Goal: Task Accomplishment & Management: Use online tool/utility

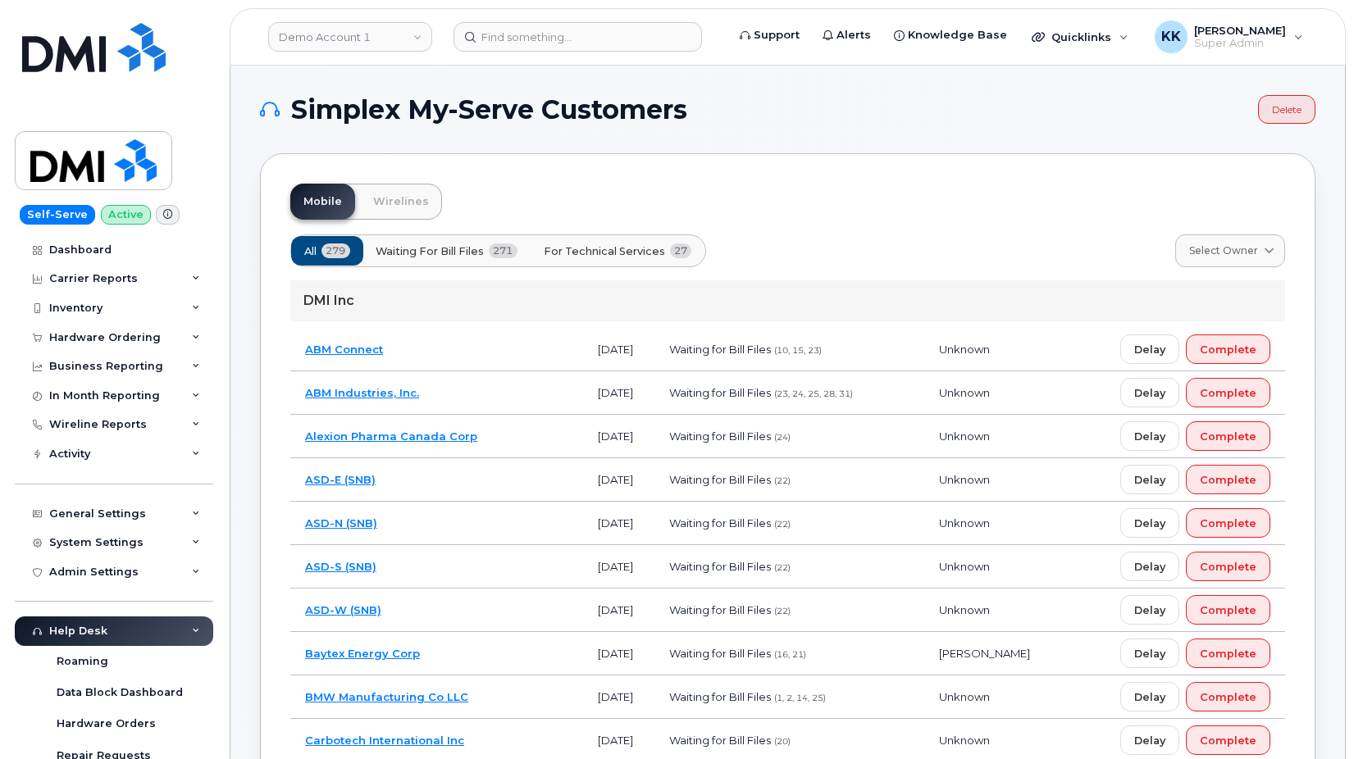
click at [636, 262] on button "For Technical Services 27" at bounding box center [618, 251] width 176 height 30
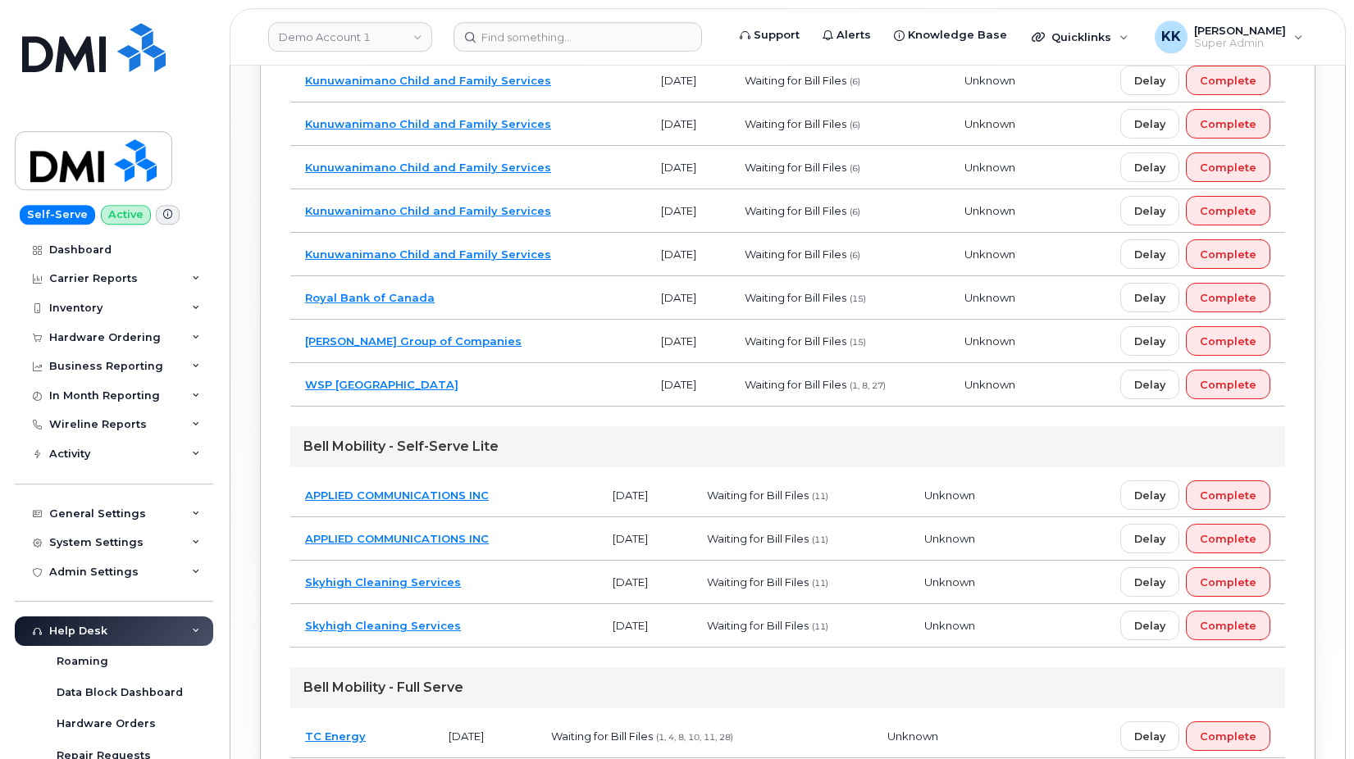
scroll to position [991, 0]
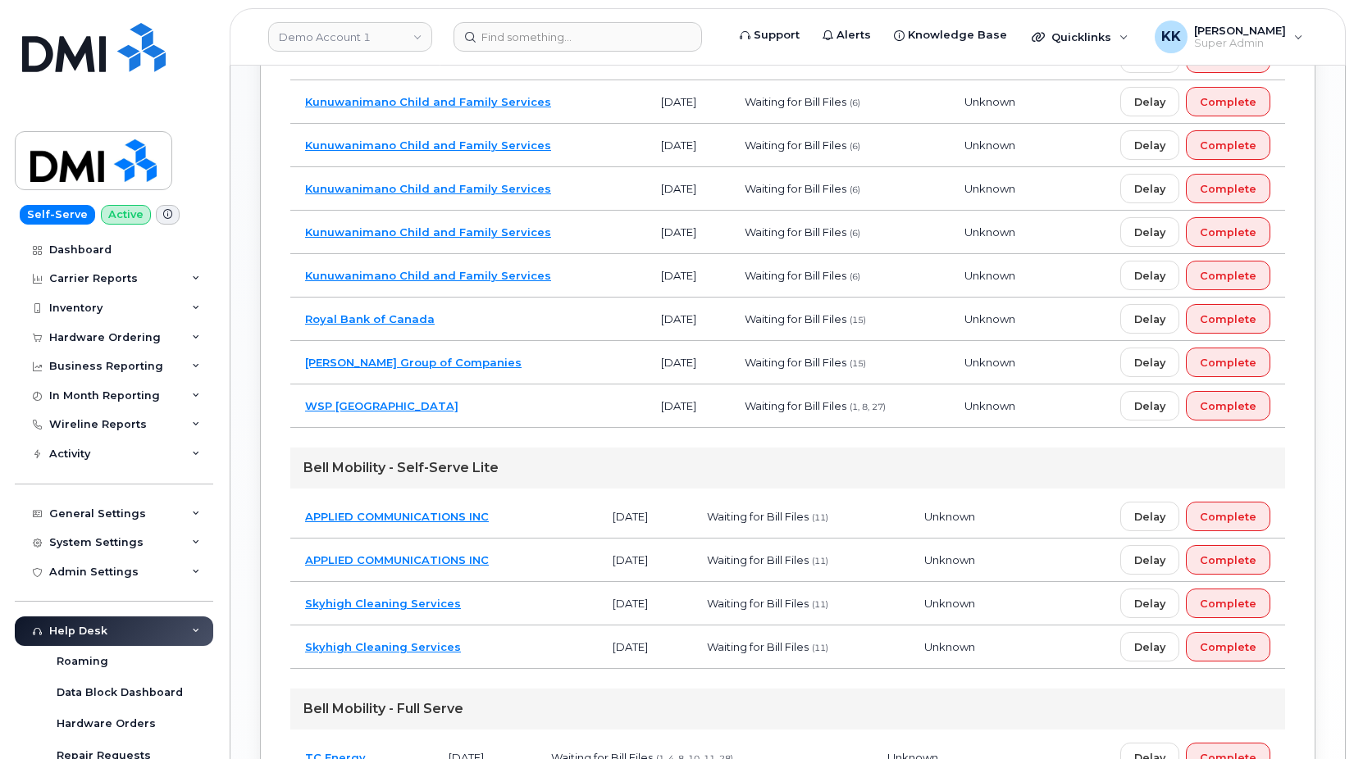
click at [529, 356] on td "[PERSON_NAME] Group of Companies" at bounding box center [468, 362] width 356 height 43
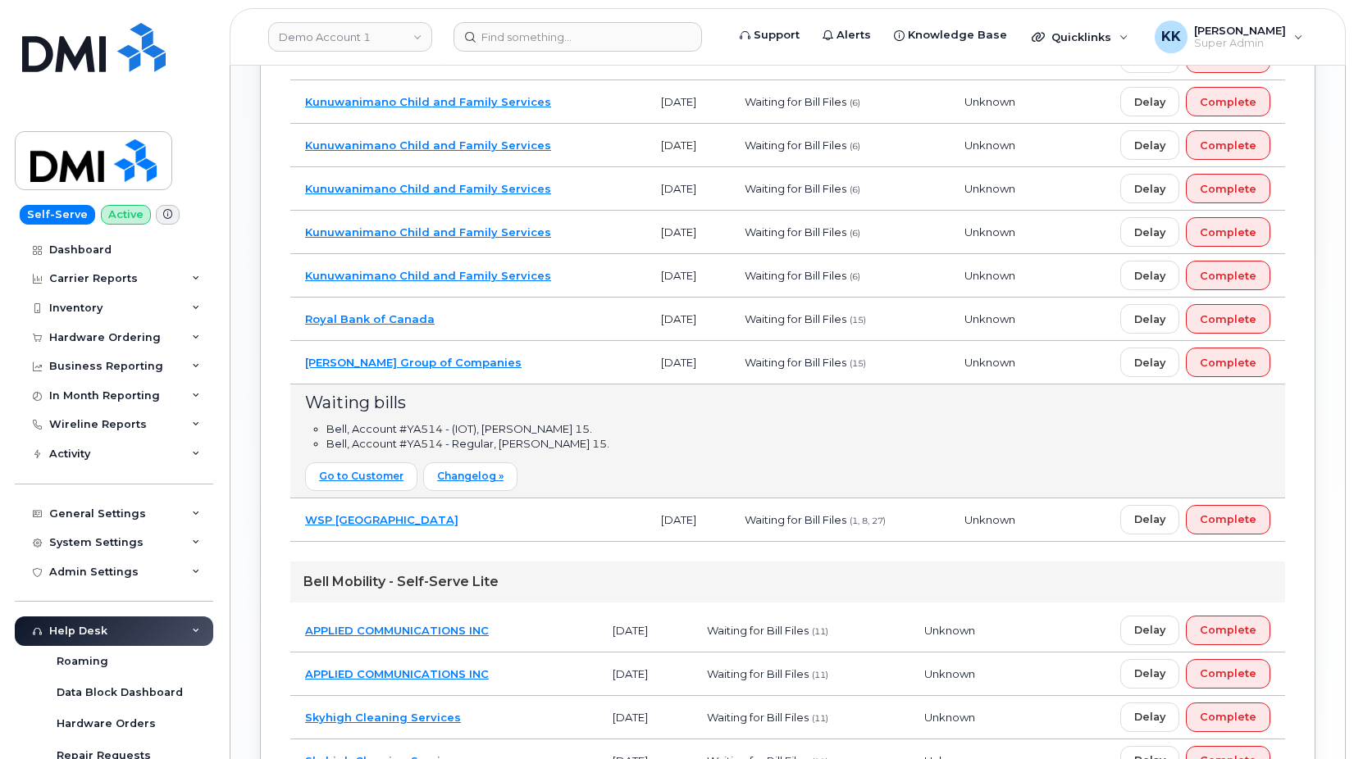
click at [490, 326] on td "Royal Bank of Canada" at bounding box center [468, 319] width 356 height 43
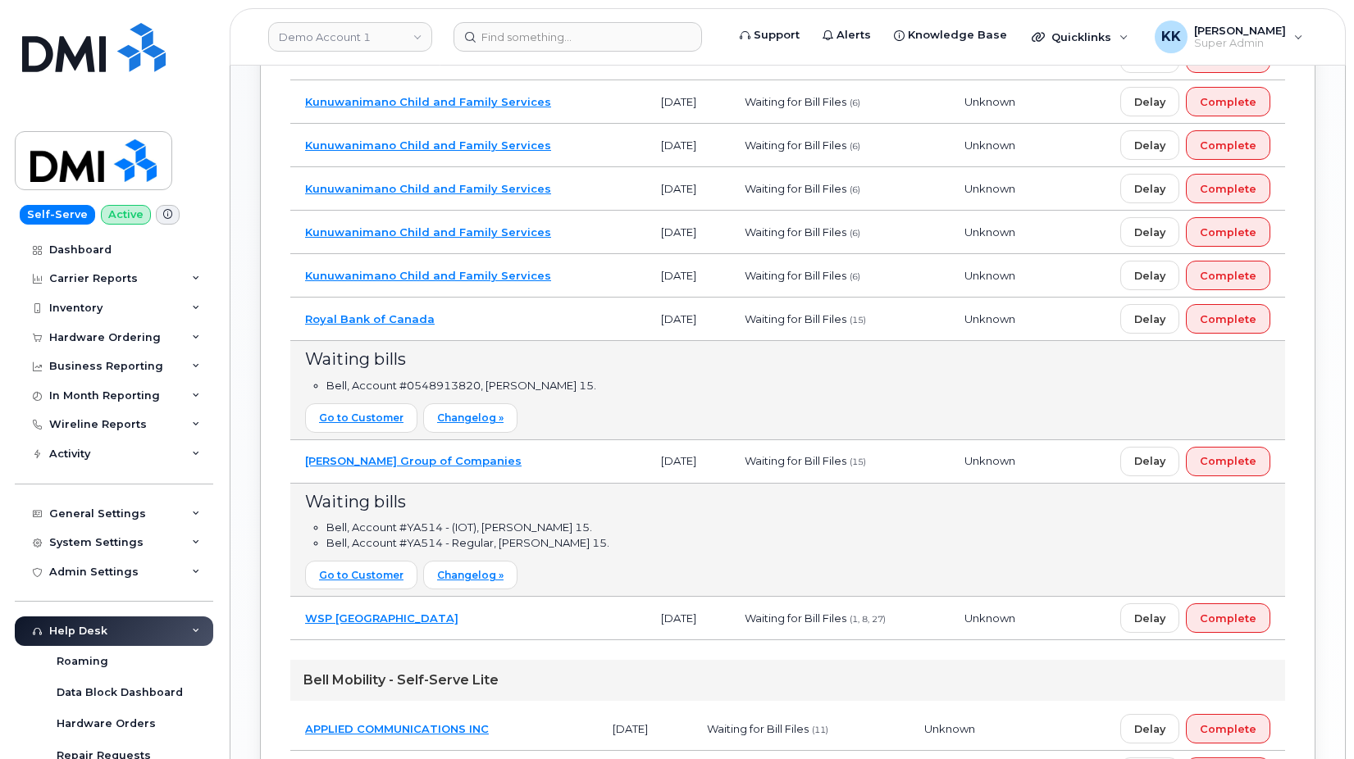
click at [490, 326] on td "Royal Bank of Canada" at bounding box center [468, 319] width 356 height 43
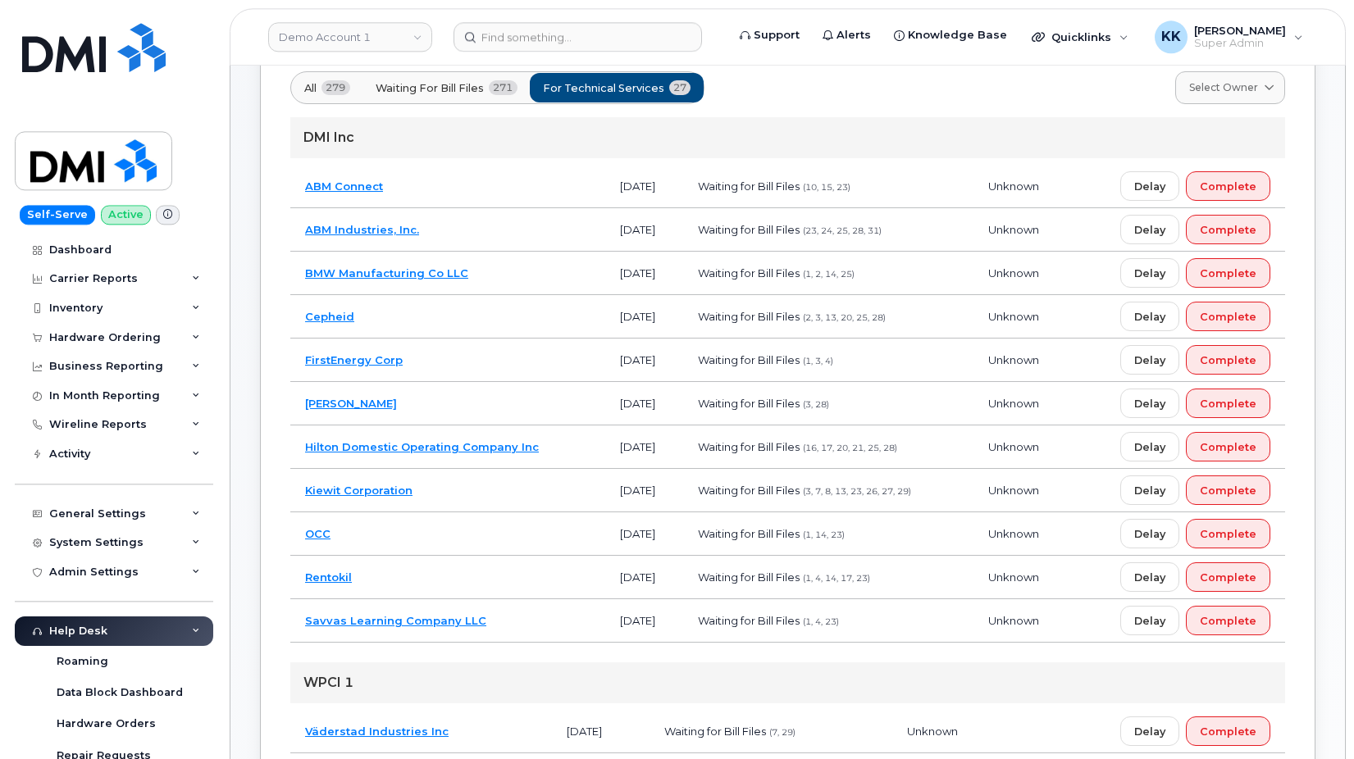
scroll to position [154, 0]
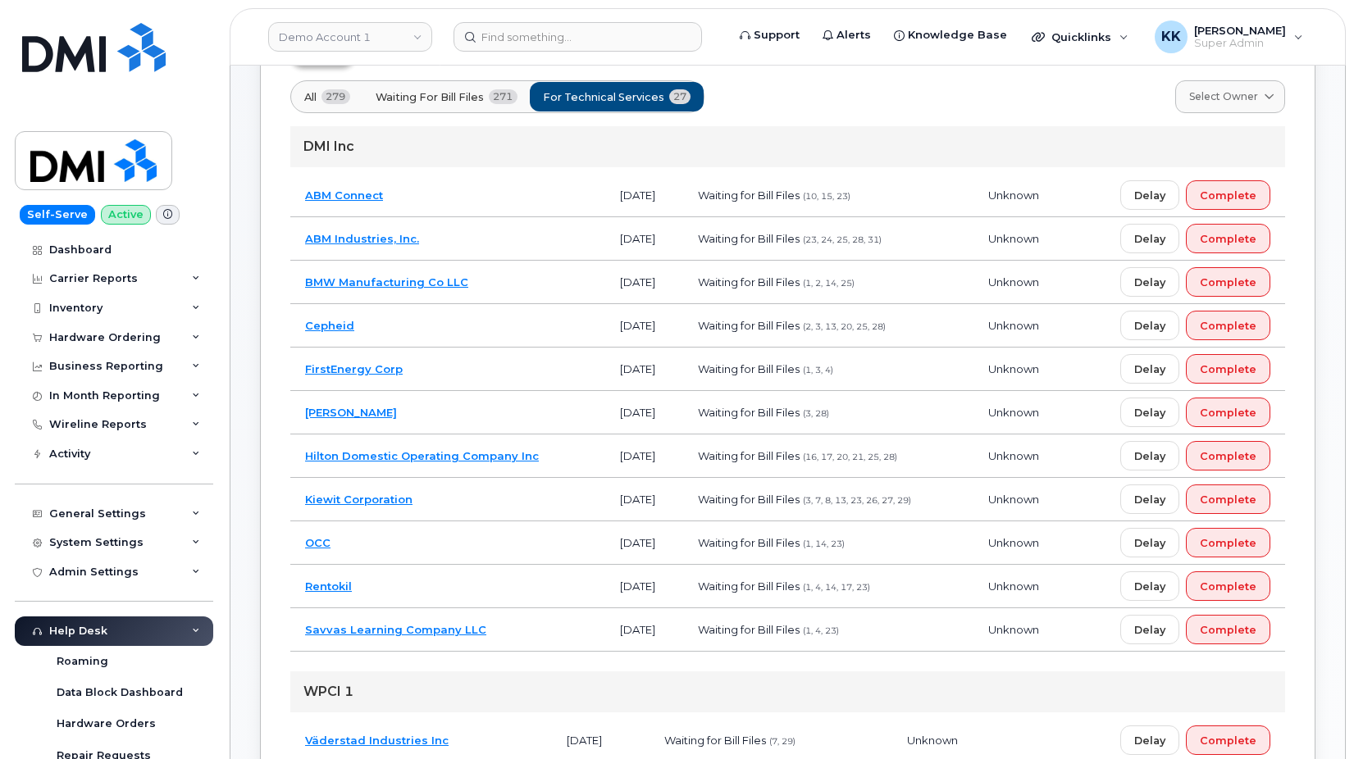
click at [436, 575] on td "Rentokil" at bounding box center [447, 586] width 315 height 43
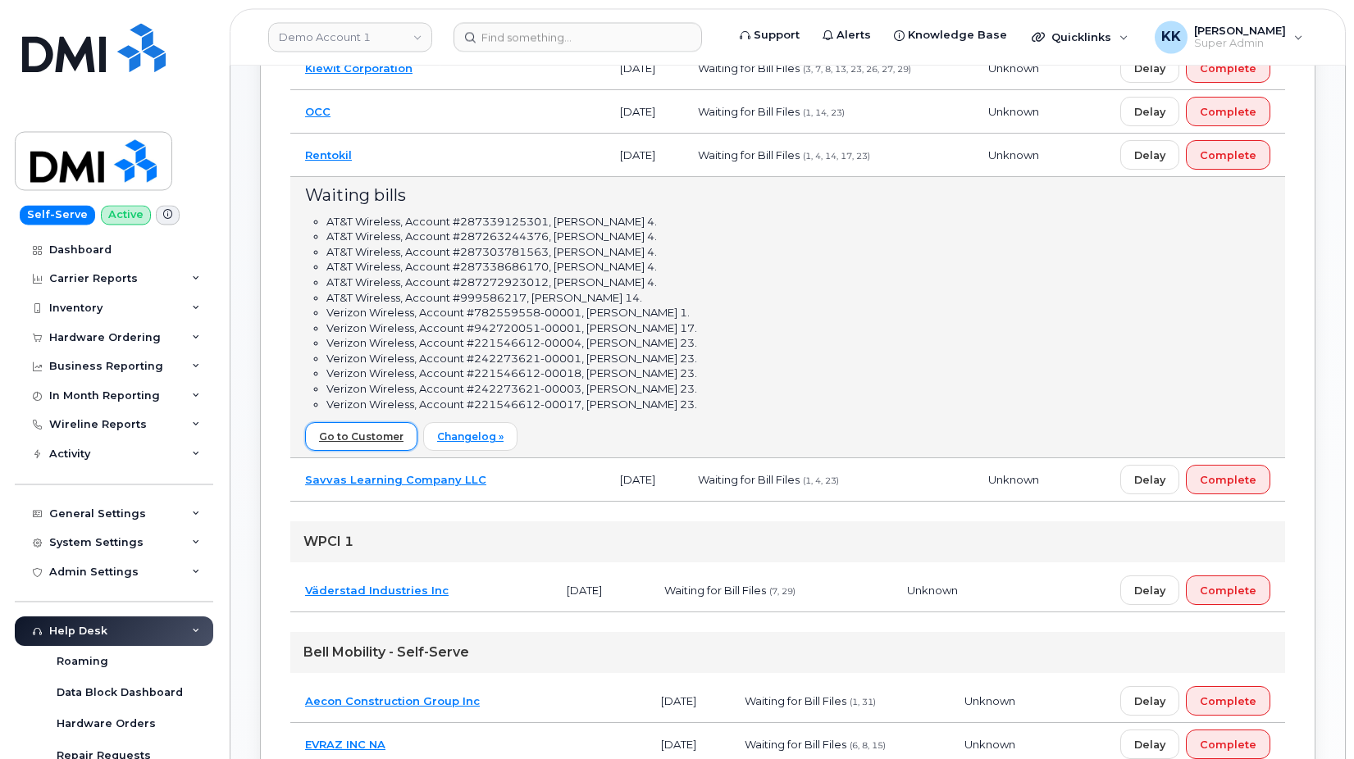
scroll to position [572, 0]
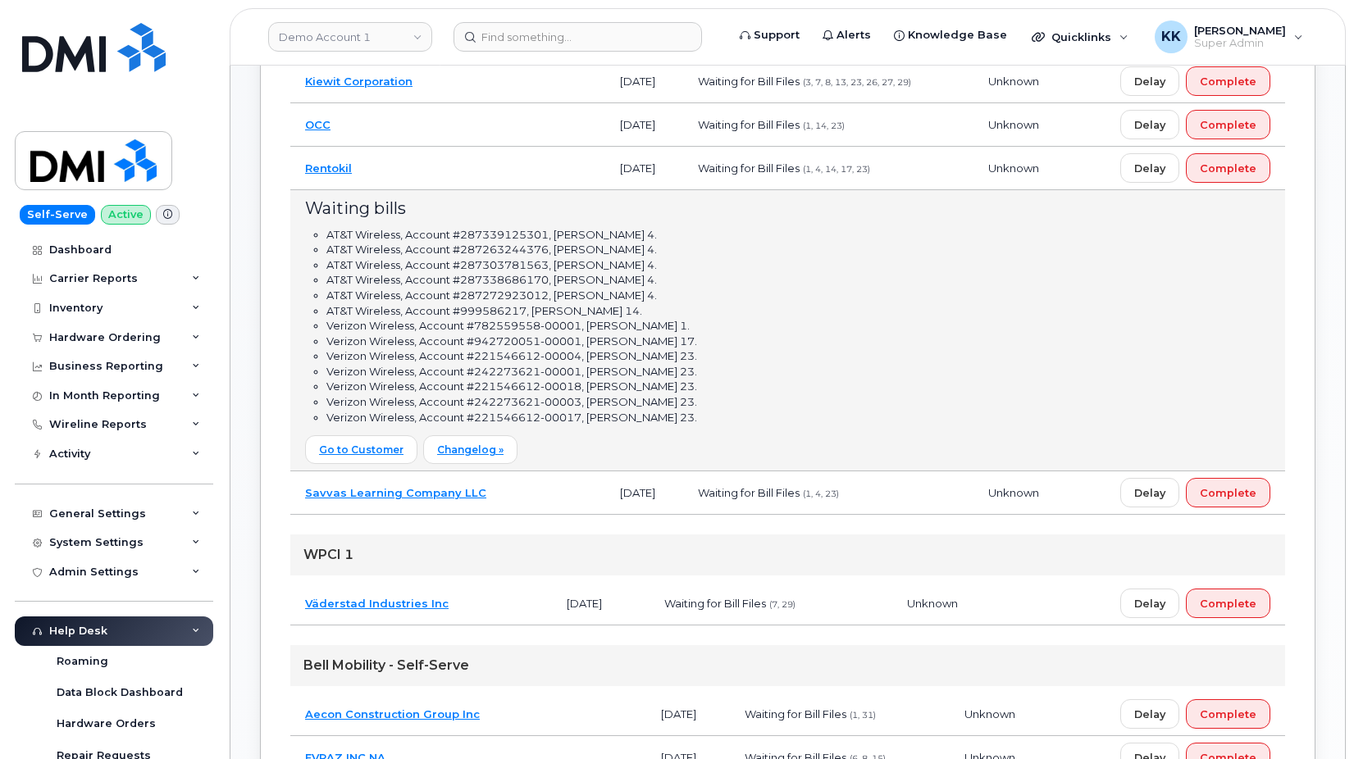
click at [465, 157] on td "Rentokil" at bounding box center [447, 168] width 315 height 43
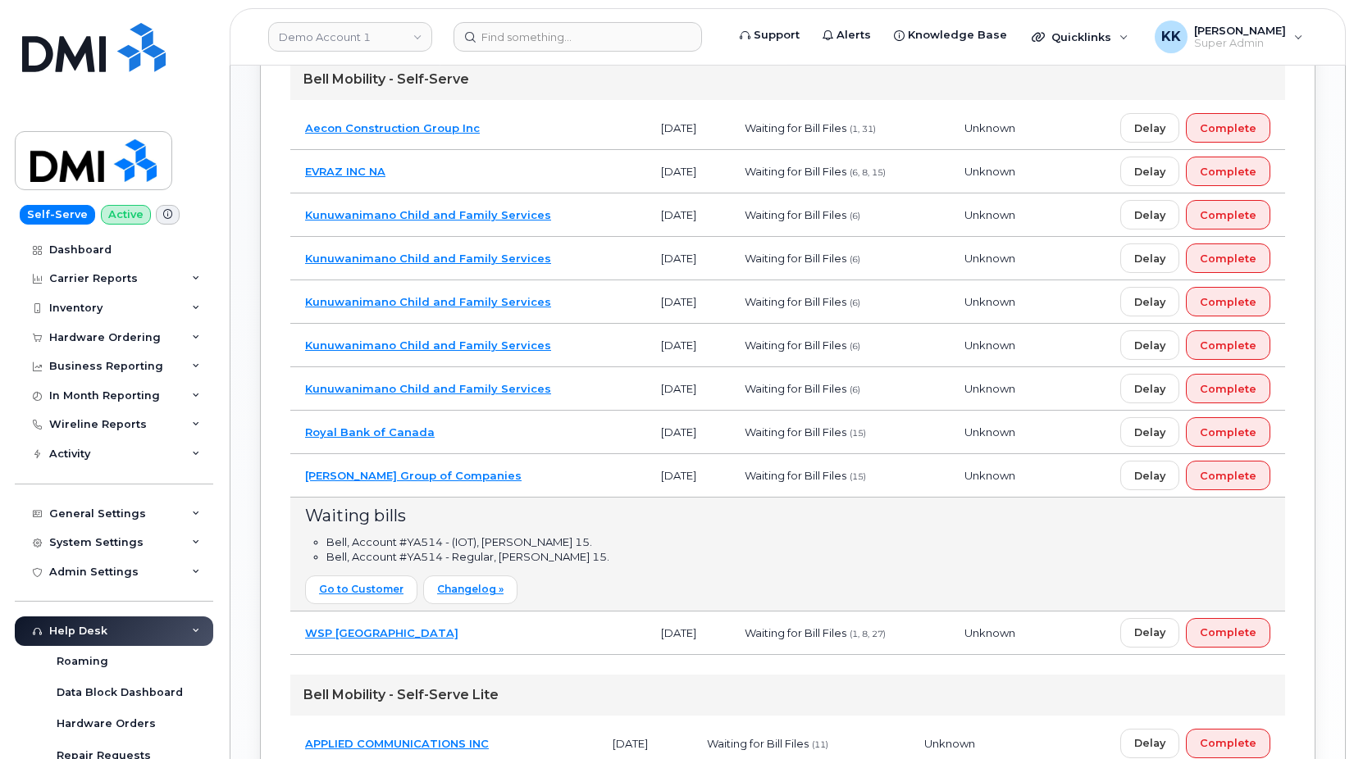
scroll to position [907, 0]
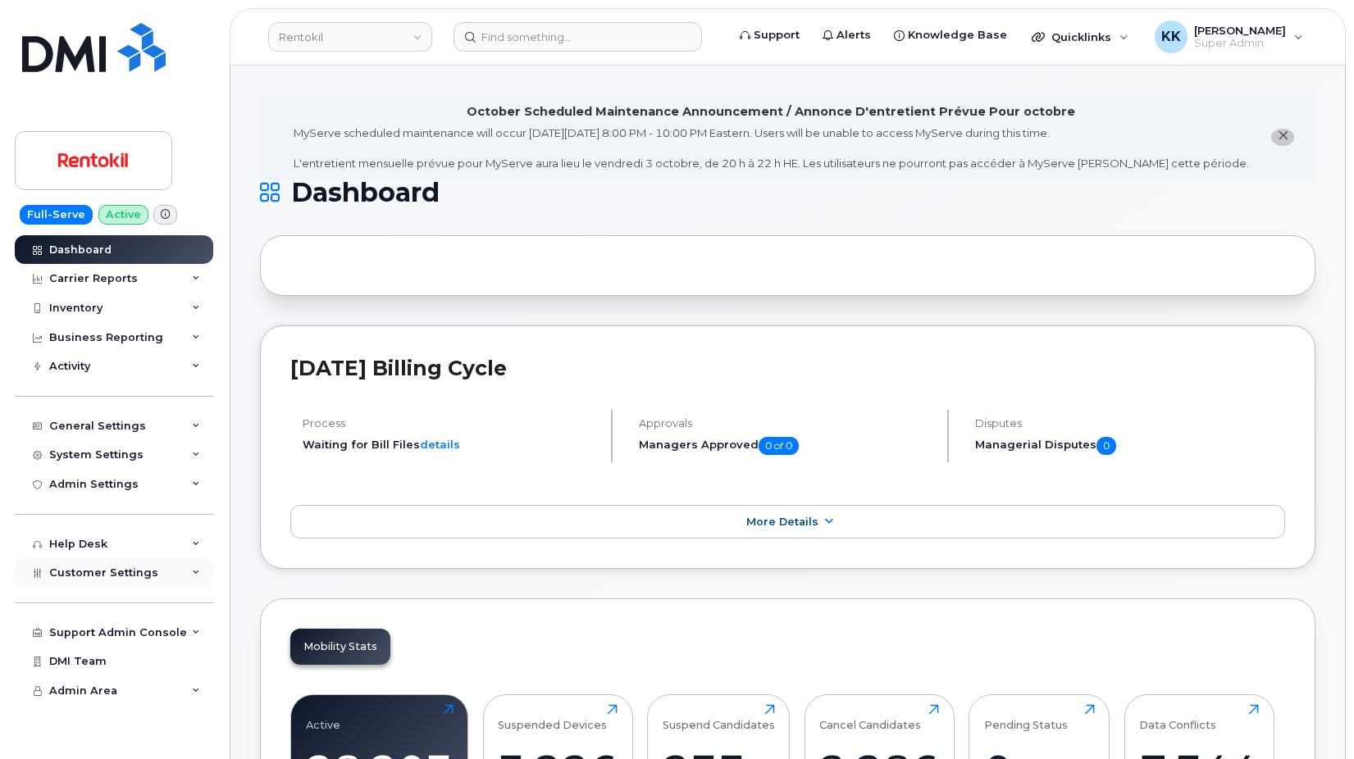
scroll to position [335, 0]
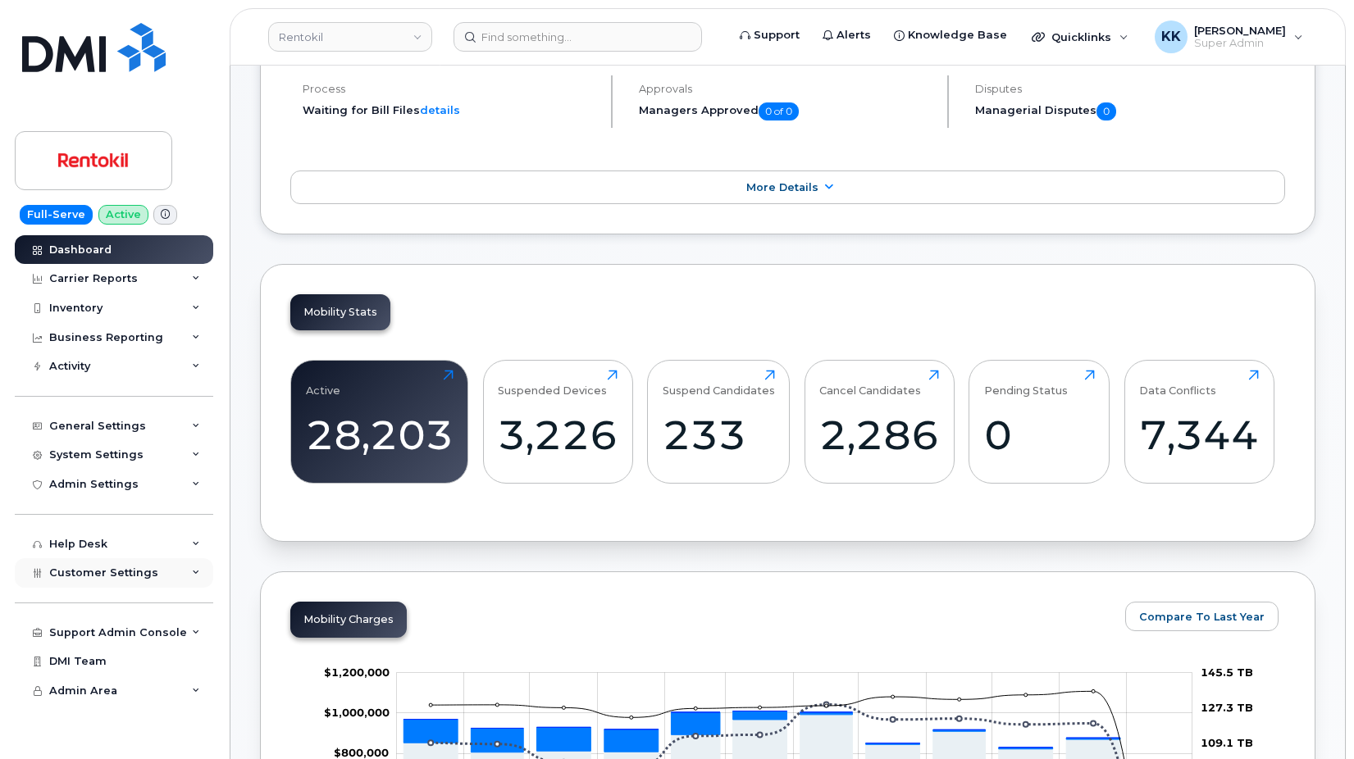
click at [153, 574] on div "Customer Settings" at bounding box center [114, 574] width 198 height 30
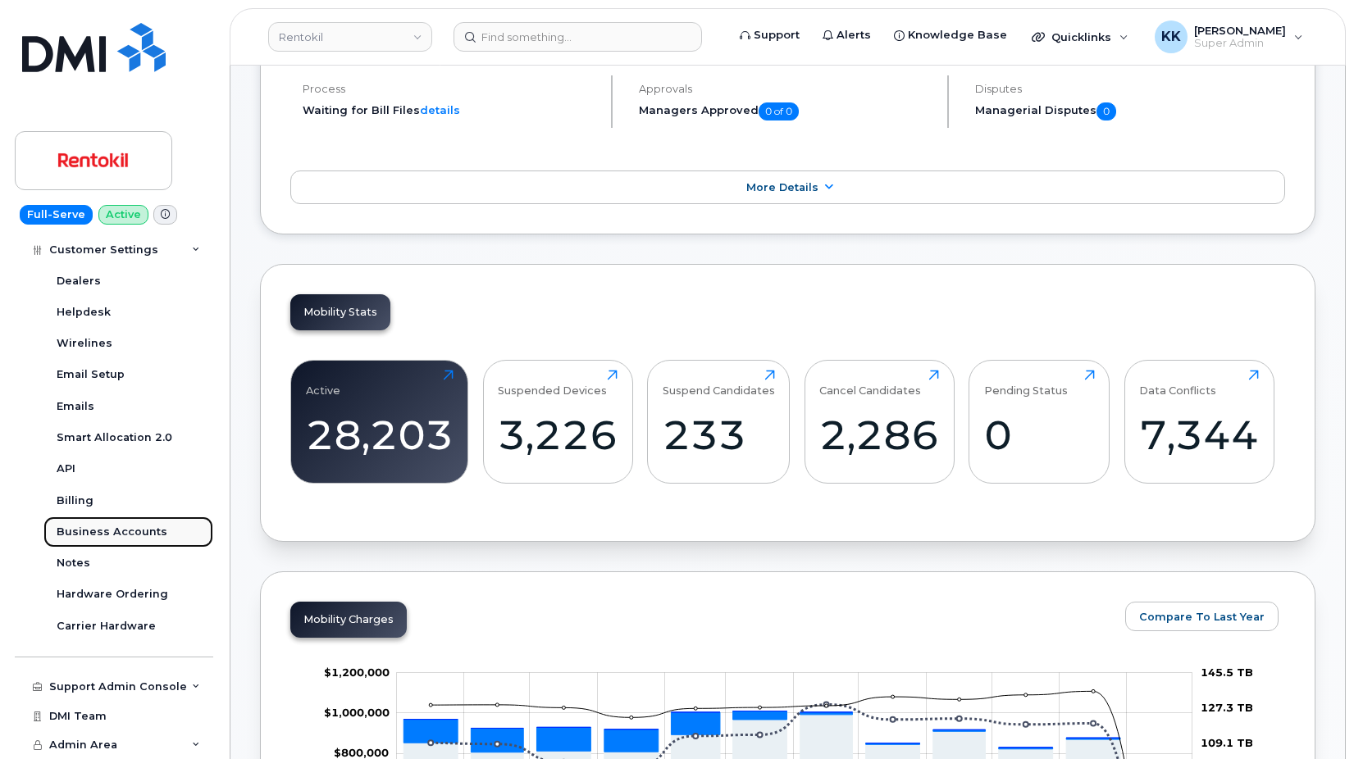
click at [134, 538] on div "Business Accounts" at bounding box center [112, 532] width 111 height 15
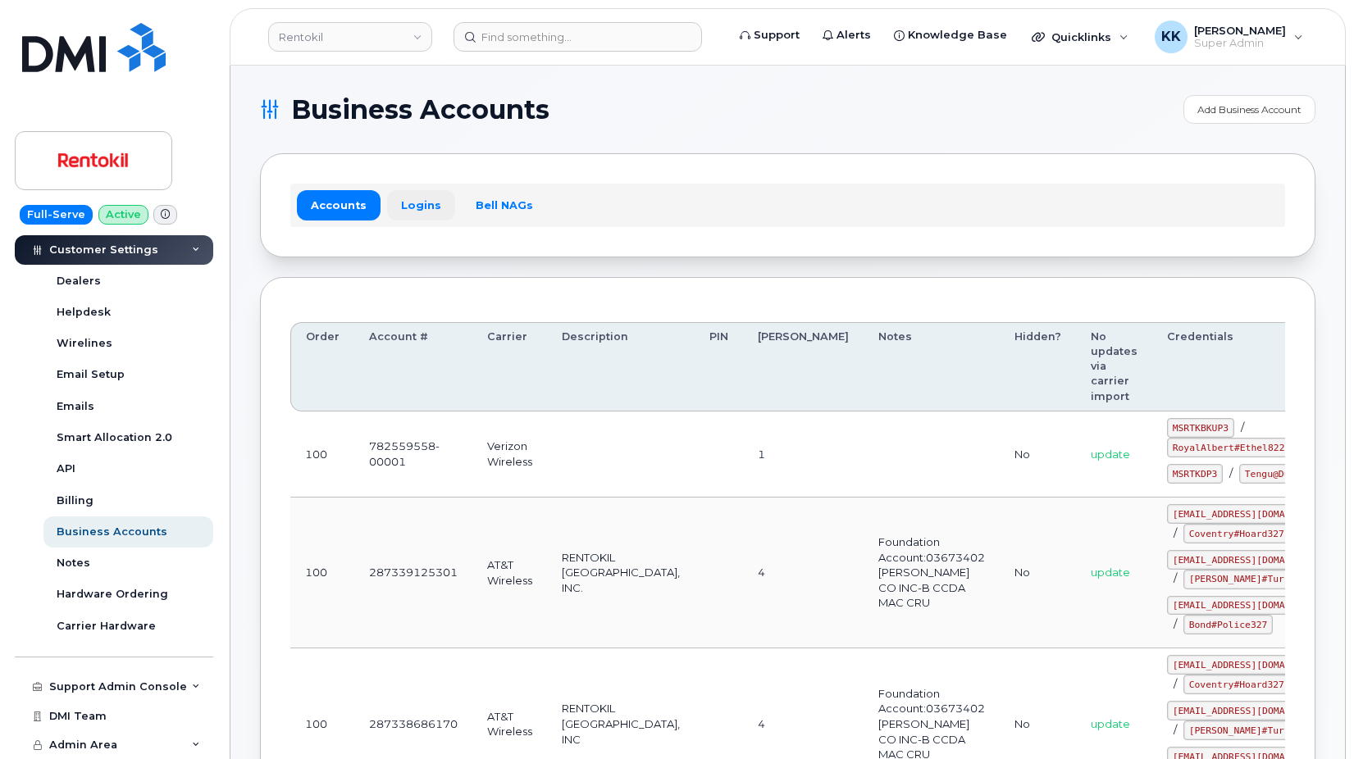
click at [404, 206] on link "Logins" at bounding box center [421, 205] width 68 height 30
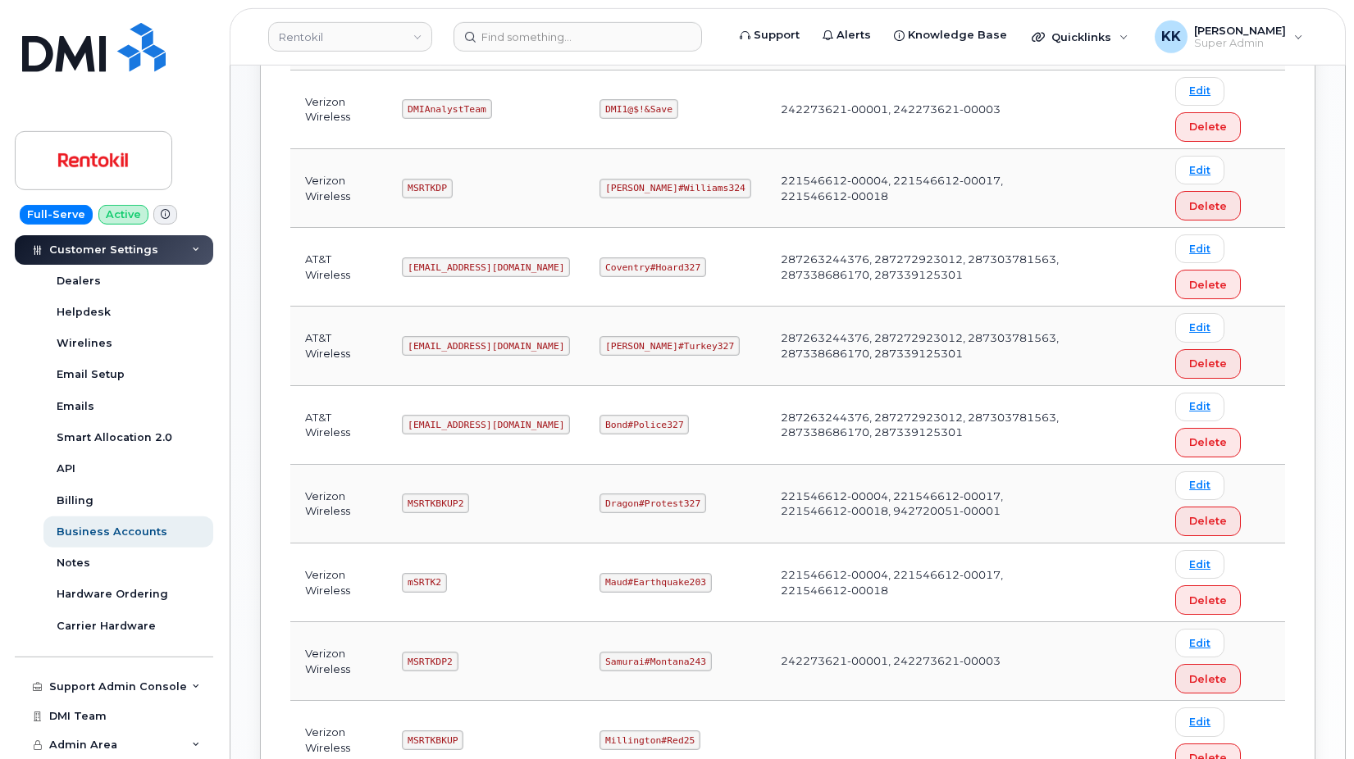
scroll to position [837, 0]
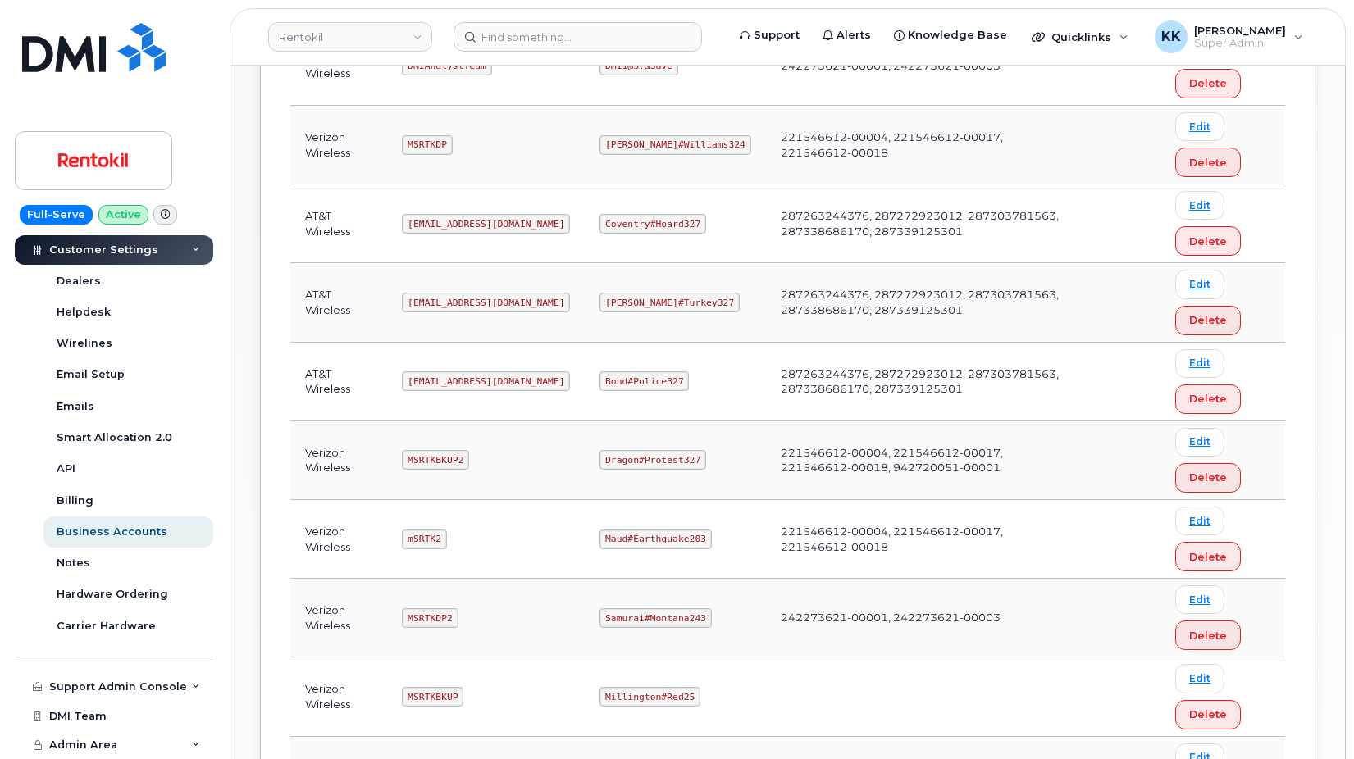
click at [447, 380] on code "Ms-rentokil-depot@dminc.com" at bounding box center [486, 382] width 168 height 20
click at [618, 382] on code "Bond#Police327" at bounding box center [644, 382] width 89 height 20
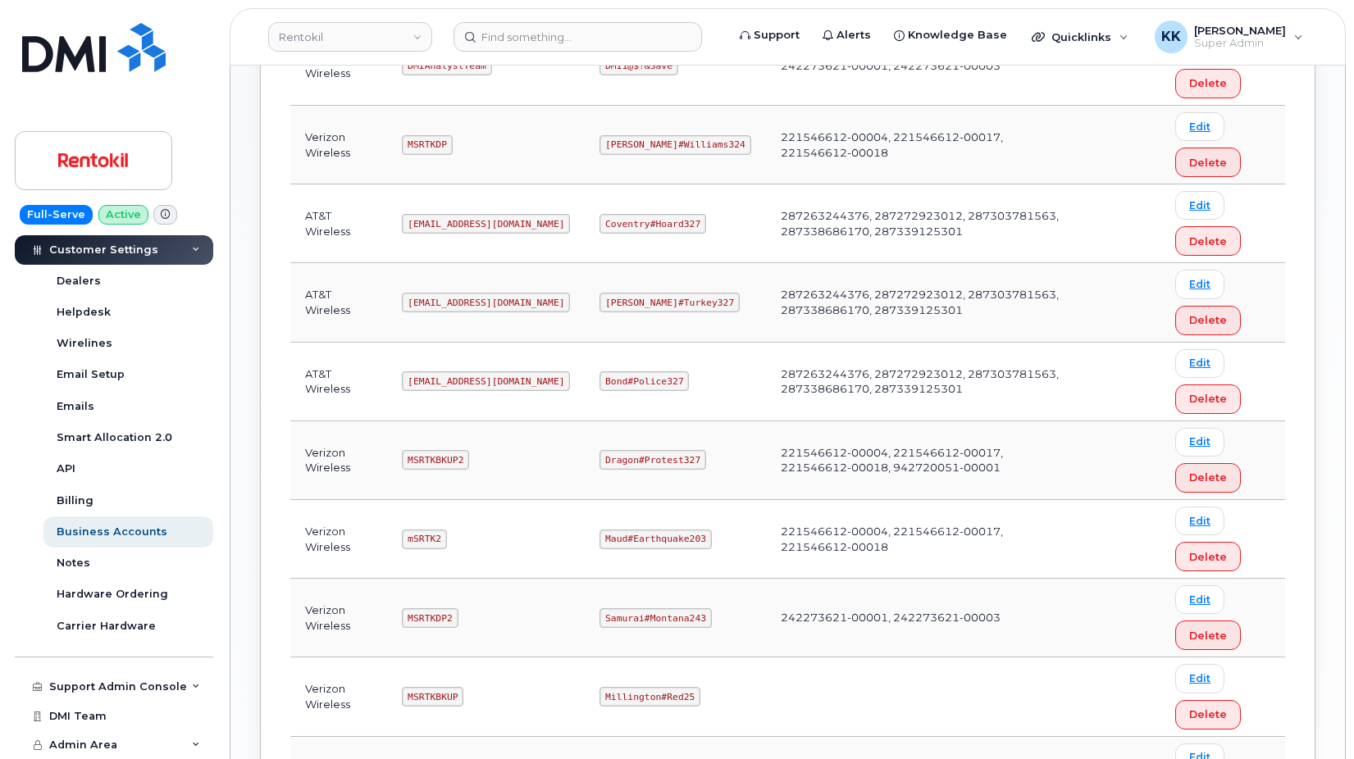
click at [618, 382] on code "Bond#Police327" at bounding box center [644, 382] width 89 height 20
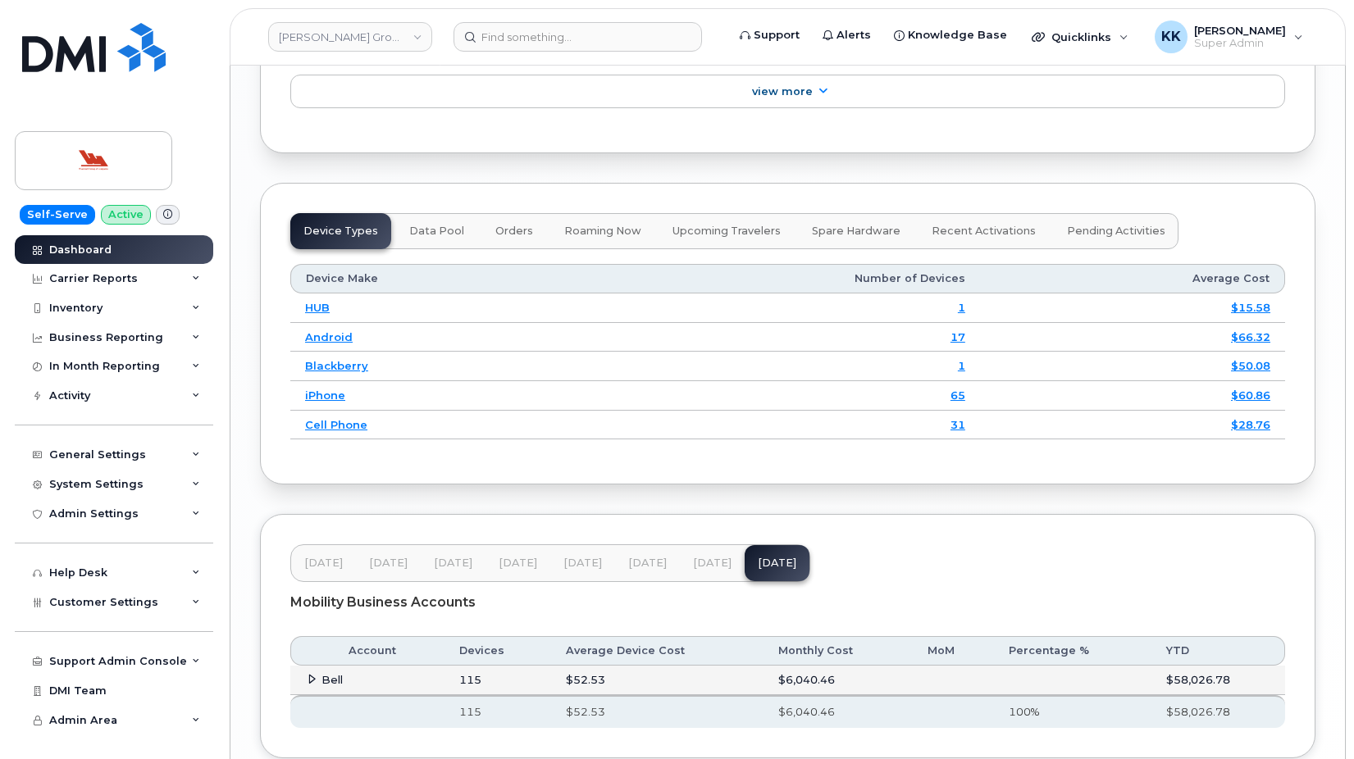
scroll to position [2137, 0]
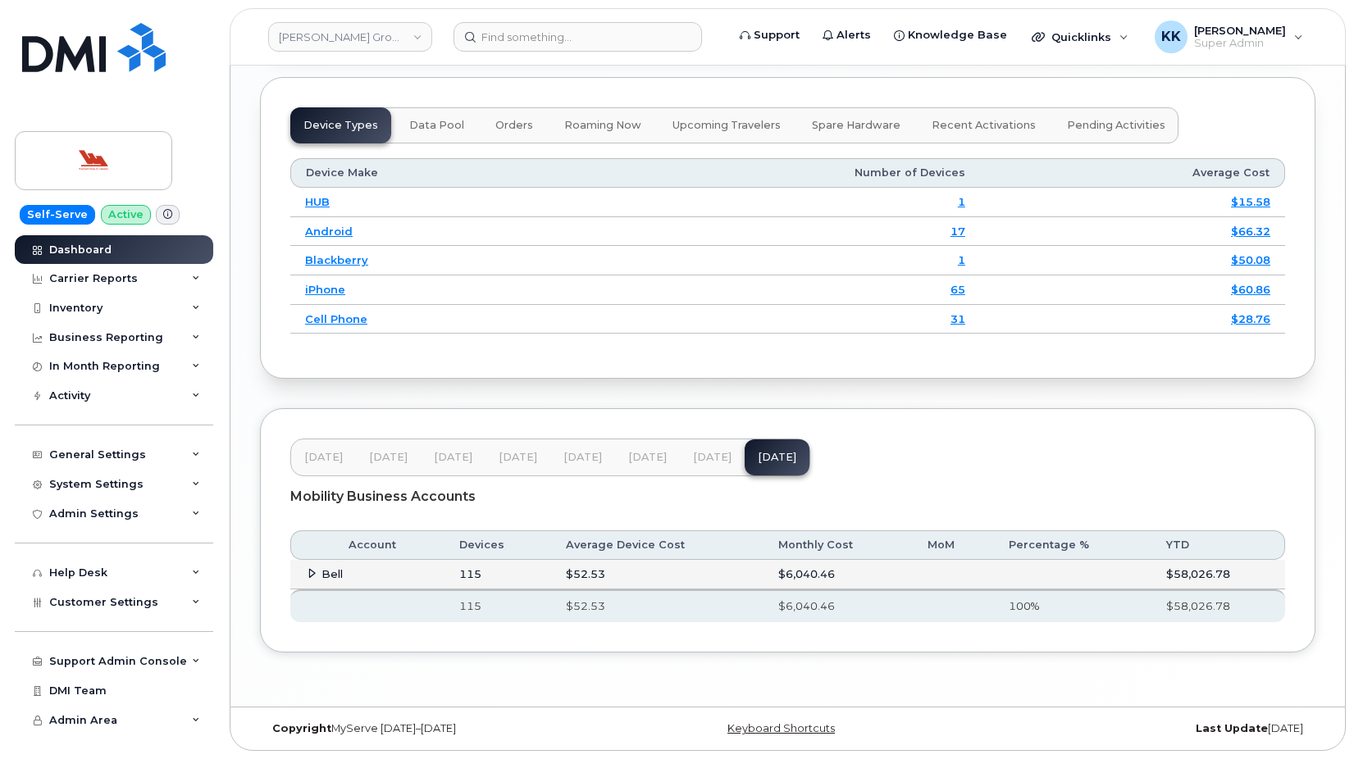
click at [303, 579] on td "Bell" at bounding box center [367, 575] width 154 height 30
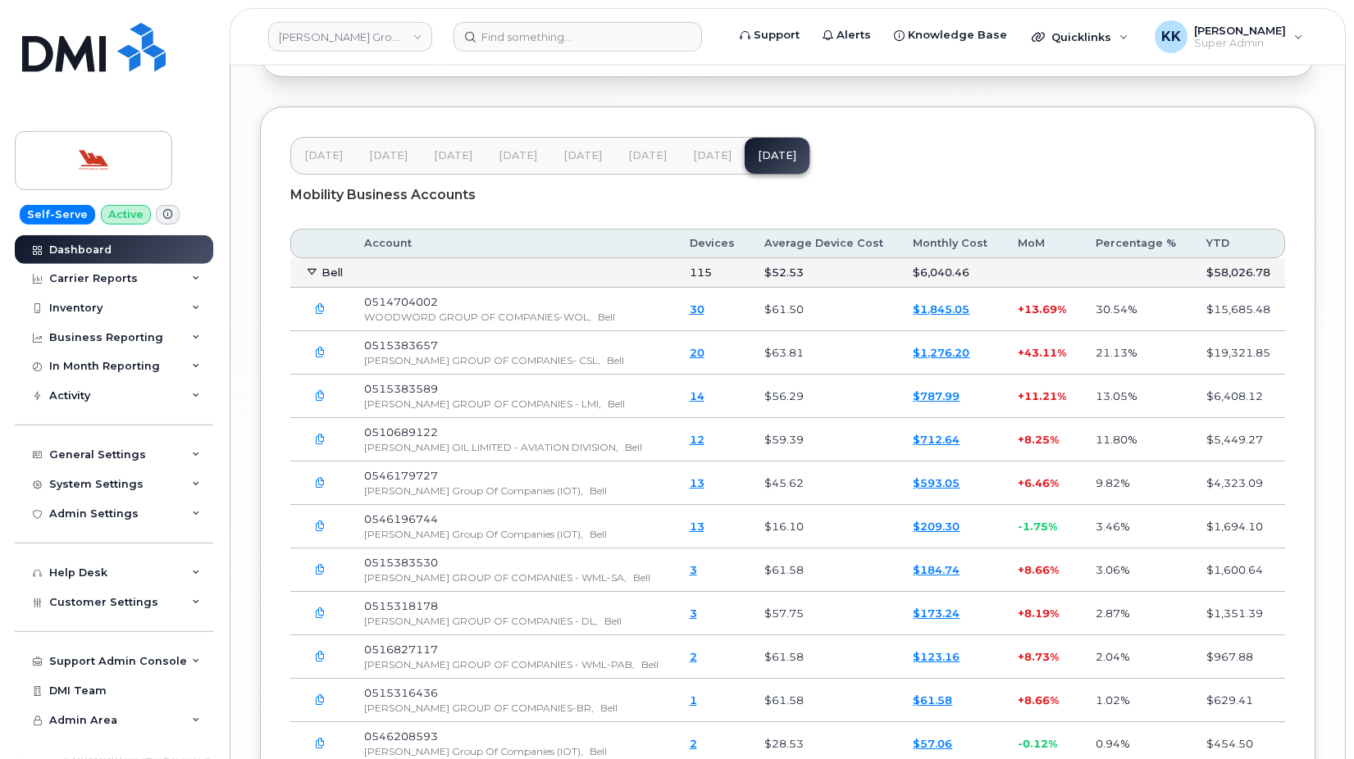
scroll to position [2575, 0]
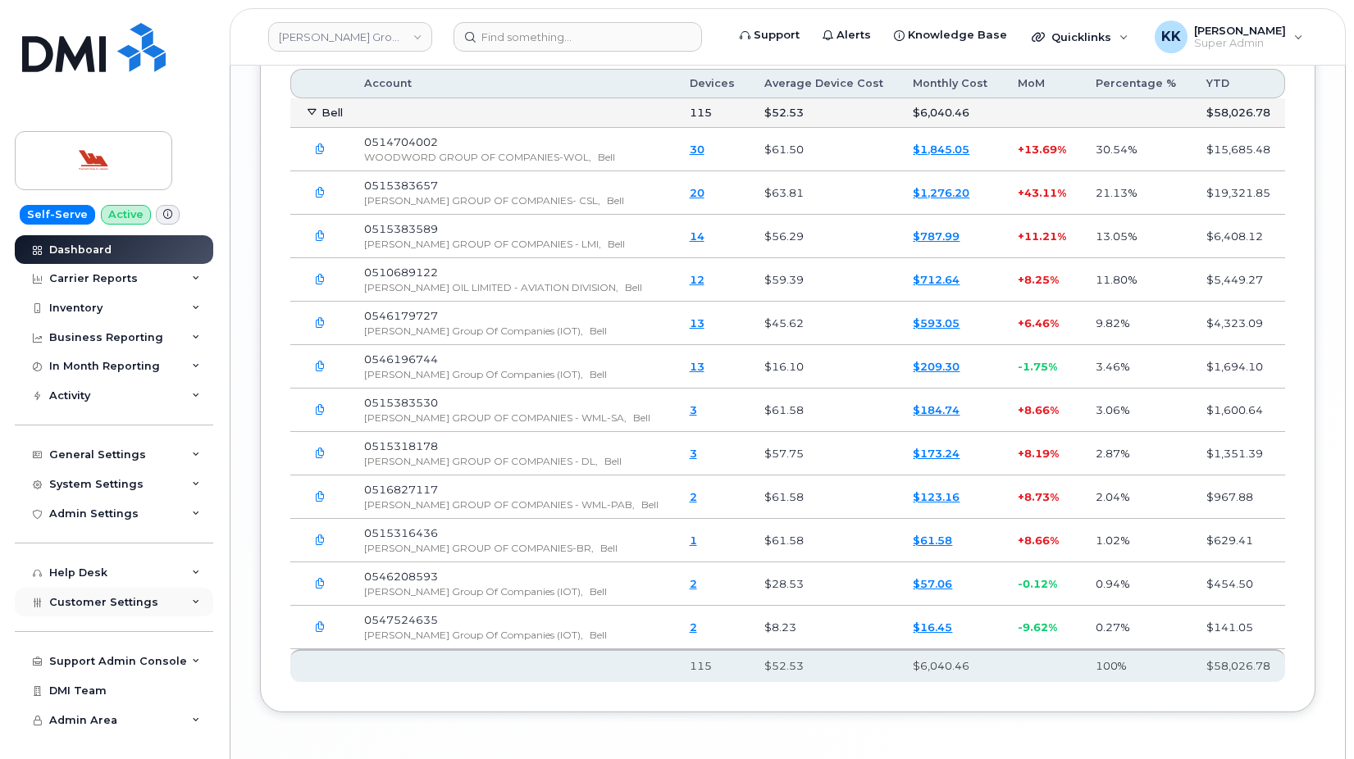
click at [135, 616] on div "Customer Settings" at bounding box center [114, 603] width 198 height 30
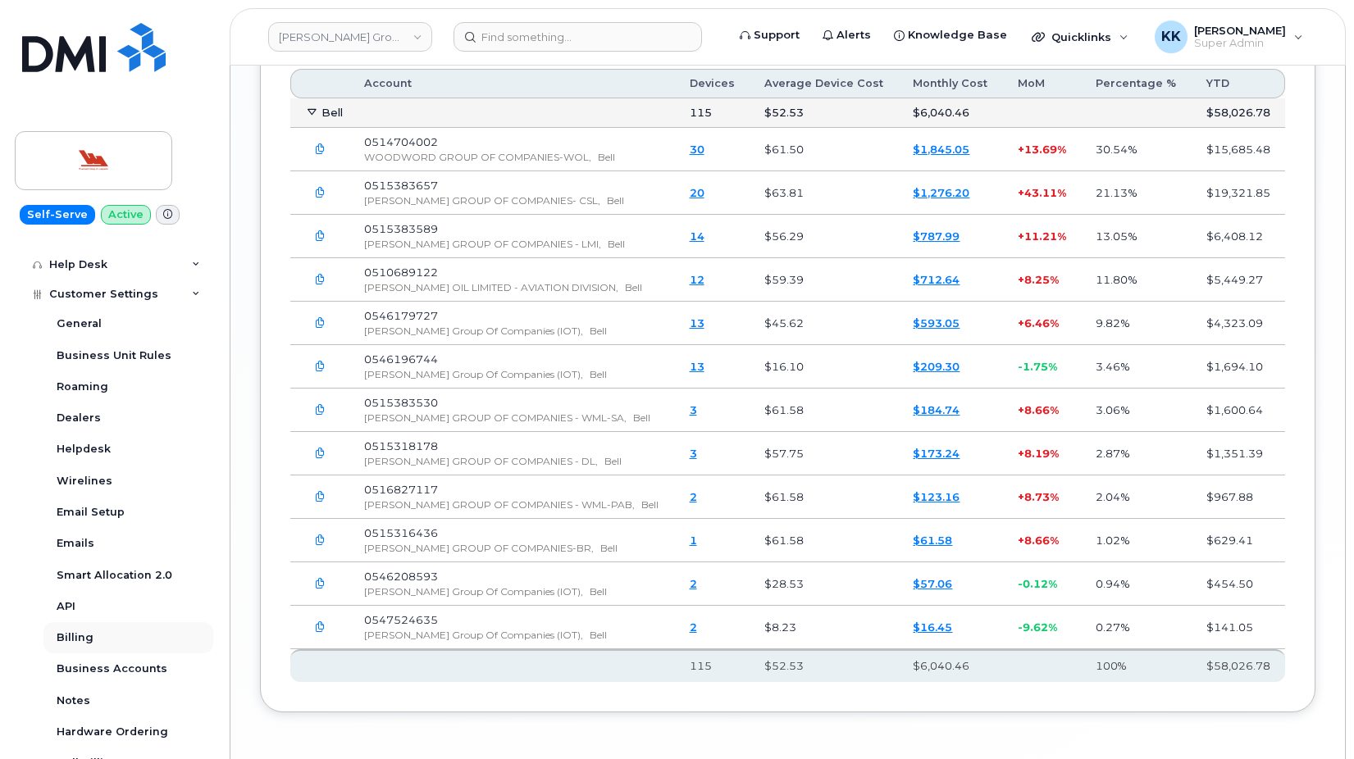
scroll to position [315, 0]
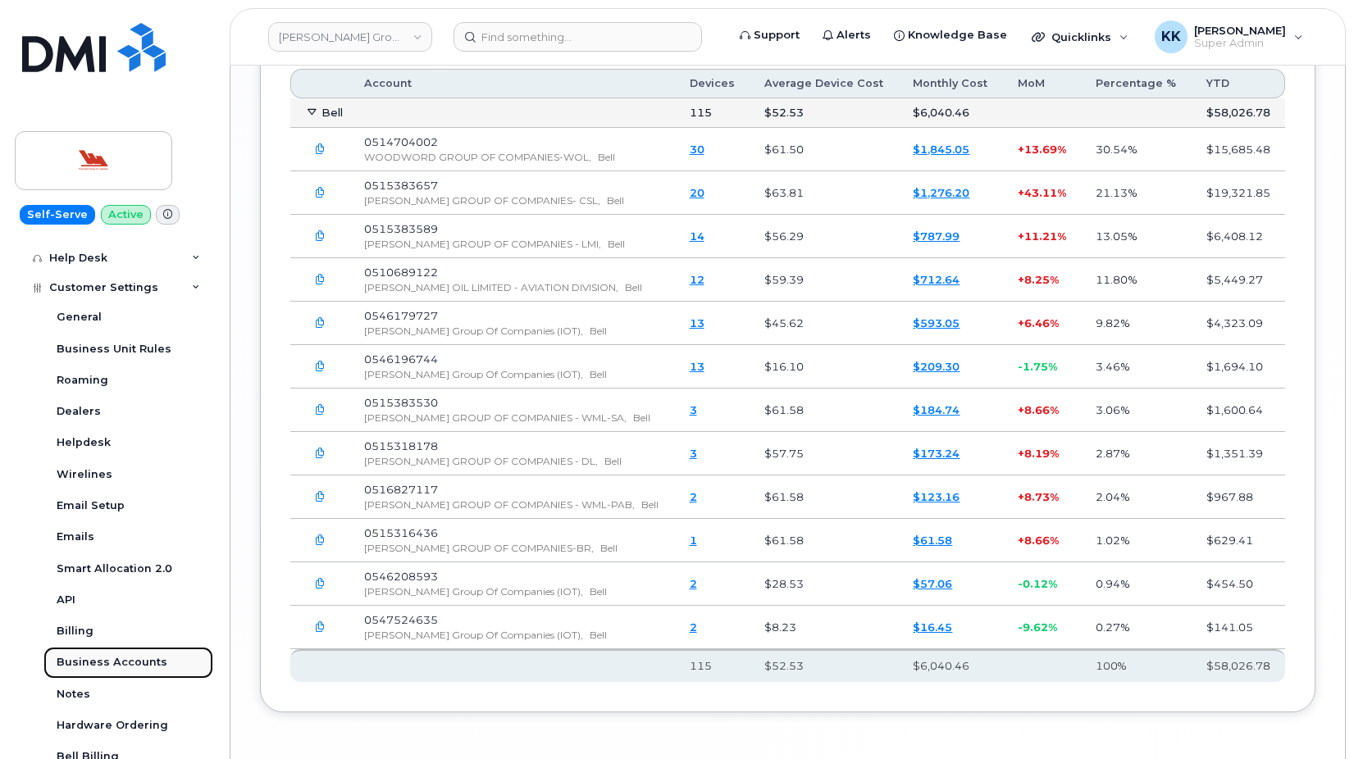
click at [113, 663] on div "Business Accounts" at bounding box center [112, 662] width 111 height 15
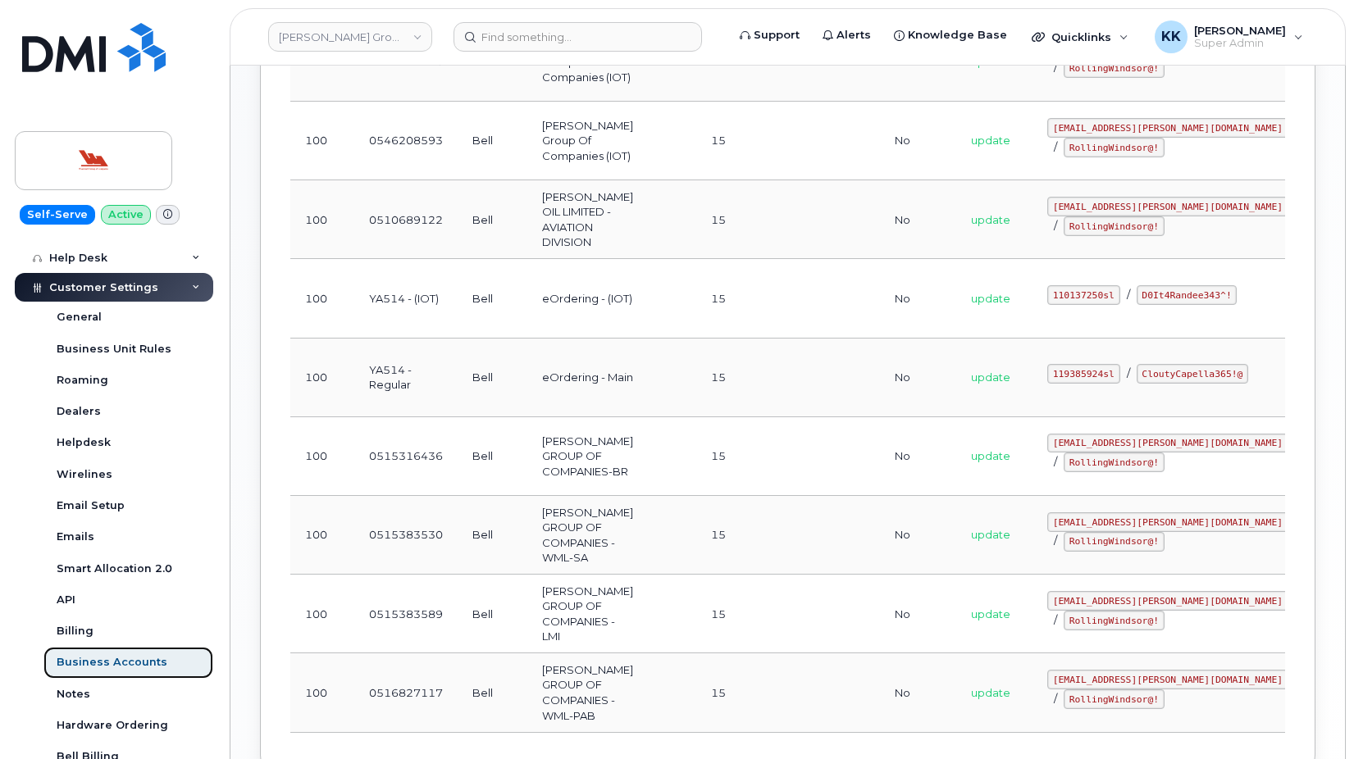
scroll to position [700, 0]
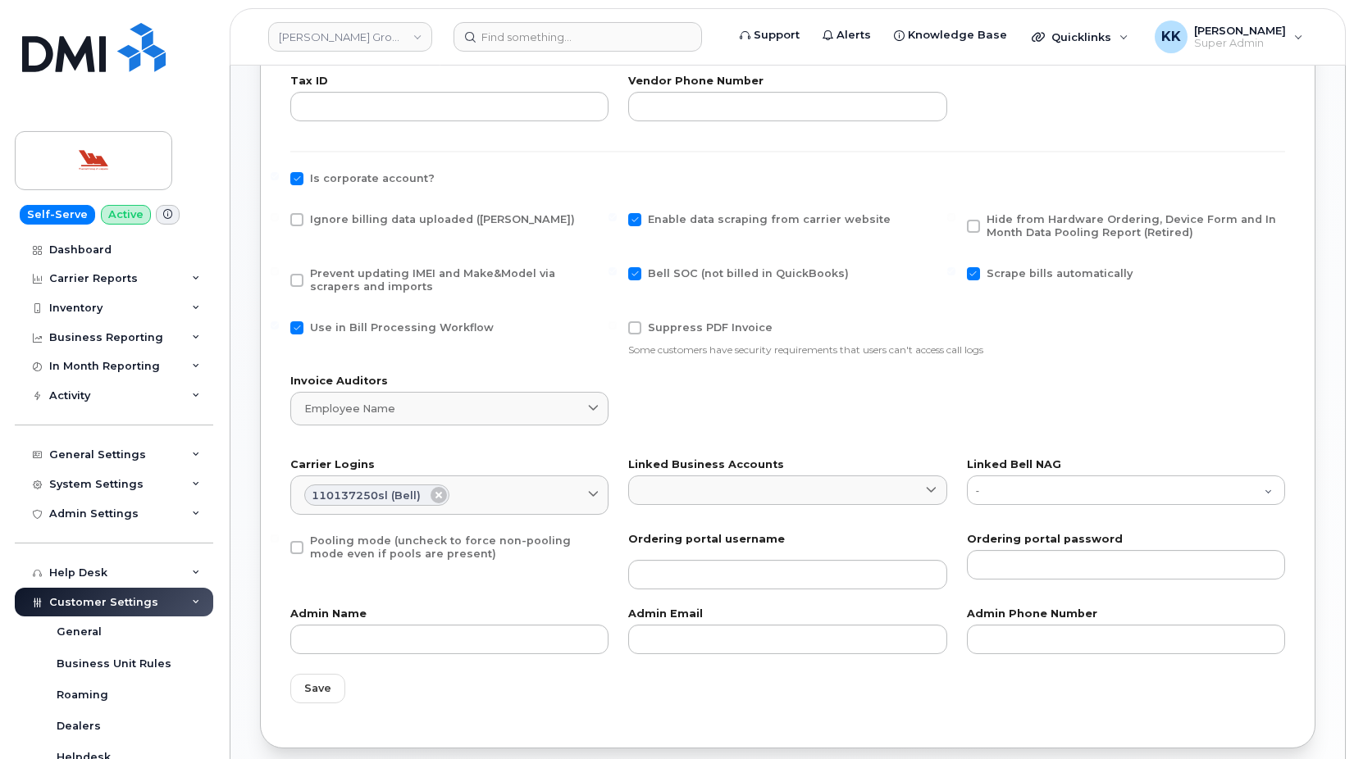
scroll to position [560, 0]
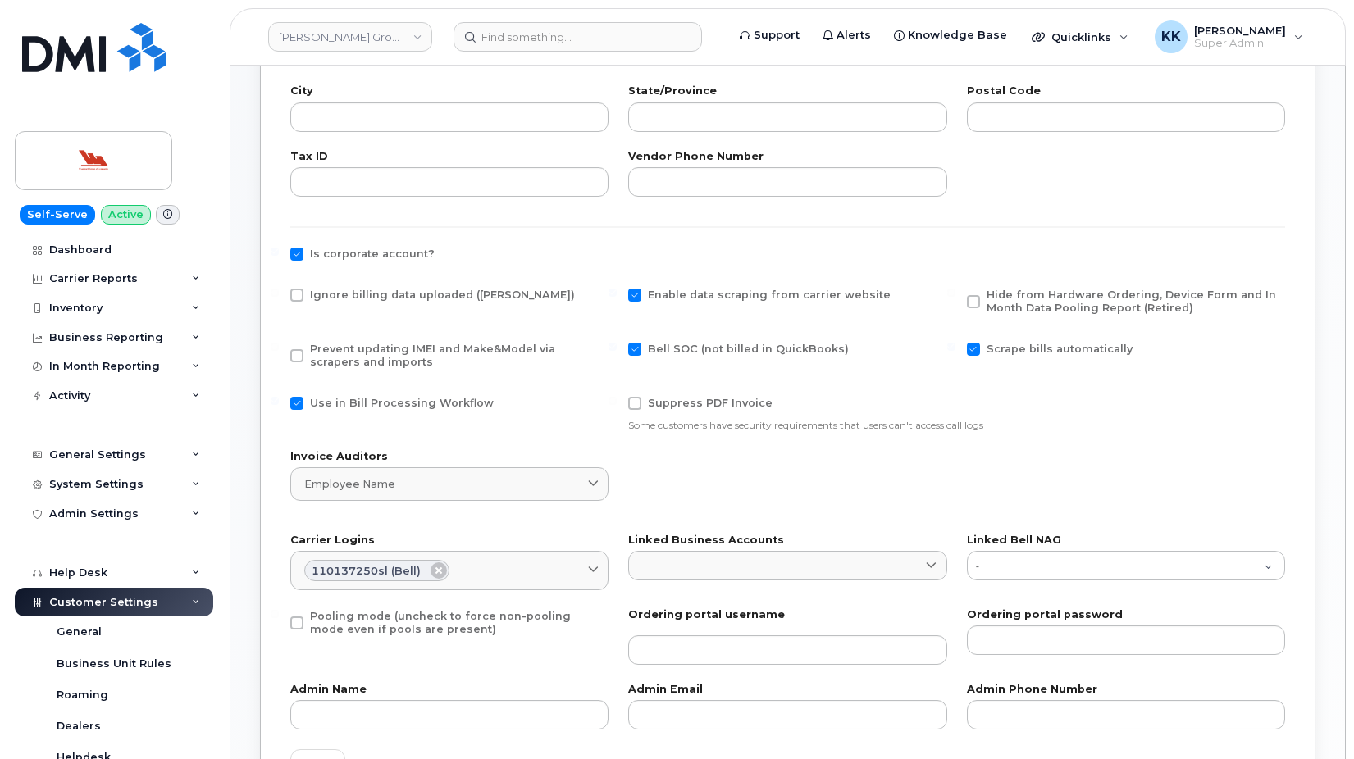
click at [367, 407] on span "Use in Bill Processing Workflow" at bounding box center [402, 403] width 184 height 12
click at [279, 405] on input "Use in Bill Processing Workflow" at bounding box center [275, 401] width 8 height 8
checkbox input "false"
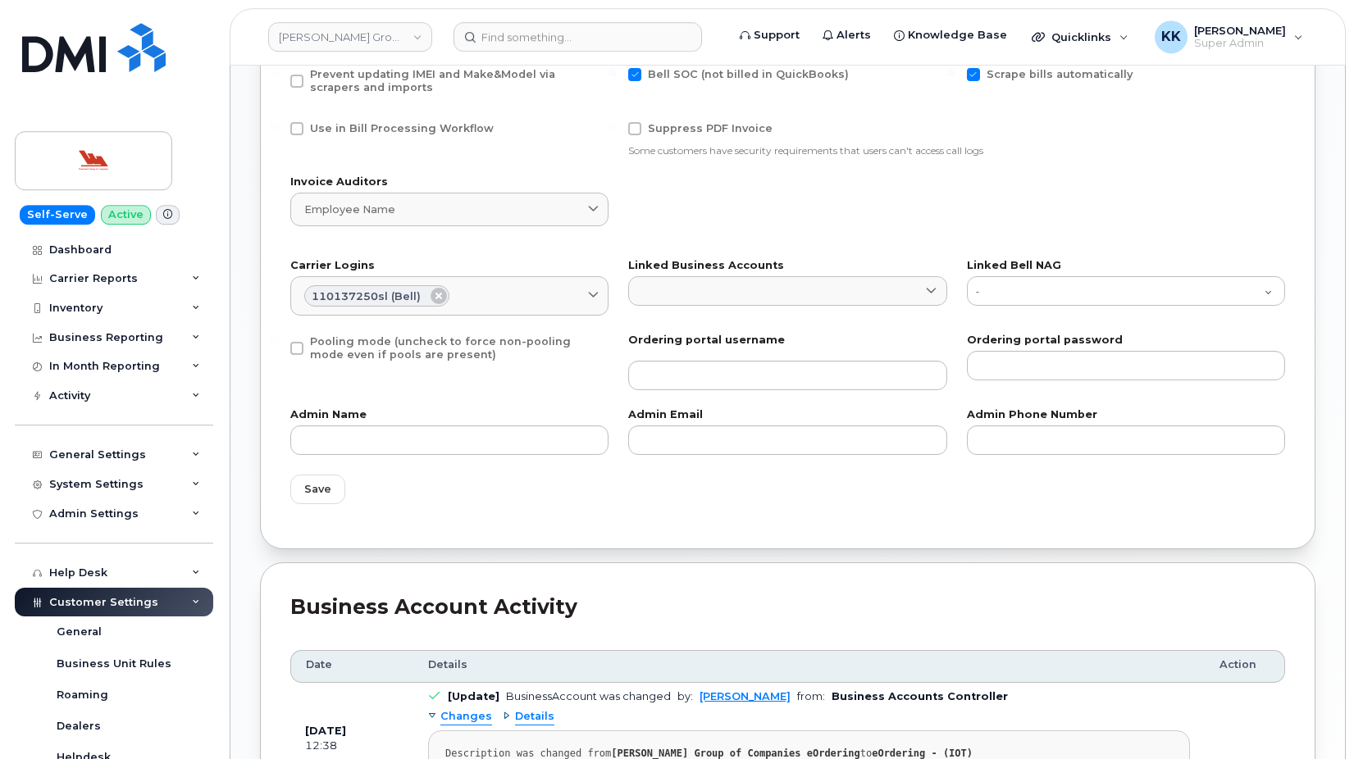
scroll to position [895, 0]
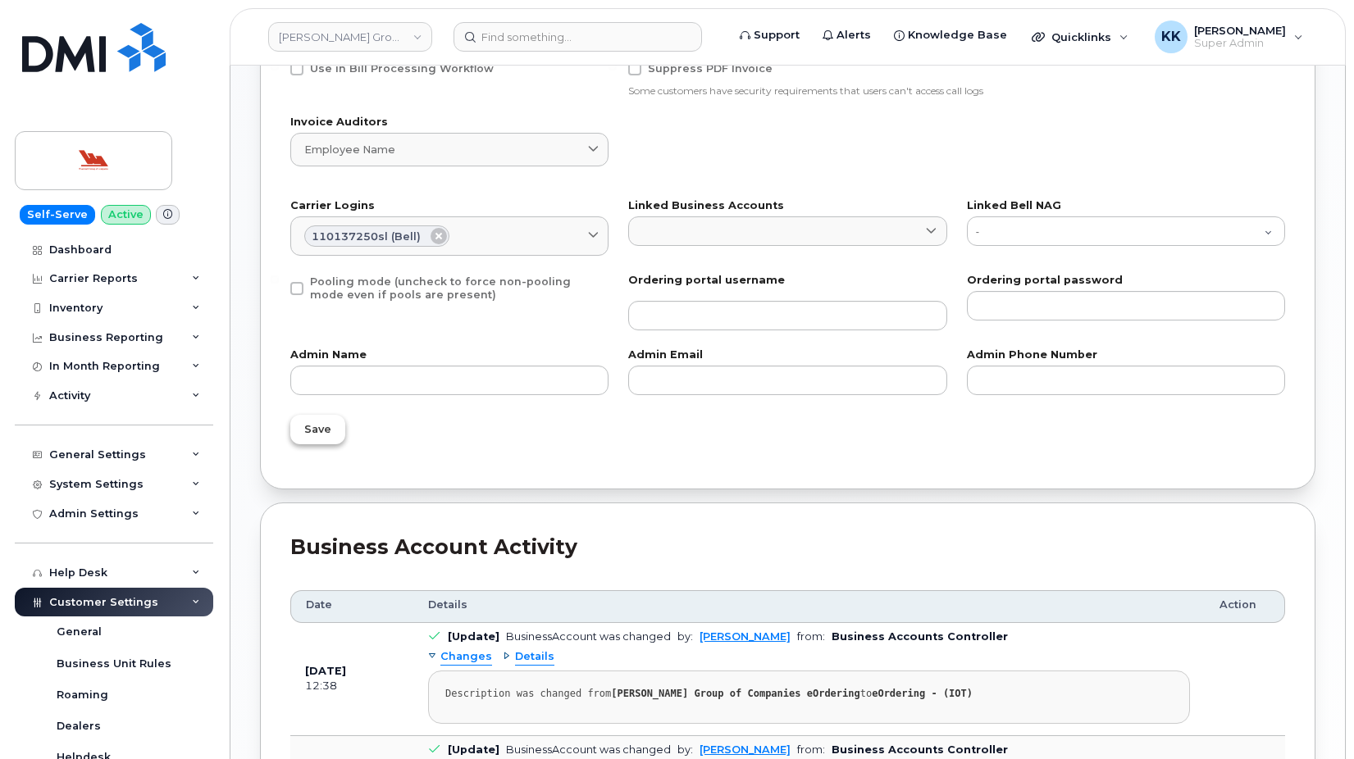
click at [311, 427] on span "Save" at bounding box center [317, 430] width 27 height 16
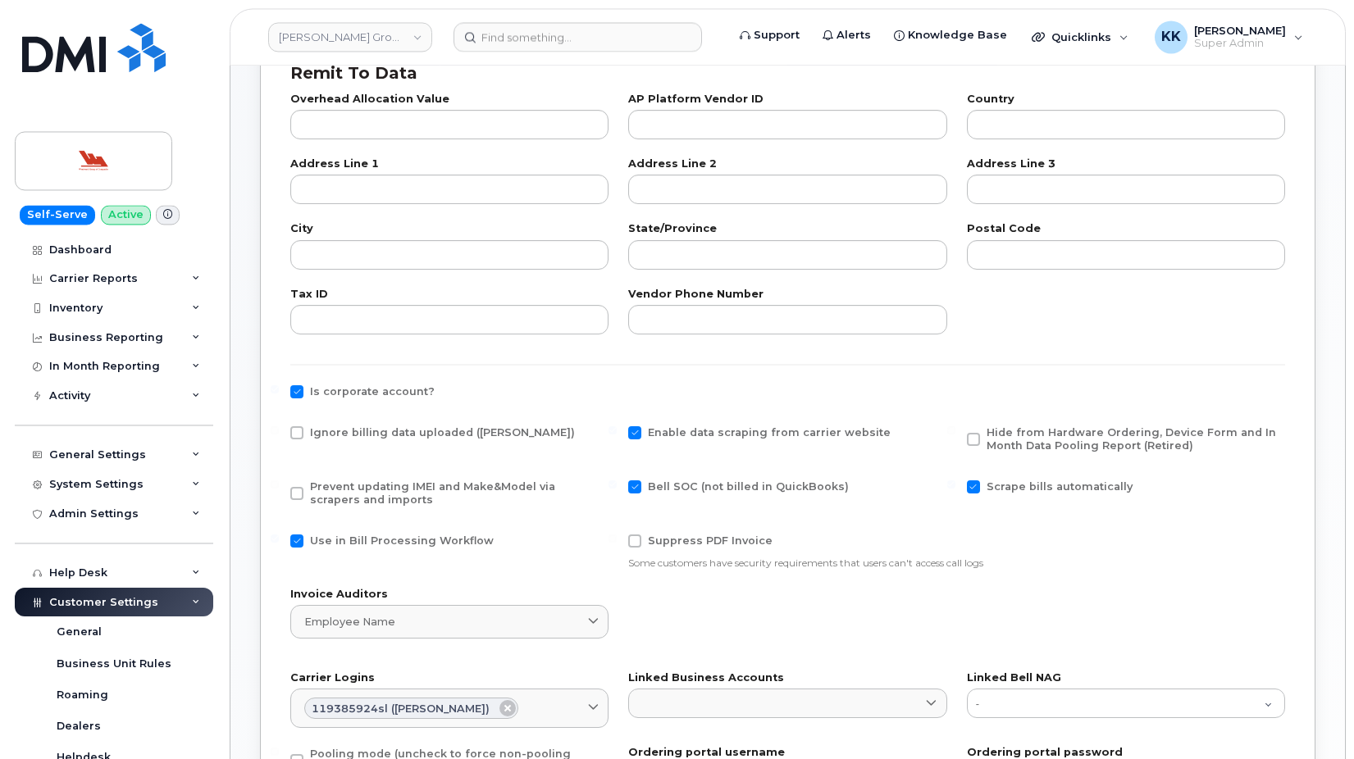
scroll to position [502, 0]
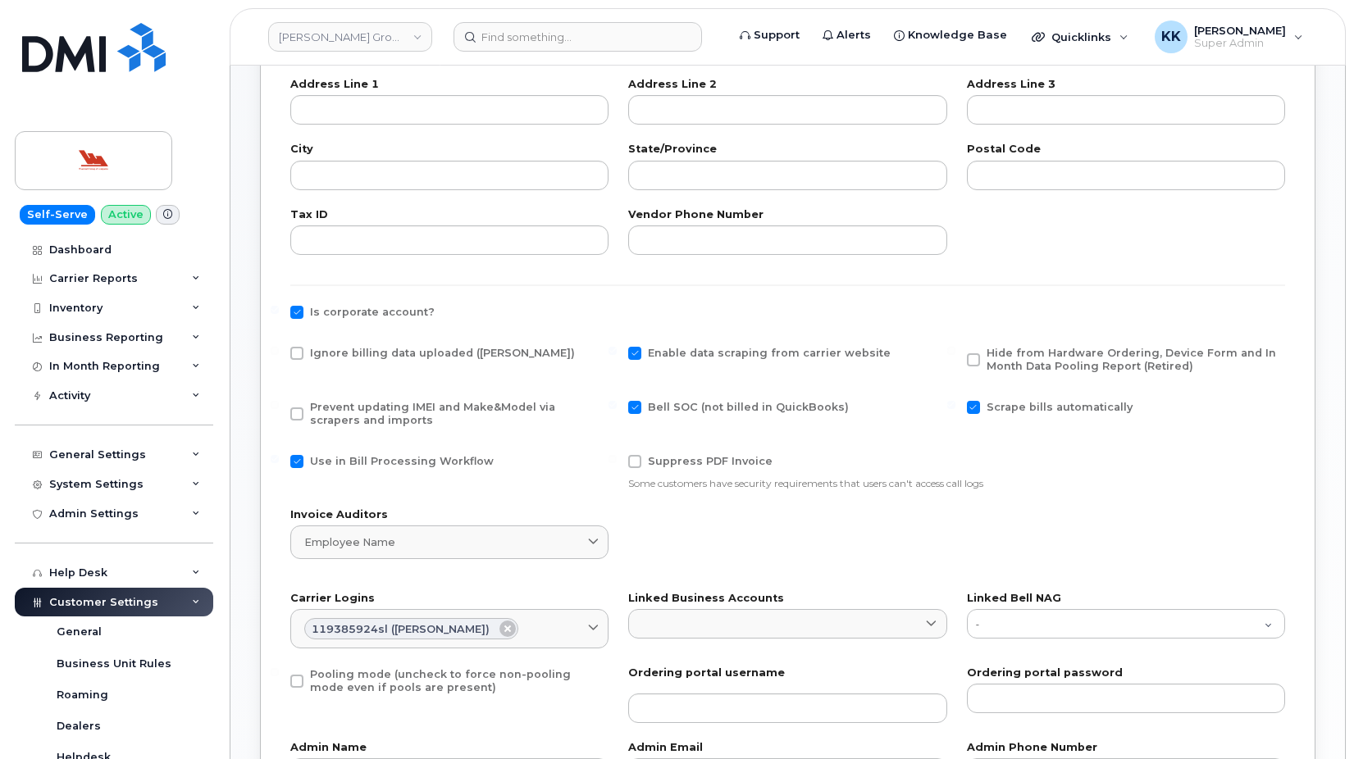
click at [326, 454] on div "Use in Bill Processing Workflow" at bounding box center [449, 472] width 338 height 55
click at [326, 463] on span "Use in Bill Processing Workflow" at bounding box center [402, 461] width 184 height 12
click at [279, 463] on input "Use in Bill Processing Workflow" at bounding box center [275, 459] width 8 height 8
checkbox input "false"
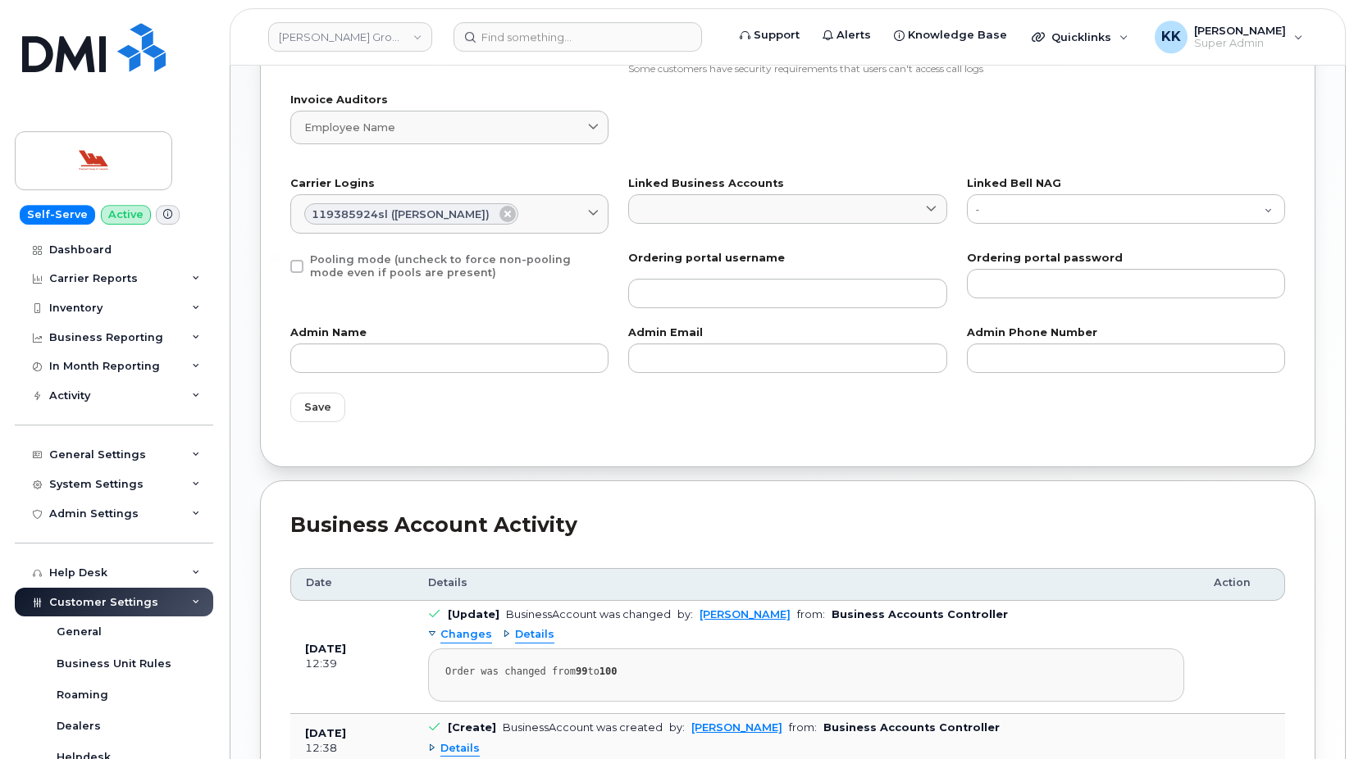
scroll to position [1004, 0]
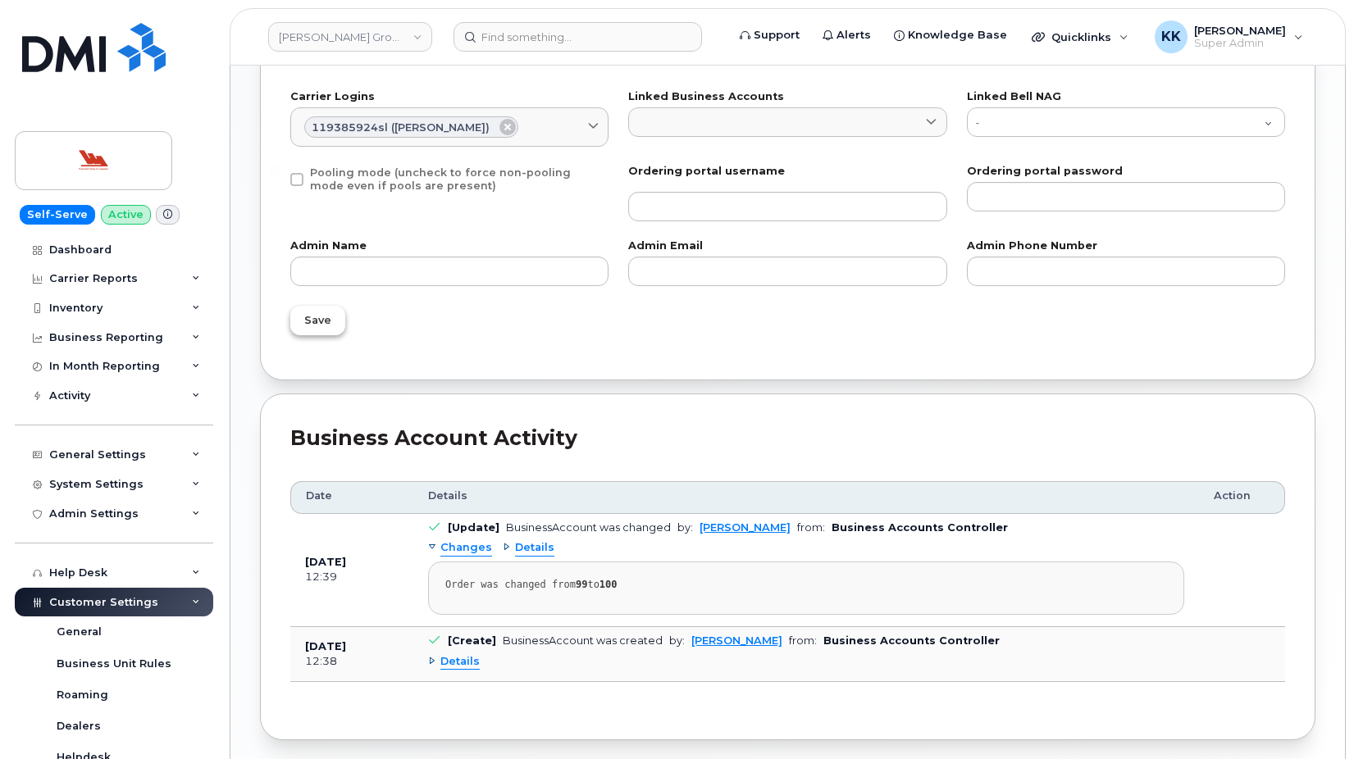
click at [334, 314] on button "Save" at bounding box center [317, 321] width 55 height 30
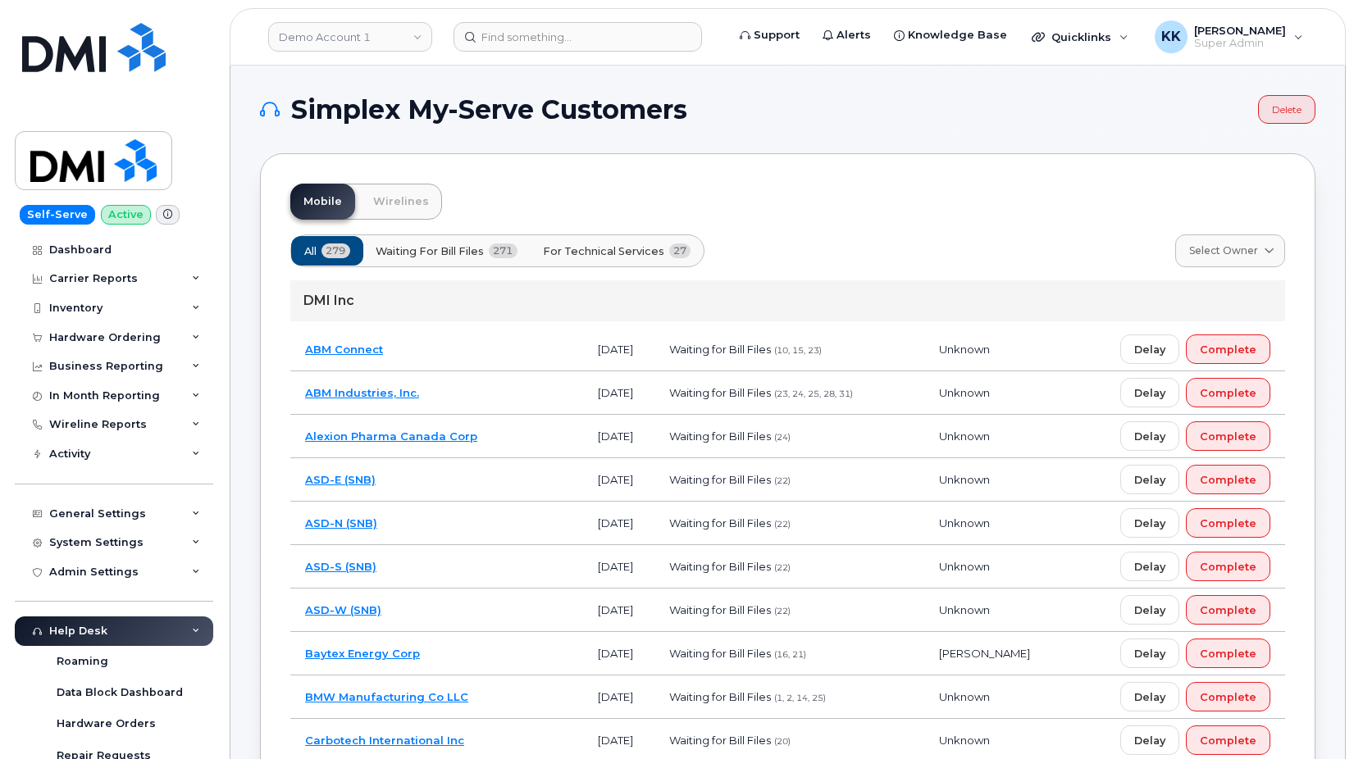
drag, startPoint x: 633, startPoint y: 267, endPoint x: 632, endPoint y: 258, distance: 8.4
click at [632, 258] on div "All 279 Waiting for Bill Files 271 For Technical Services 27" at bounding box center [497, 251] width 414 height 33
click at [632, 259] on button "For Technical Services 27" at bounding box center [618, 251] width 176 height 30
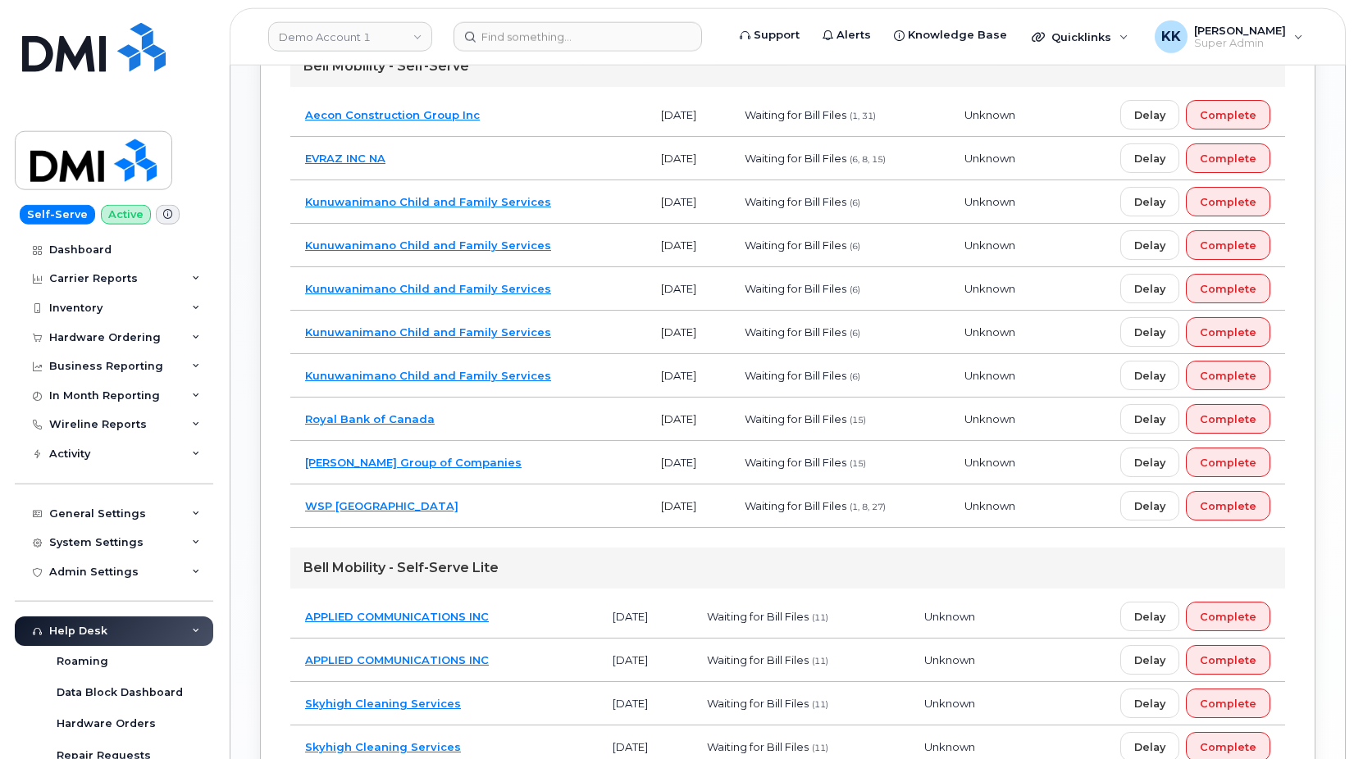
scroll to position [920, 0]
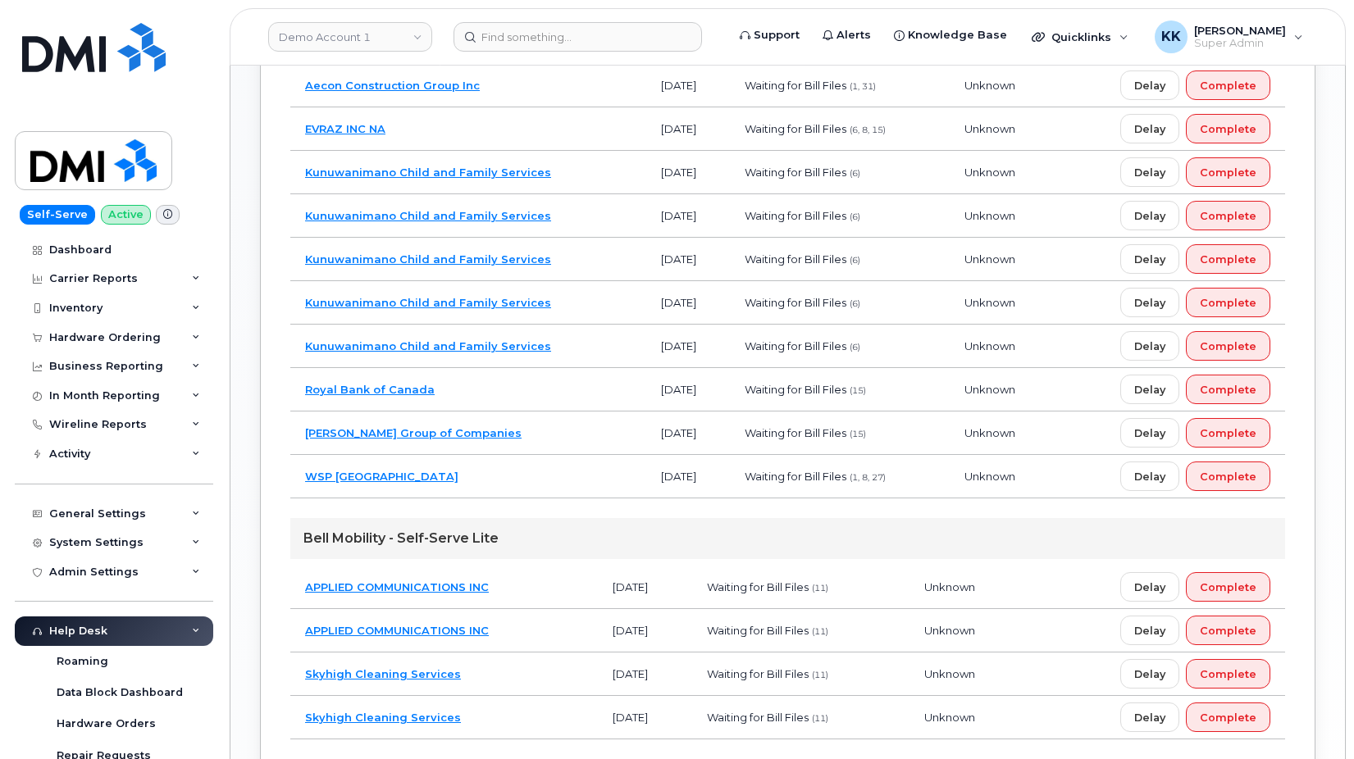
click at [536, 443] on td "Woodward Group of Companies" at bounding box center [468, 433] width 356 height 43
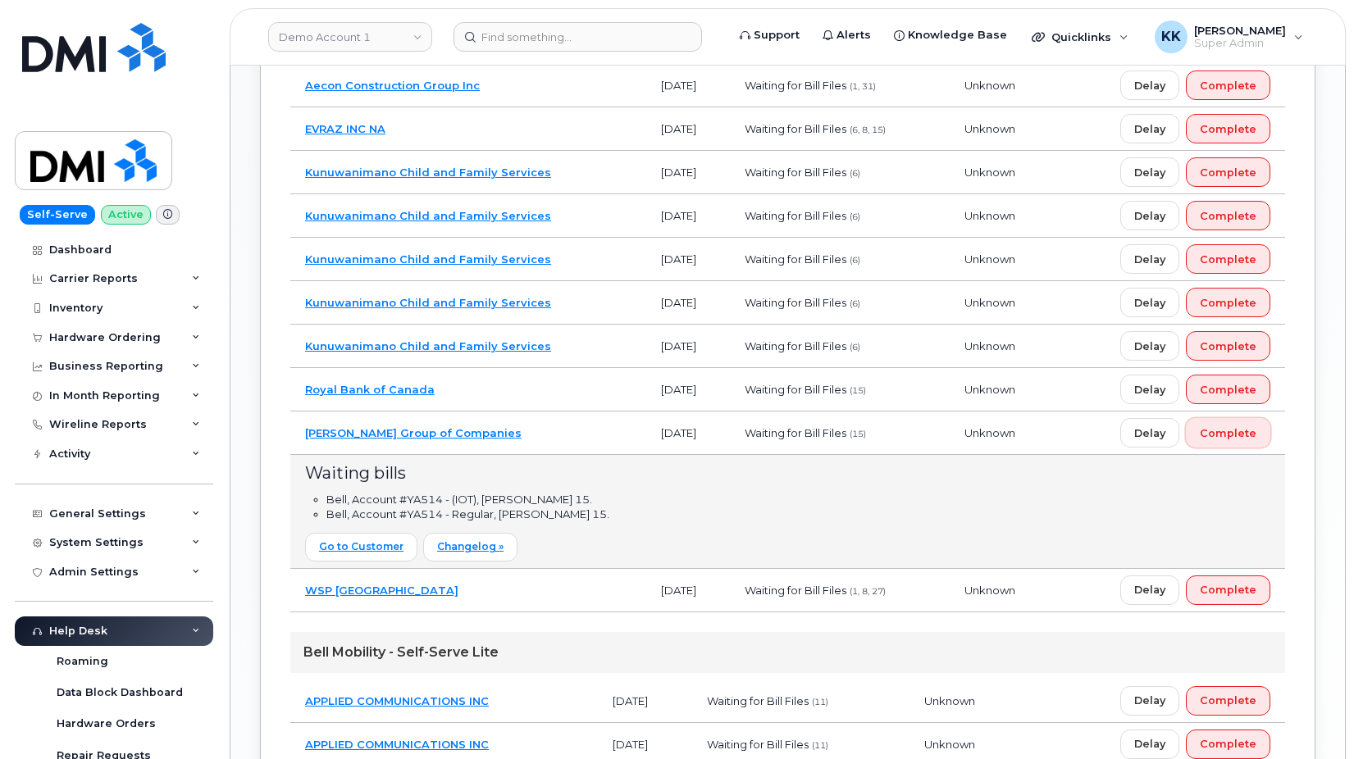
click at [1230, 435] on span "Complete" at bounding box center [1228, 434] width 57 height 16
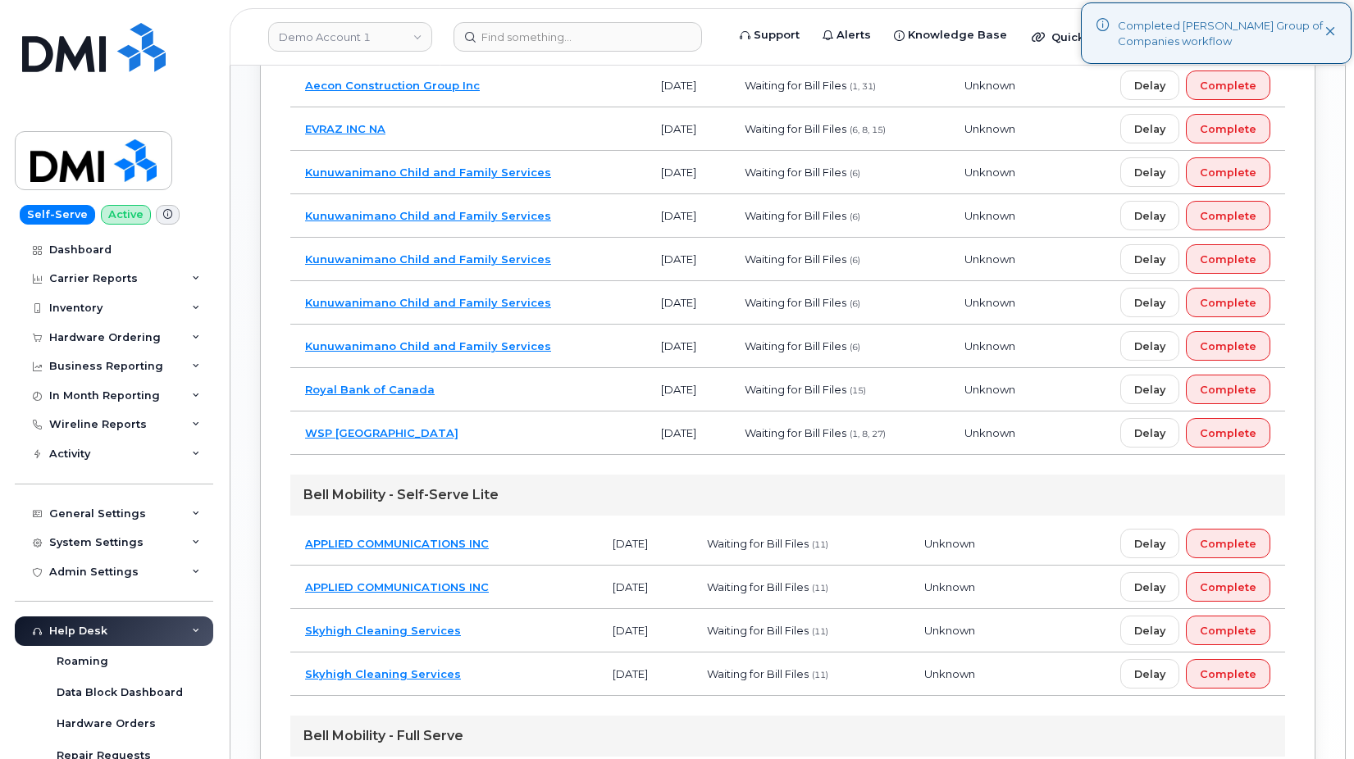
click at [486, 382] on td "Royal Bank of Canada" at bounding box center [468, 389] width 356 height 43
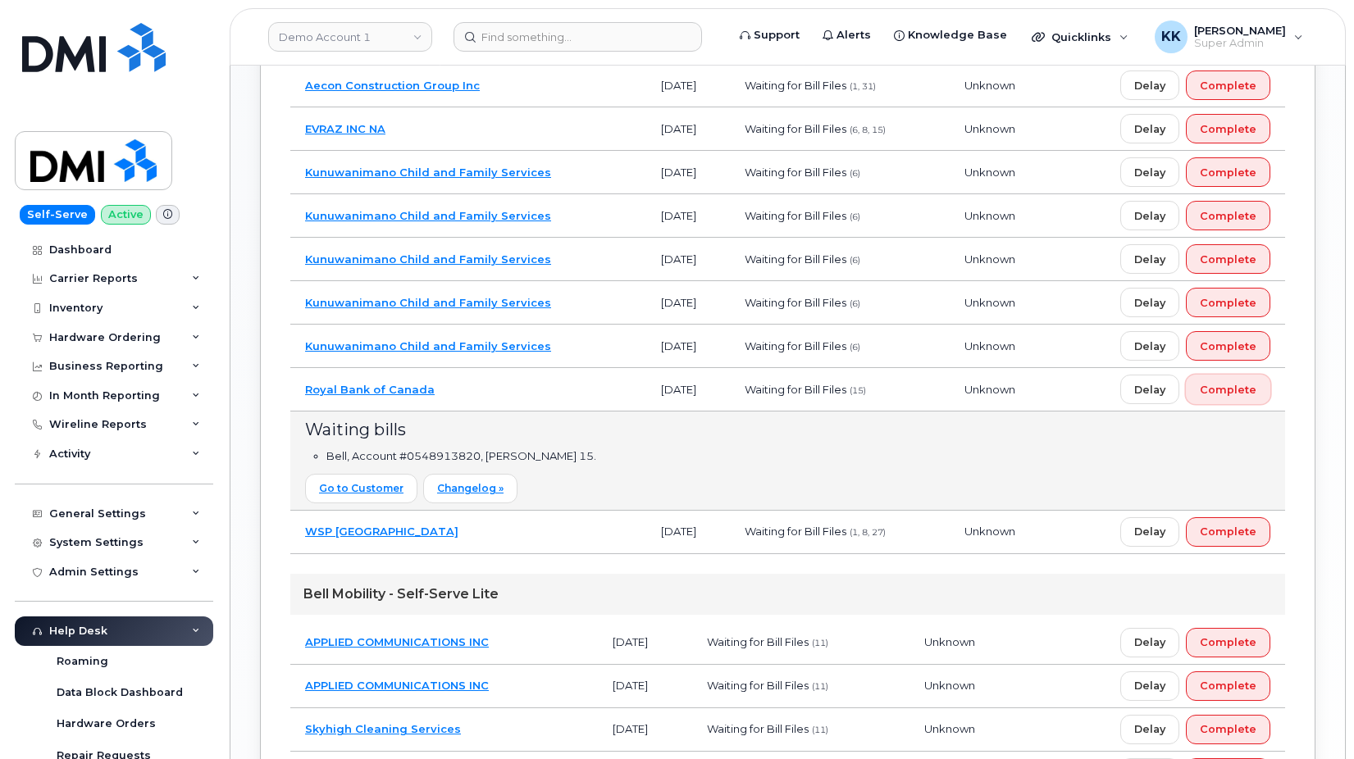
click at [1225, 394] on span "Complete" at bounding box center [1228, 390] width 57 height 16
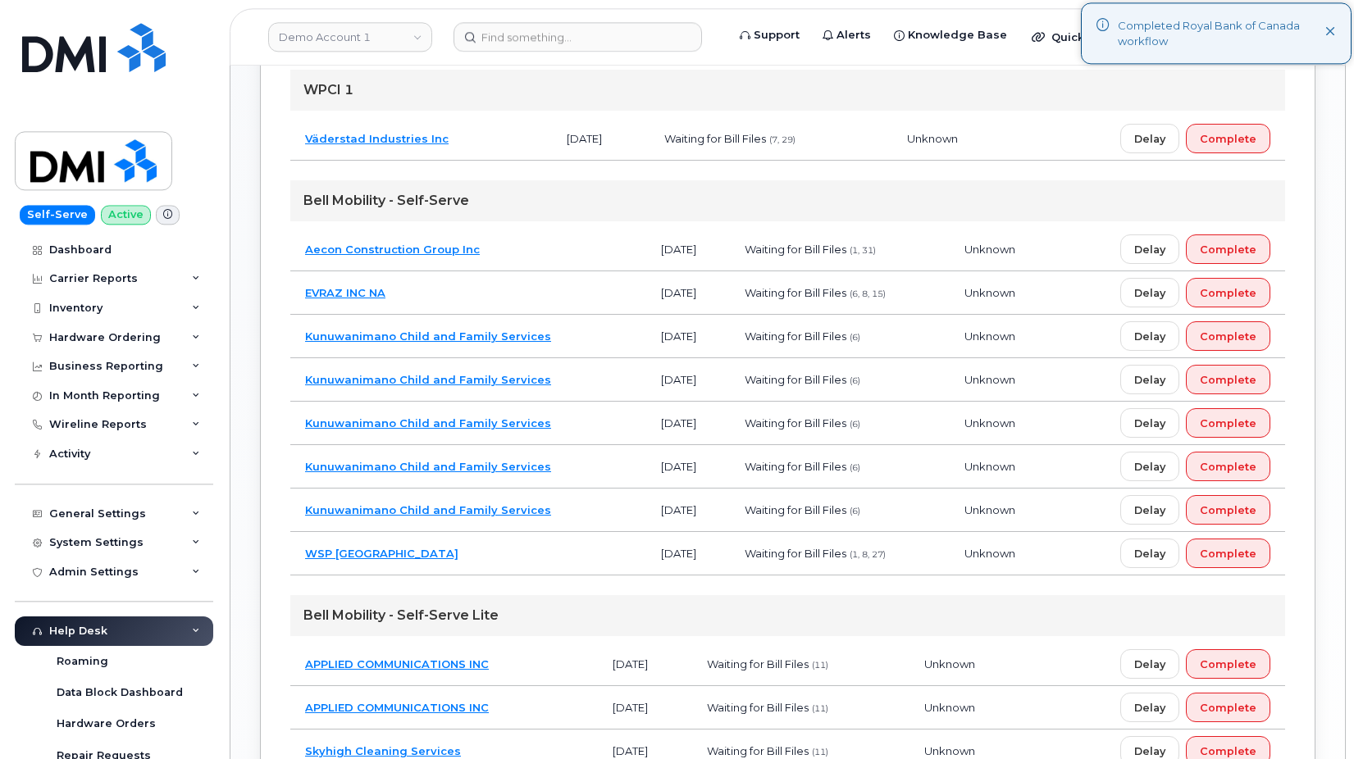
scroll to position [753, 0]
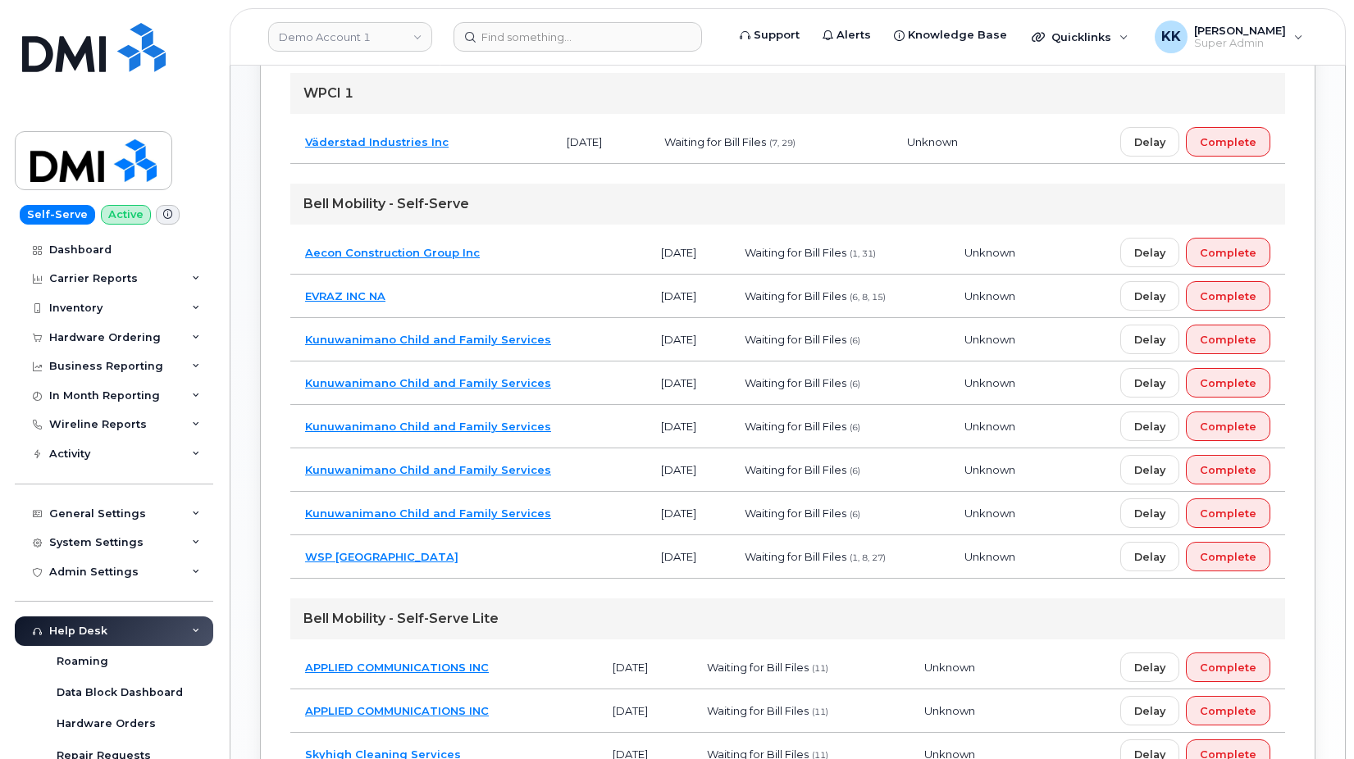
click at [500, 286] on td "EVRAZ INC NA" at bounding box center [468, 296] width 356 height 43
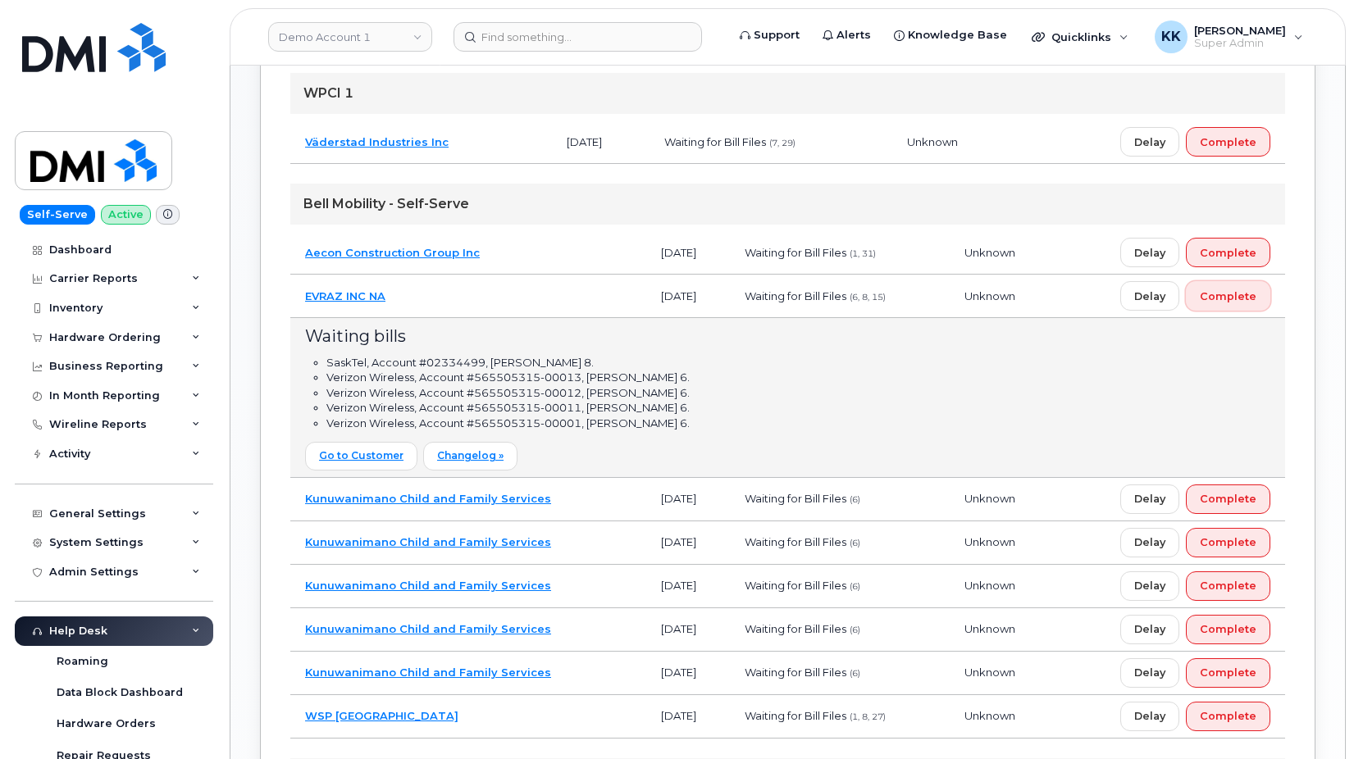
click at [1237, 299] on span "Complete" at bounding box center [1228, 297] width 57 height 16
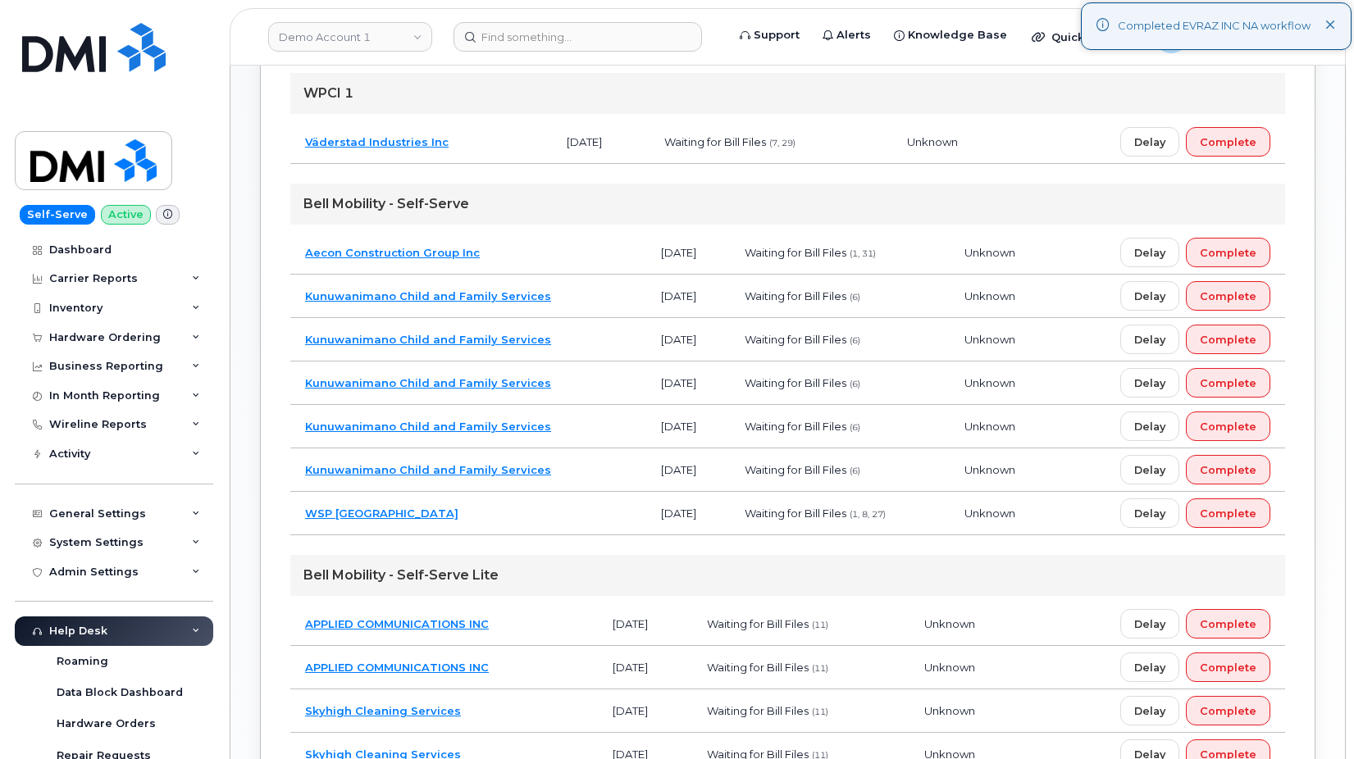
click at [542, 249] on td "Aecon Construction Group Inc" at bounding box center [468, 252] width 356 height 43
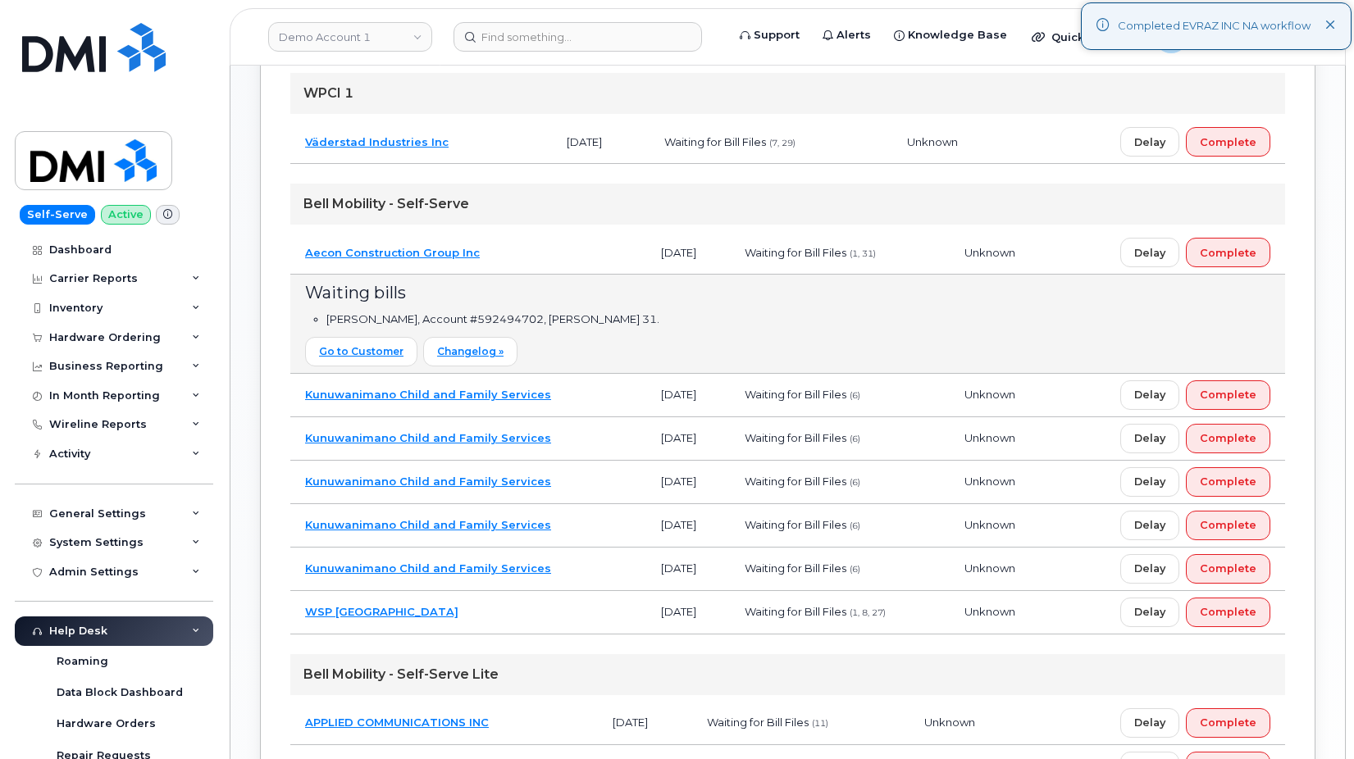
click at [517, 247] on td "Aecon Construction Group Inc" at bounding box center [468, 252] width 356 height 43
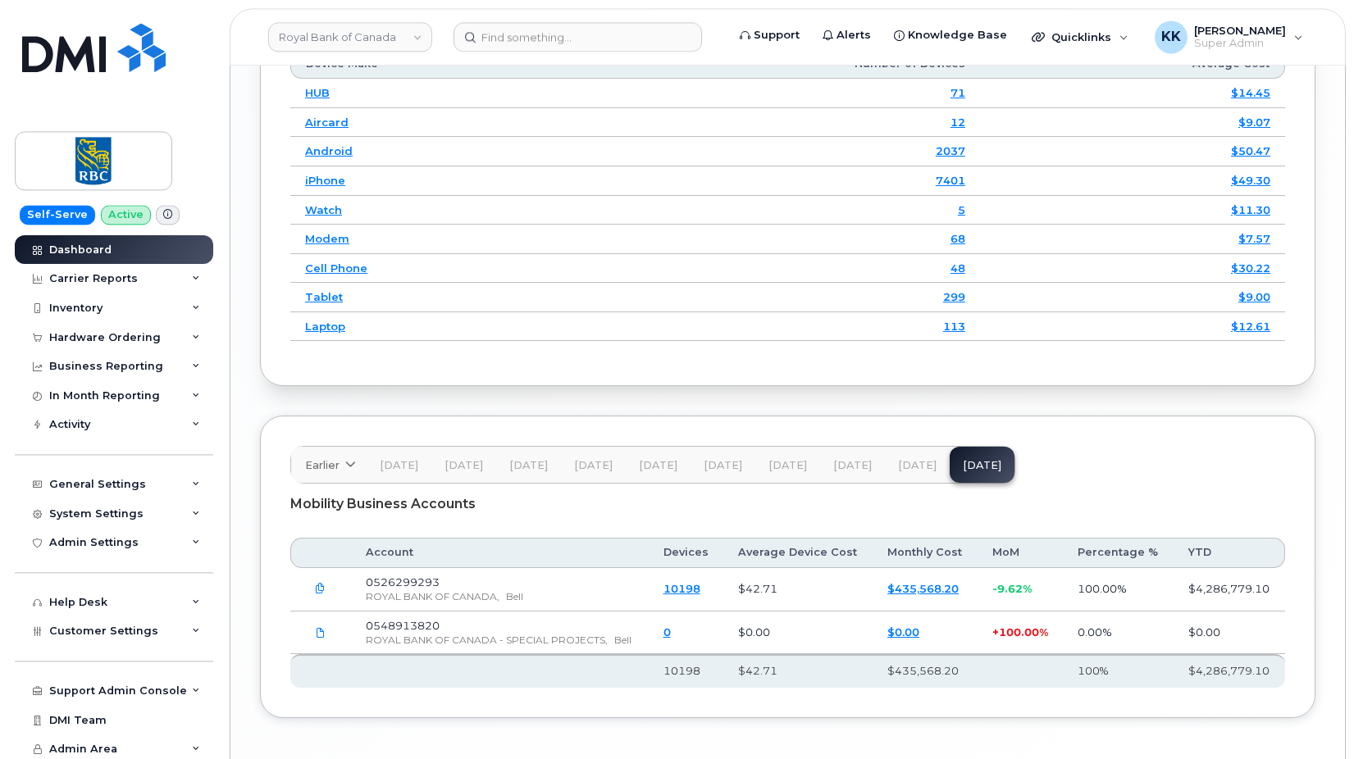
scroll to position [2311, 0]
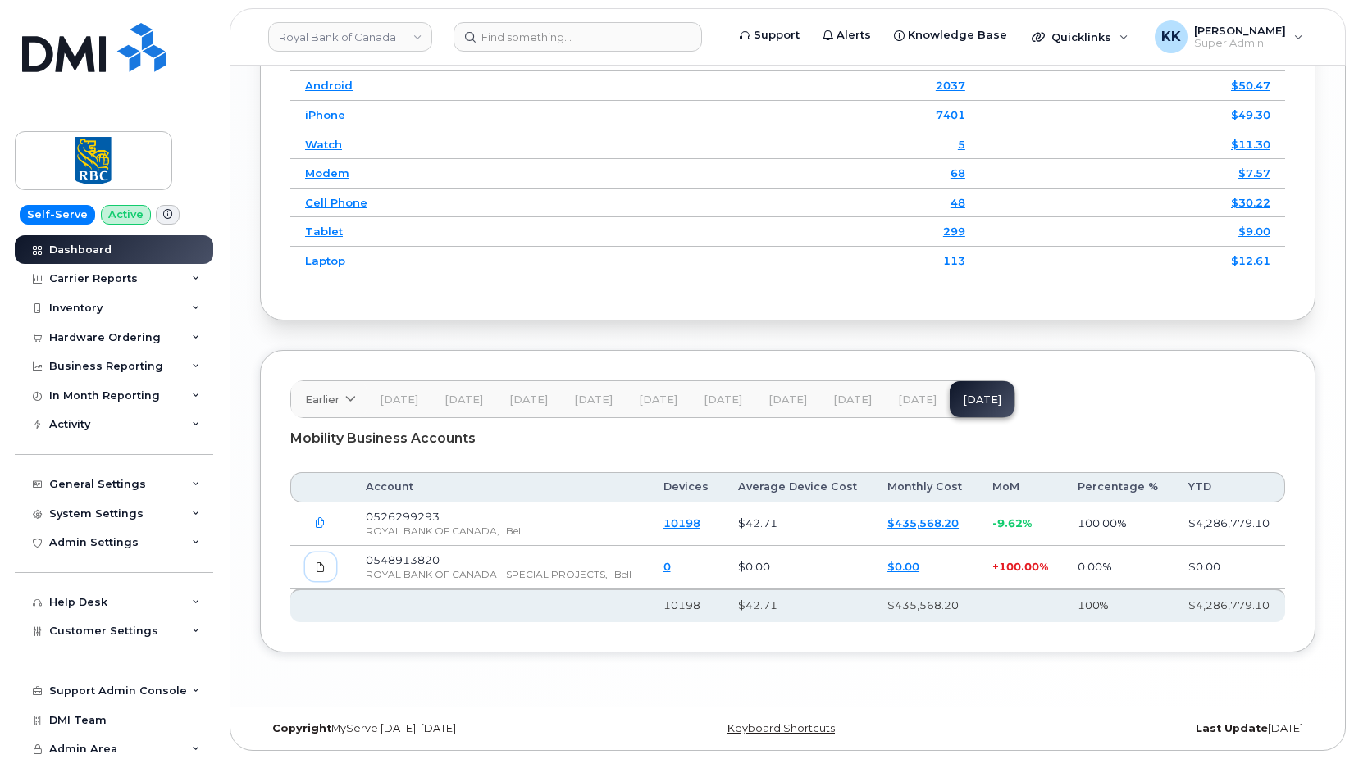
click at [325, 572] on icon at bounding box center [321, 568] width 10 height 10
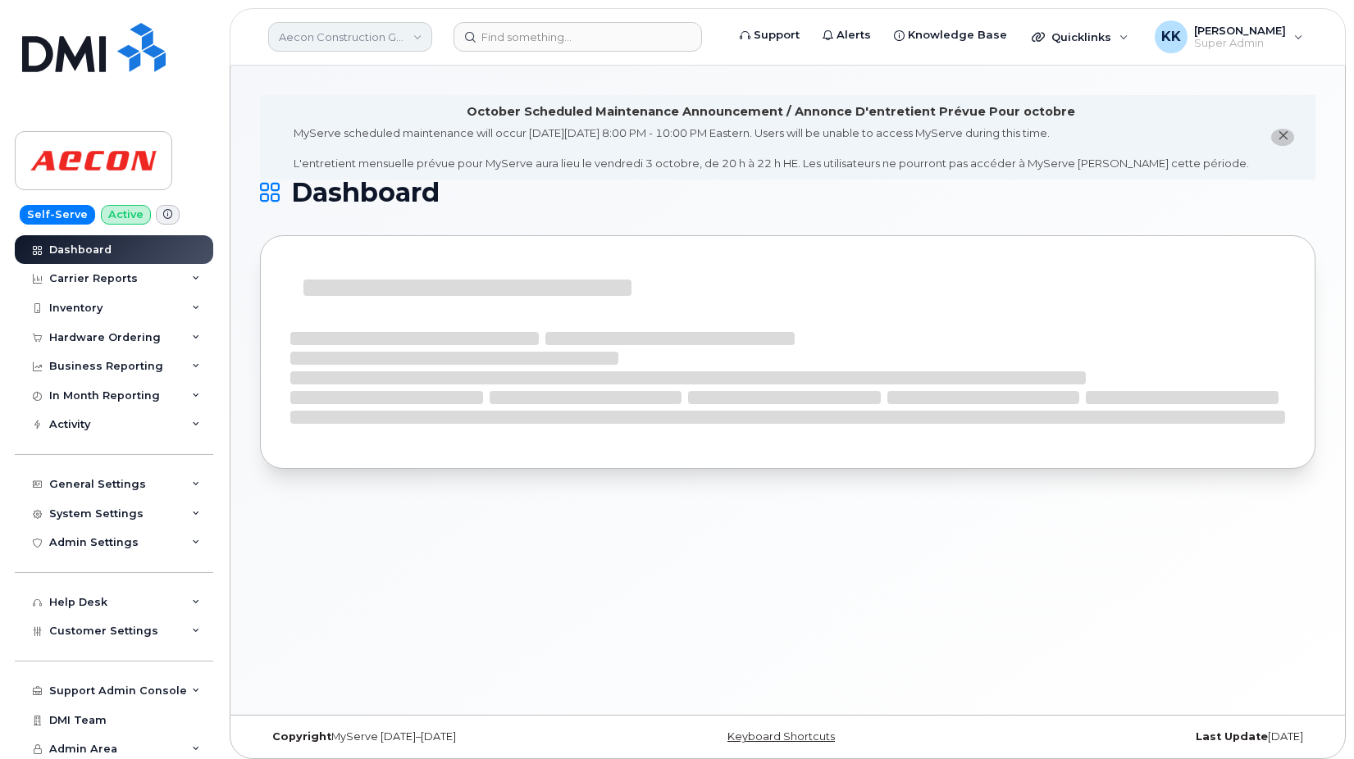
click at [289, 30] on link "Aecon Construction Group Inc" at bounding box center [350, 37] width 164 height 30
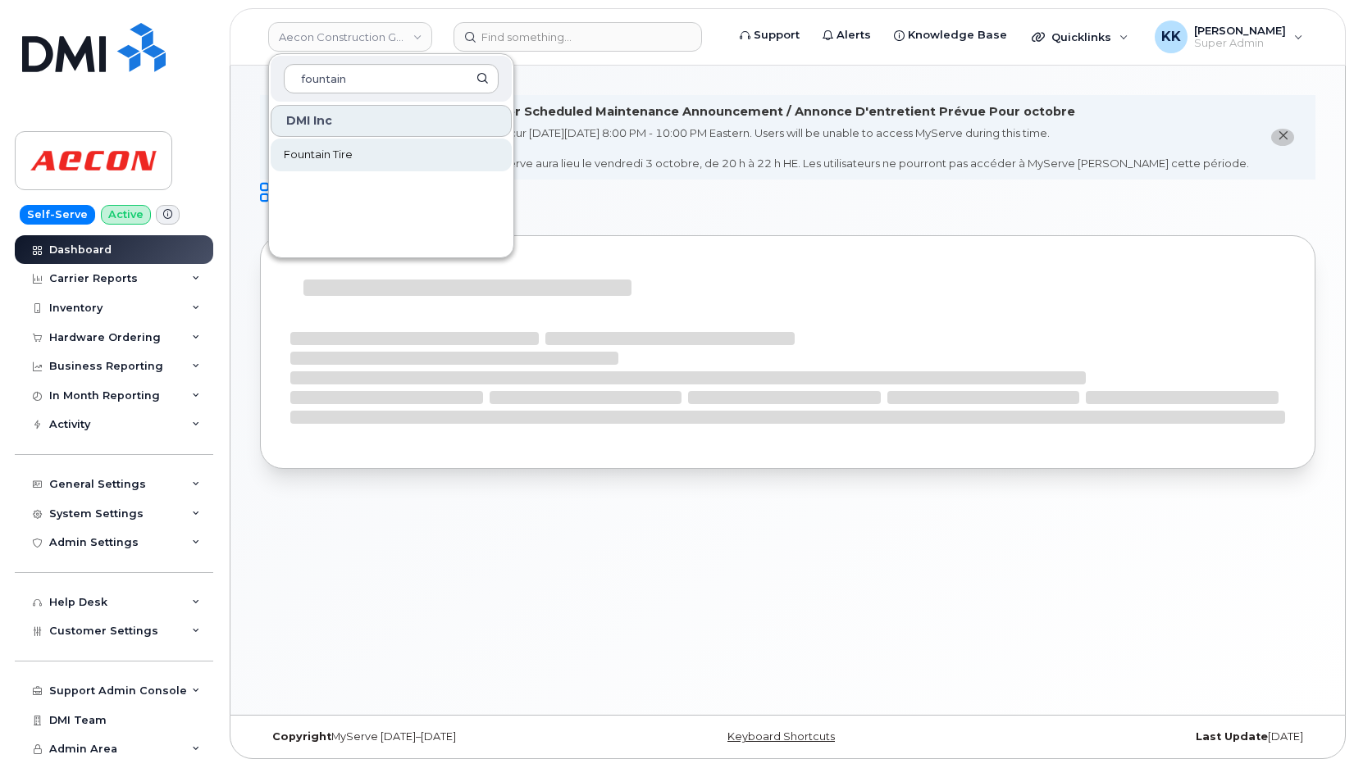
type input "fountain"
click at [317, 151] on span "Fountain Tire" at bounding box center [318, 155] width 69 height 16
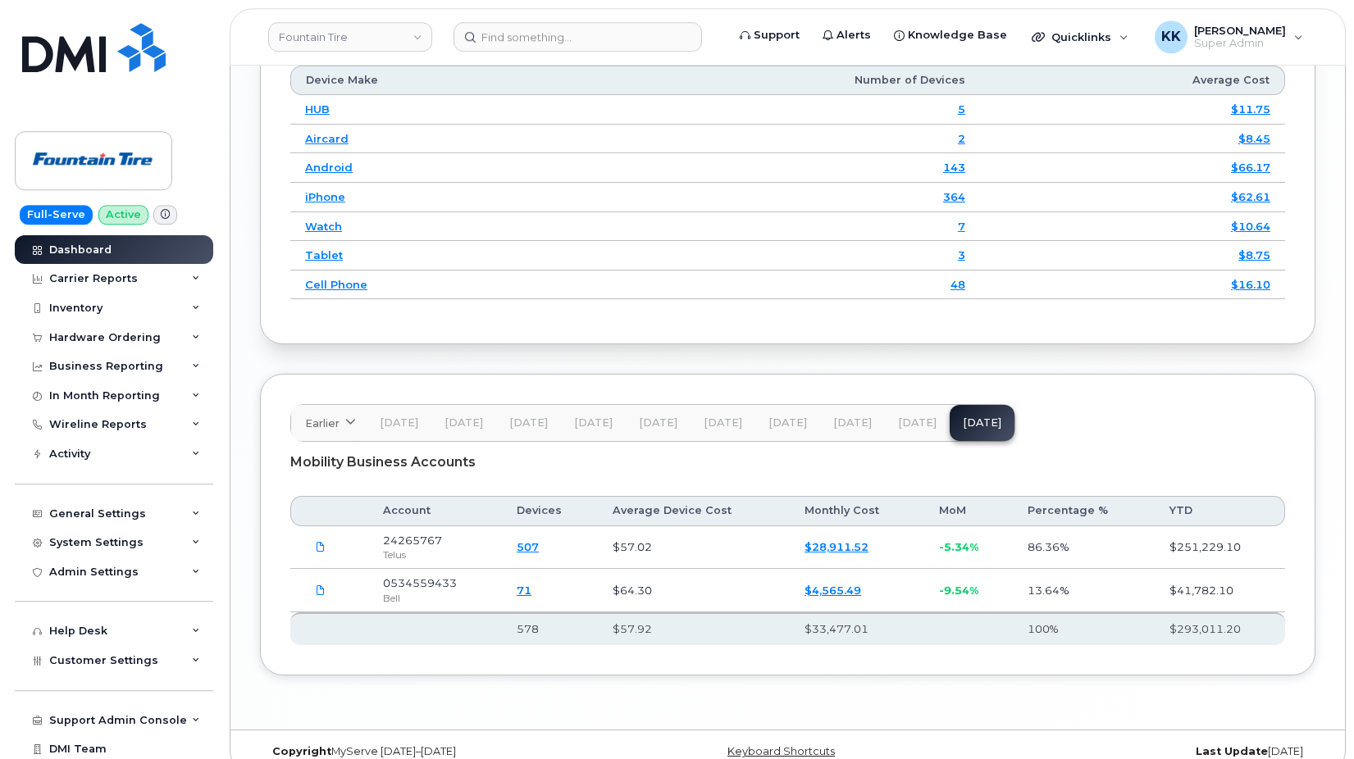
scroll to position [2253, 0]
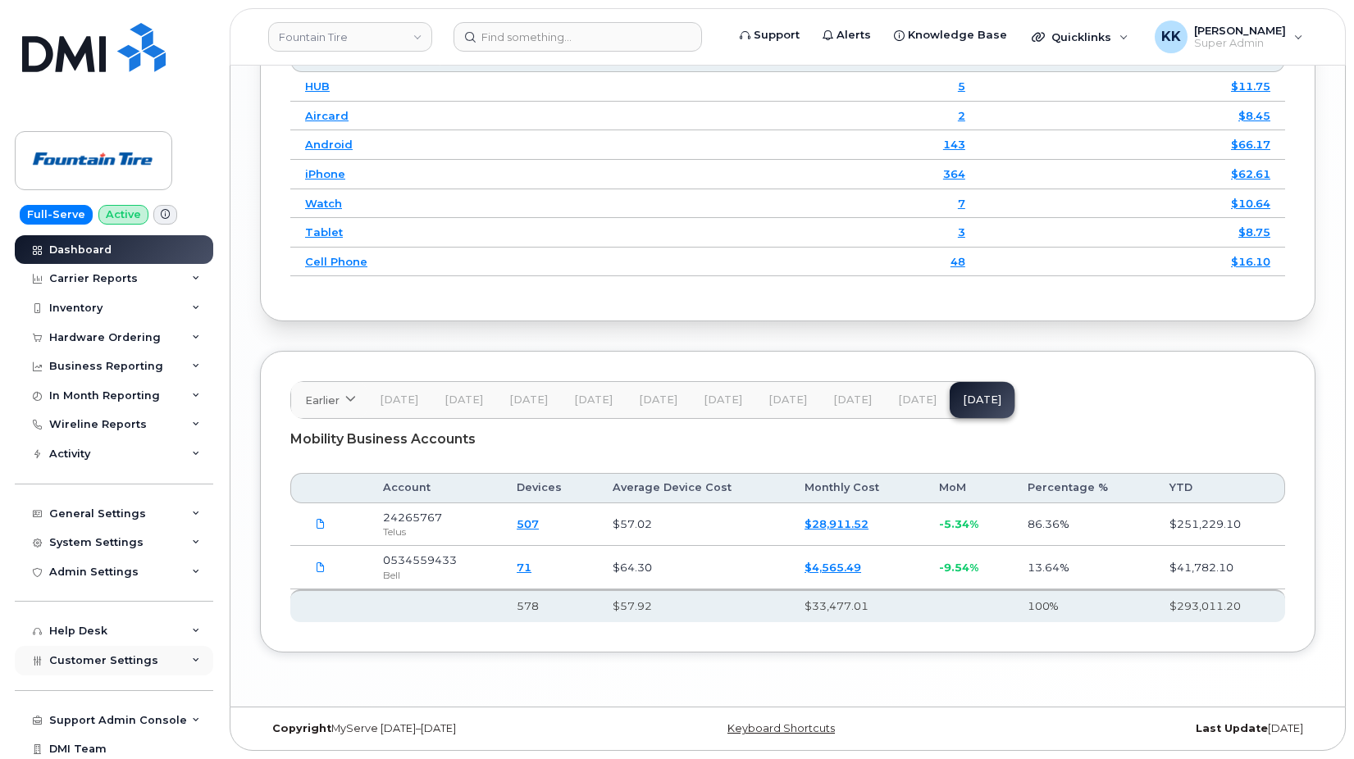
click at [97, 655] on span "Customer Settings" at bounding box center [103, 660] width 109 height 12
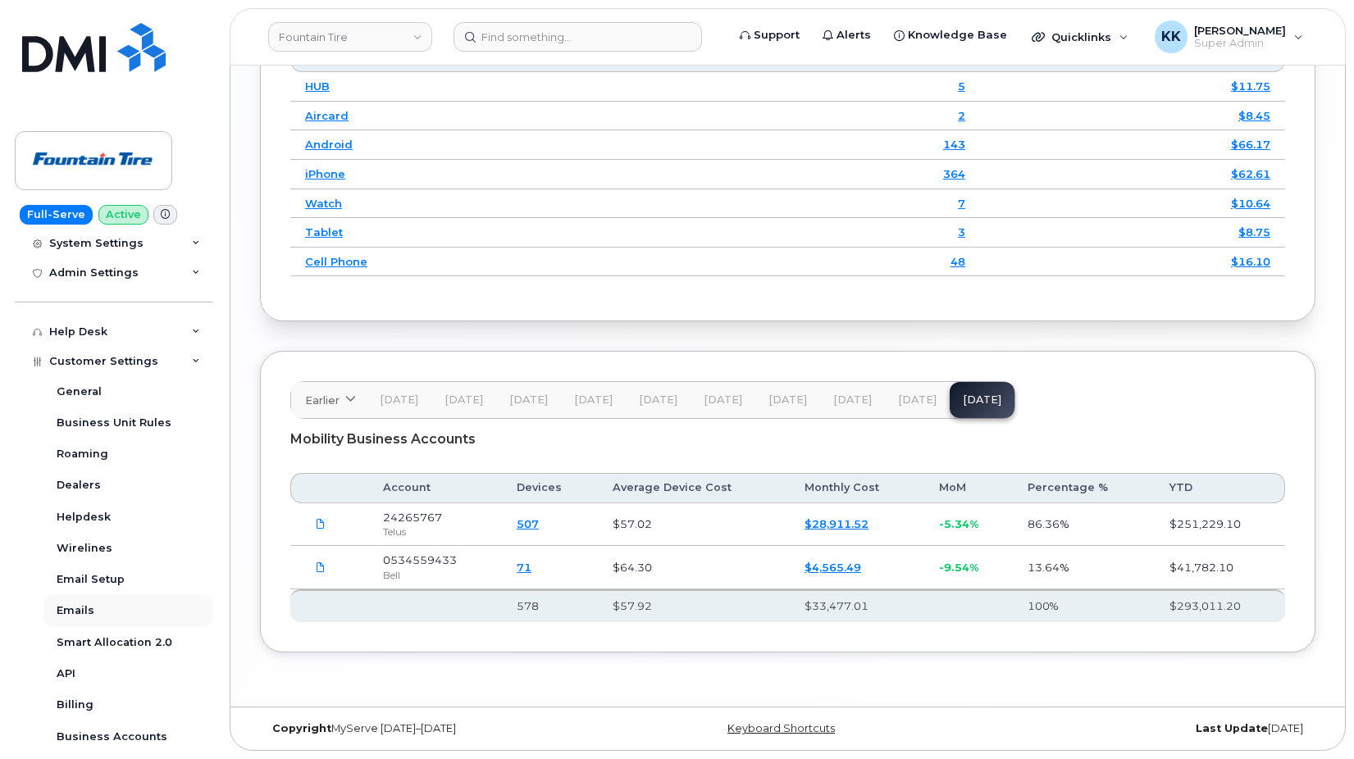
scroll to position [315, 0]
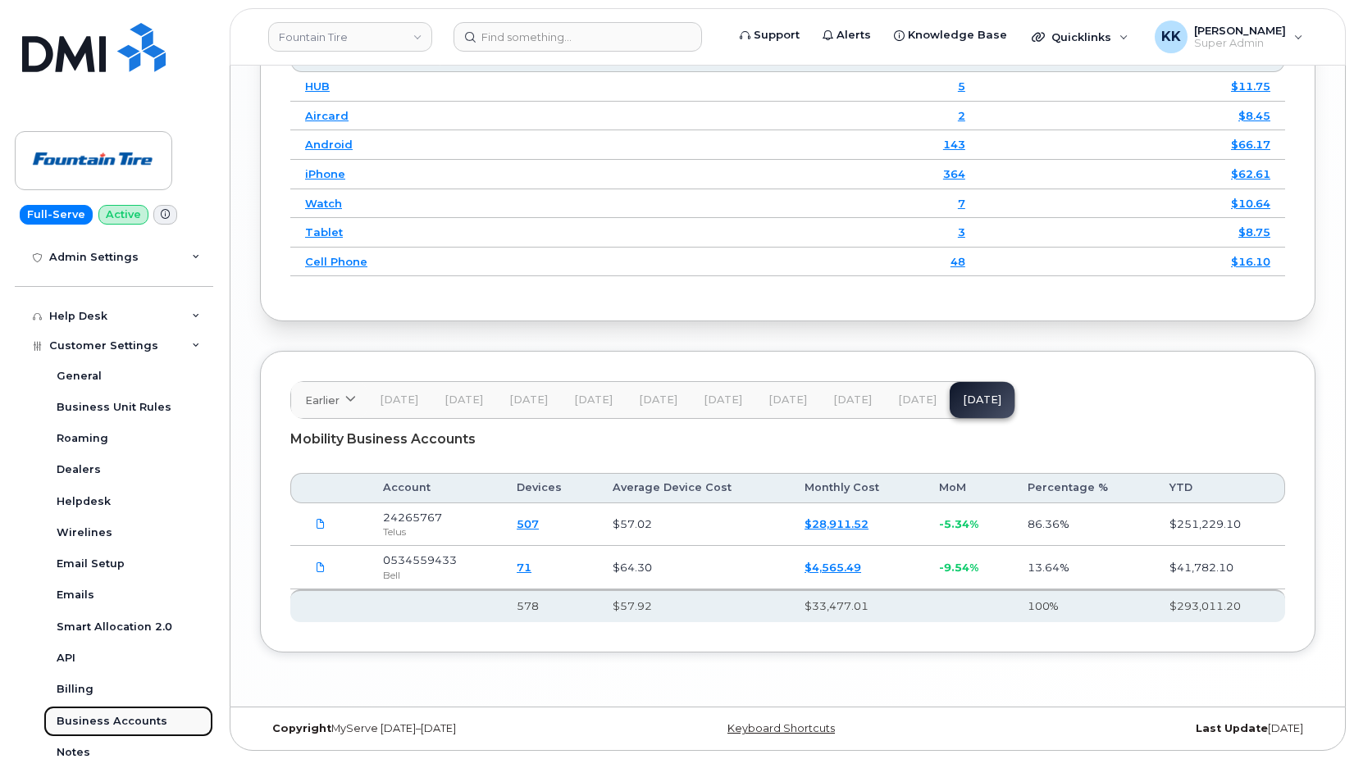
click at [105, 714] on link "Business Accounts" at bounding box center [128, 721] width 170 height 31
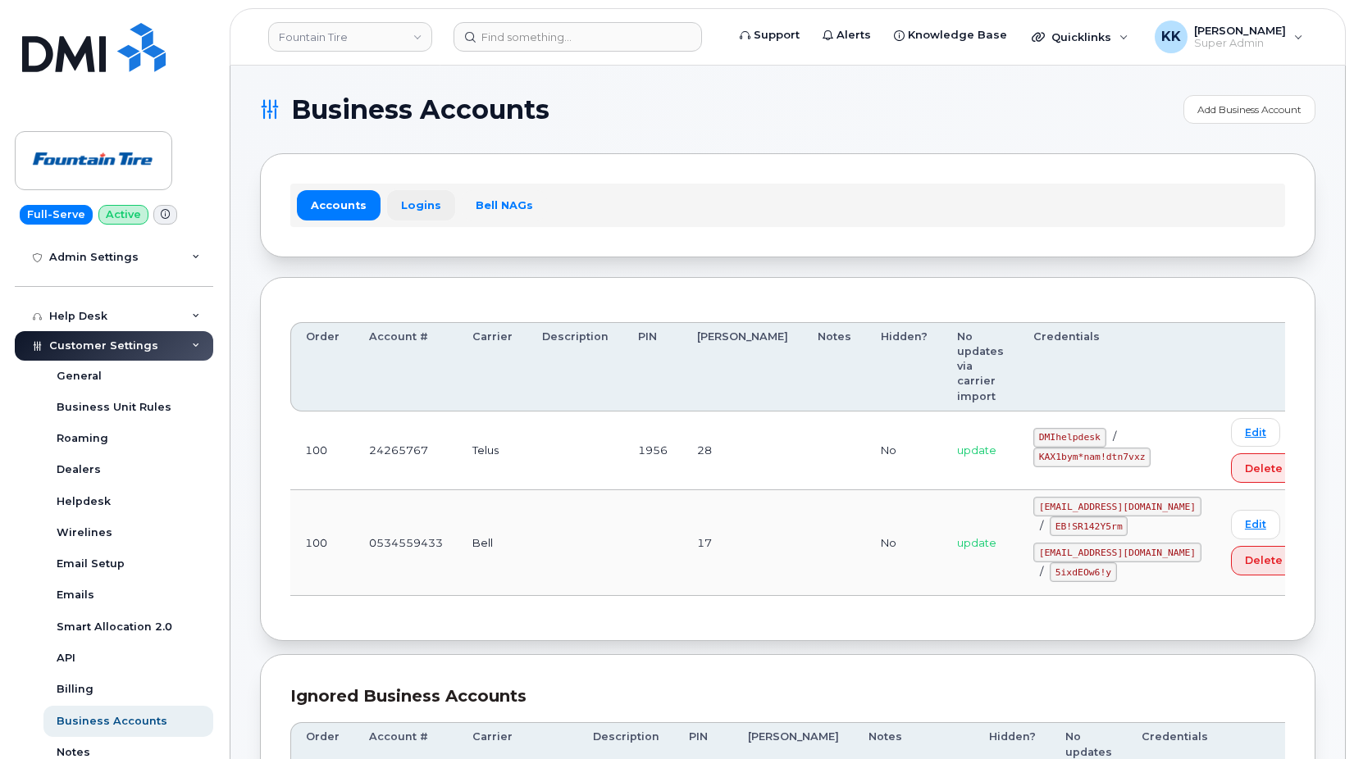
click at [414, 204] on link "Logins" at bounding box center [421, 205] width 68 height 30
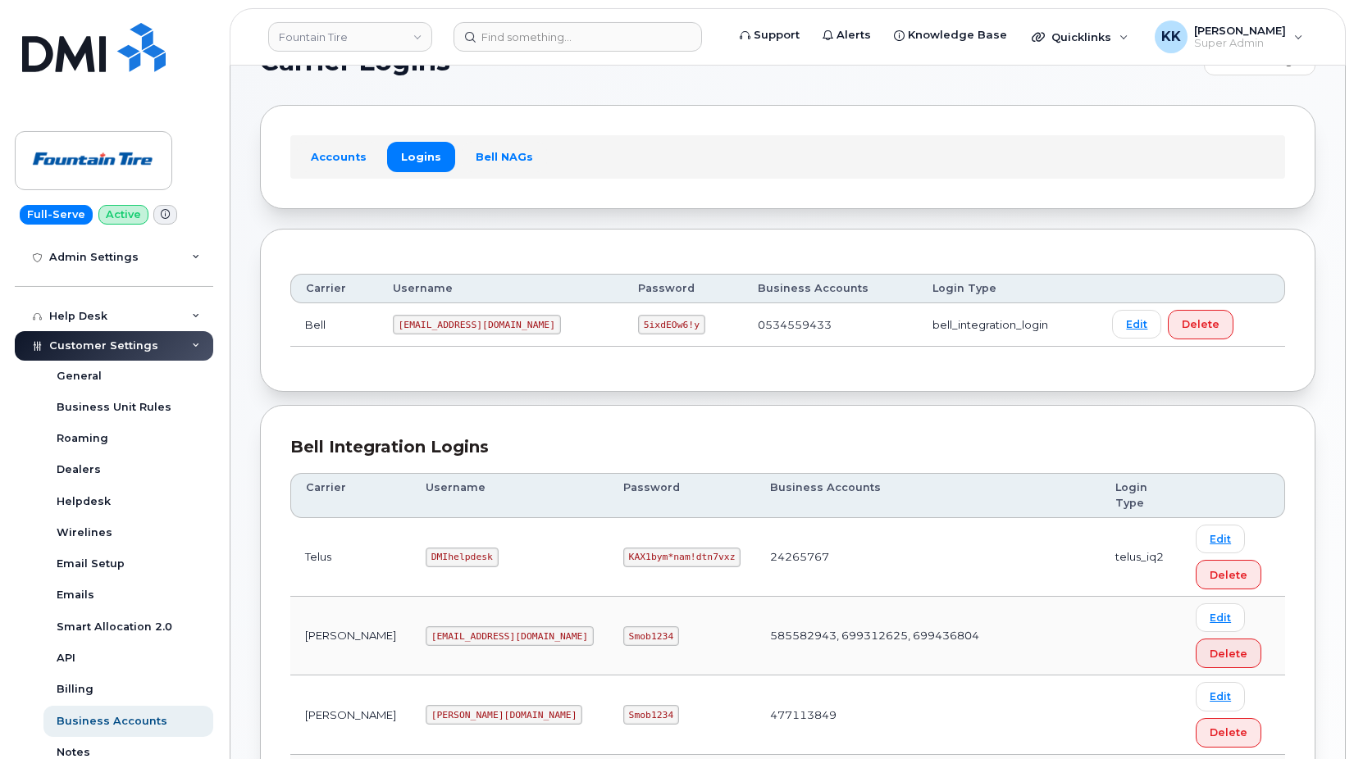
scroll to position [84, 0]
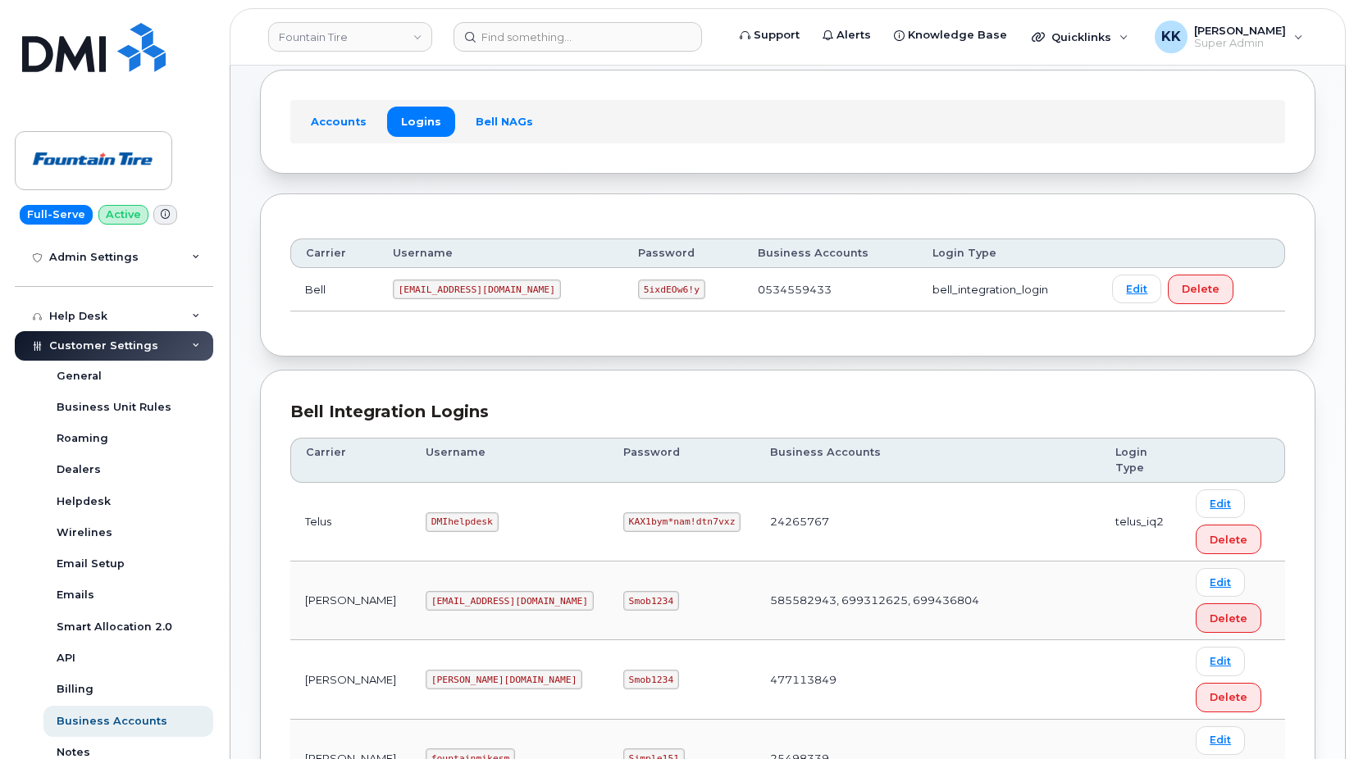
click at [445, 291] on code "[EMAIL_ADDRESS][DOMAIN_NAME]" at bounding box center [477, 290] width 168 height 20
click at [452, 285] on code "[EMAIL_ADDRESS][DOMAIN_NAME]" at bounding box center [477, 290] width 168 height 20
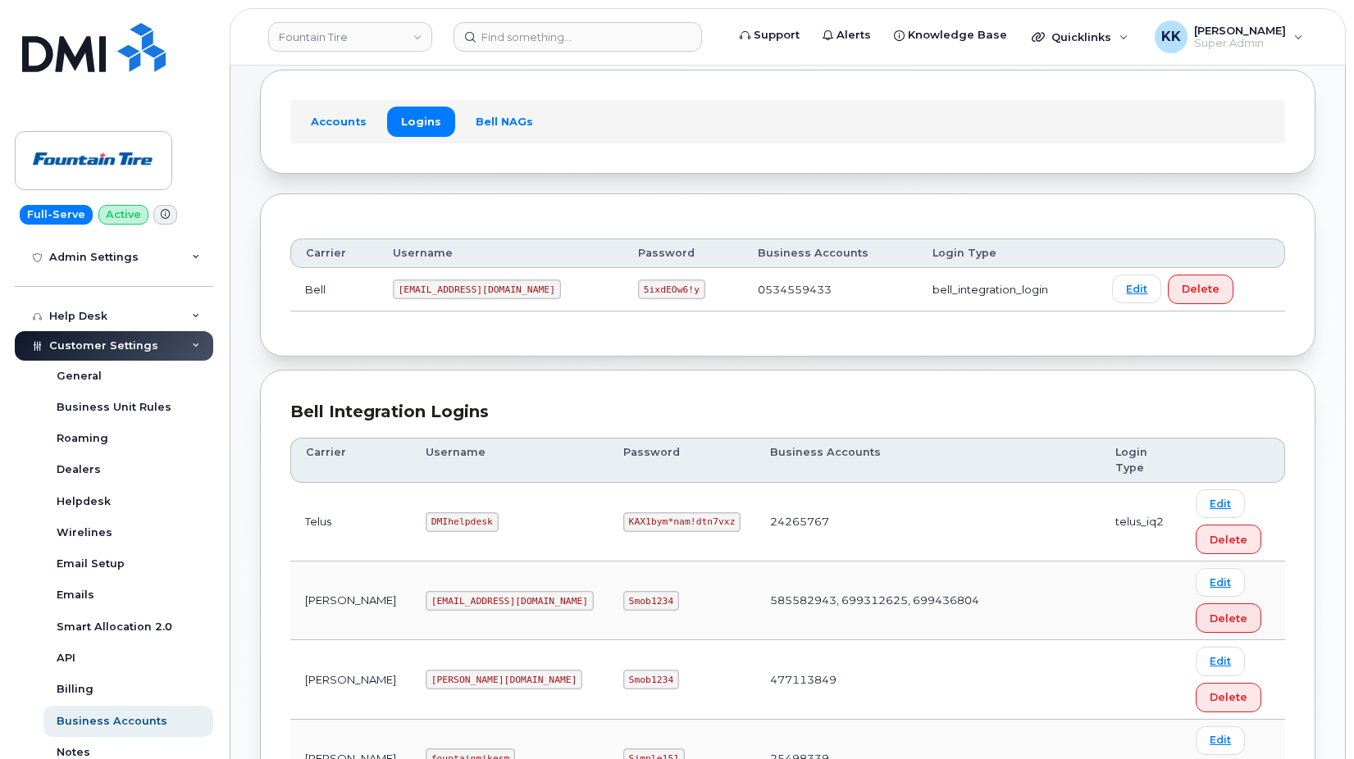
click at [452, 285] on code "1Founta@myserve.ca" at bounding box center [477, 290] width 168 height 20
click at [638, 288] on code "5ixdEOw6!y" at bounding box center [671, 290] width 67 height 20
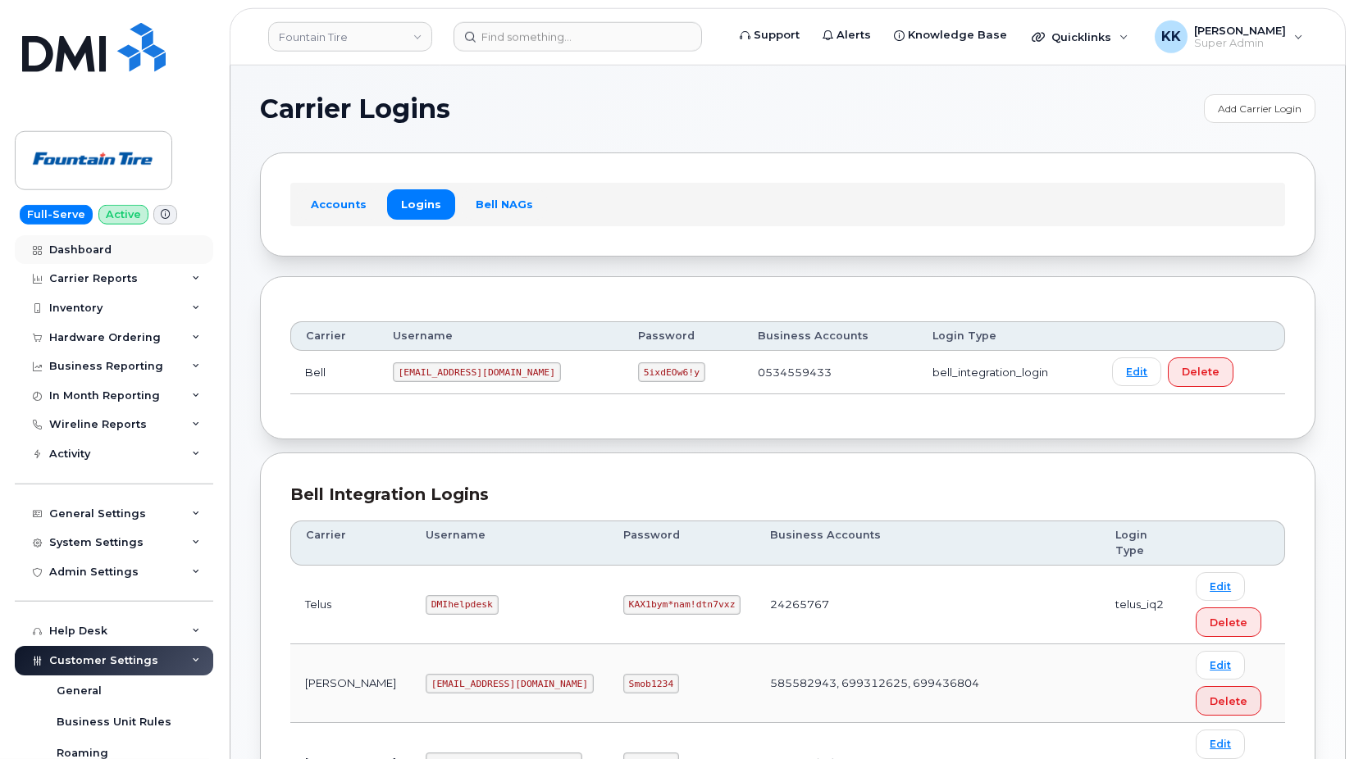
scroll to position [0, 0]
click at [100, 257] on link "Dashboard" at bounding box center [114, 250] width 198 height 30
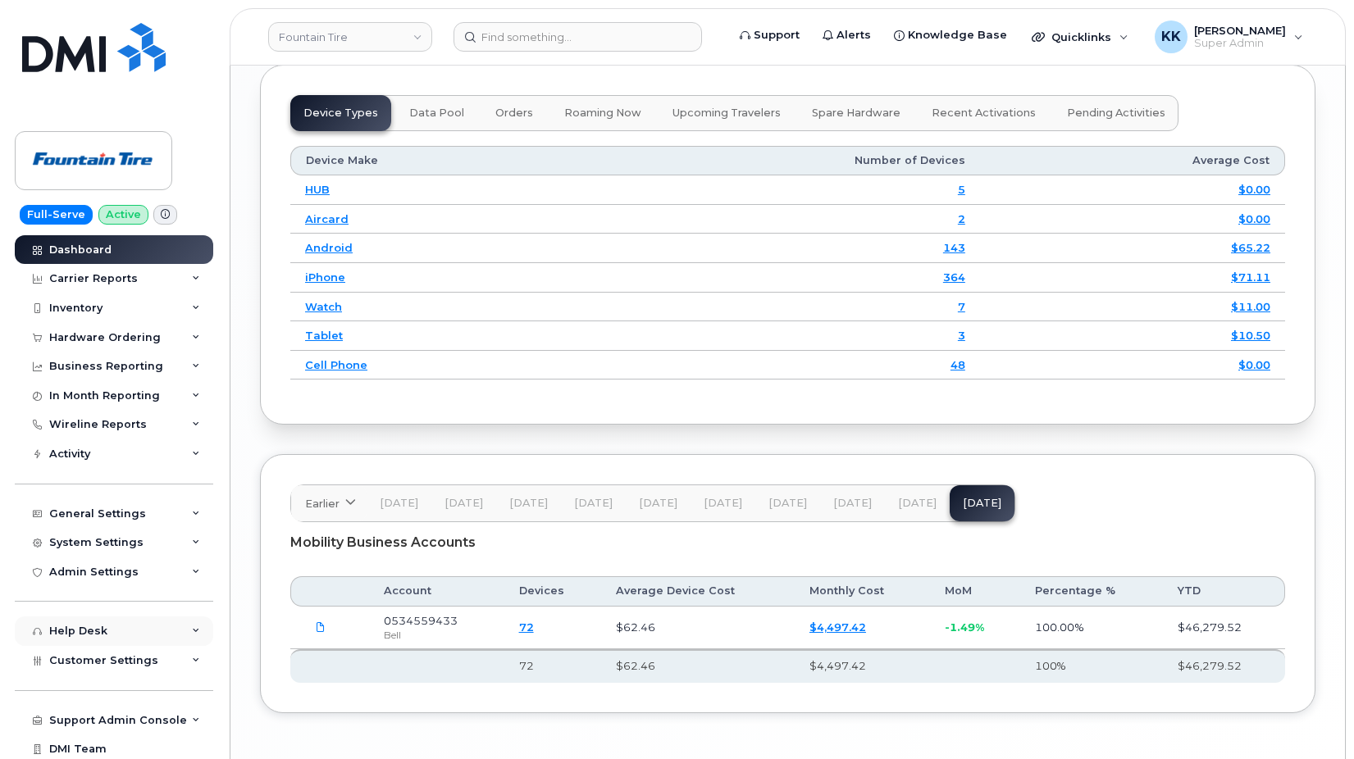
scroll to position [33, 0]
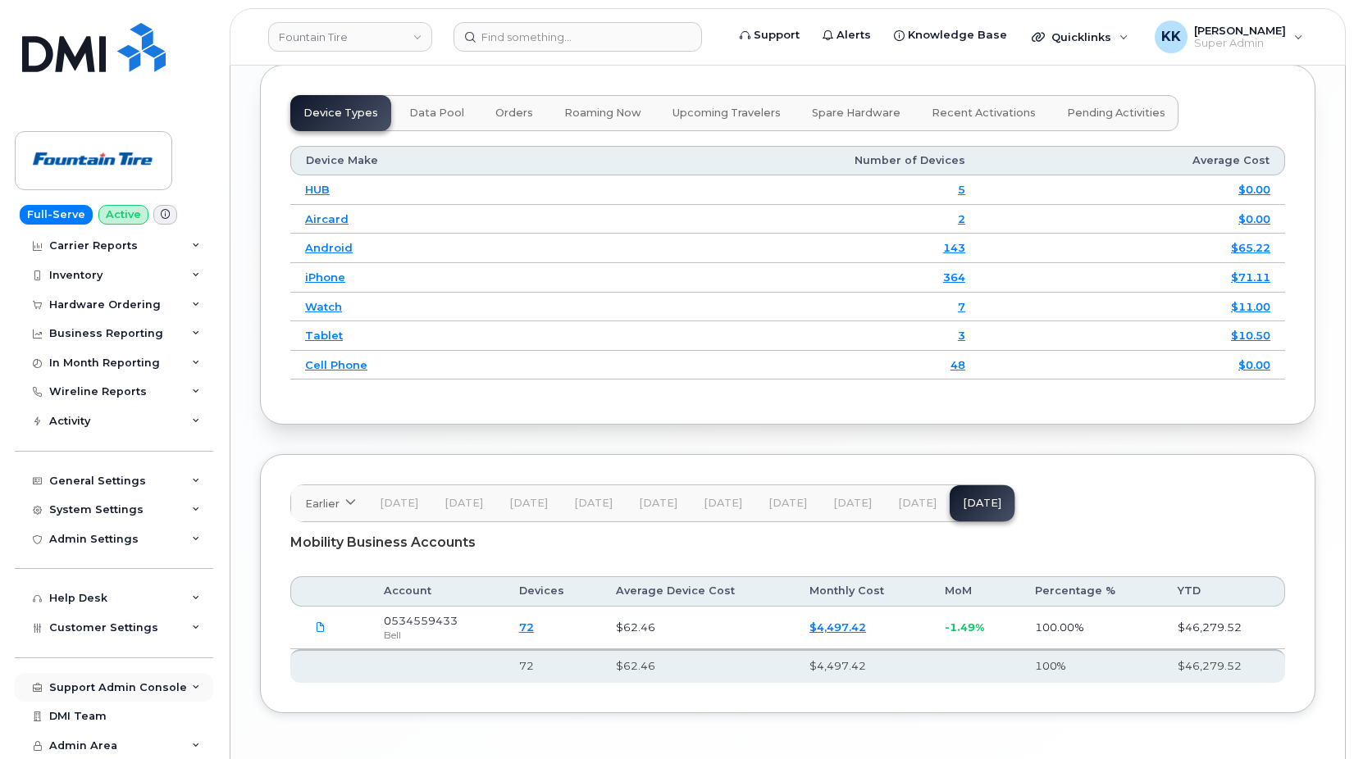
click at [125, 687] on div "Support Admin Console" at bounding box center [118, 688] width 138 height 13
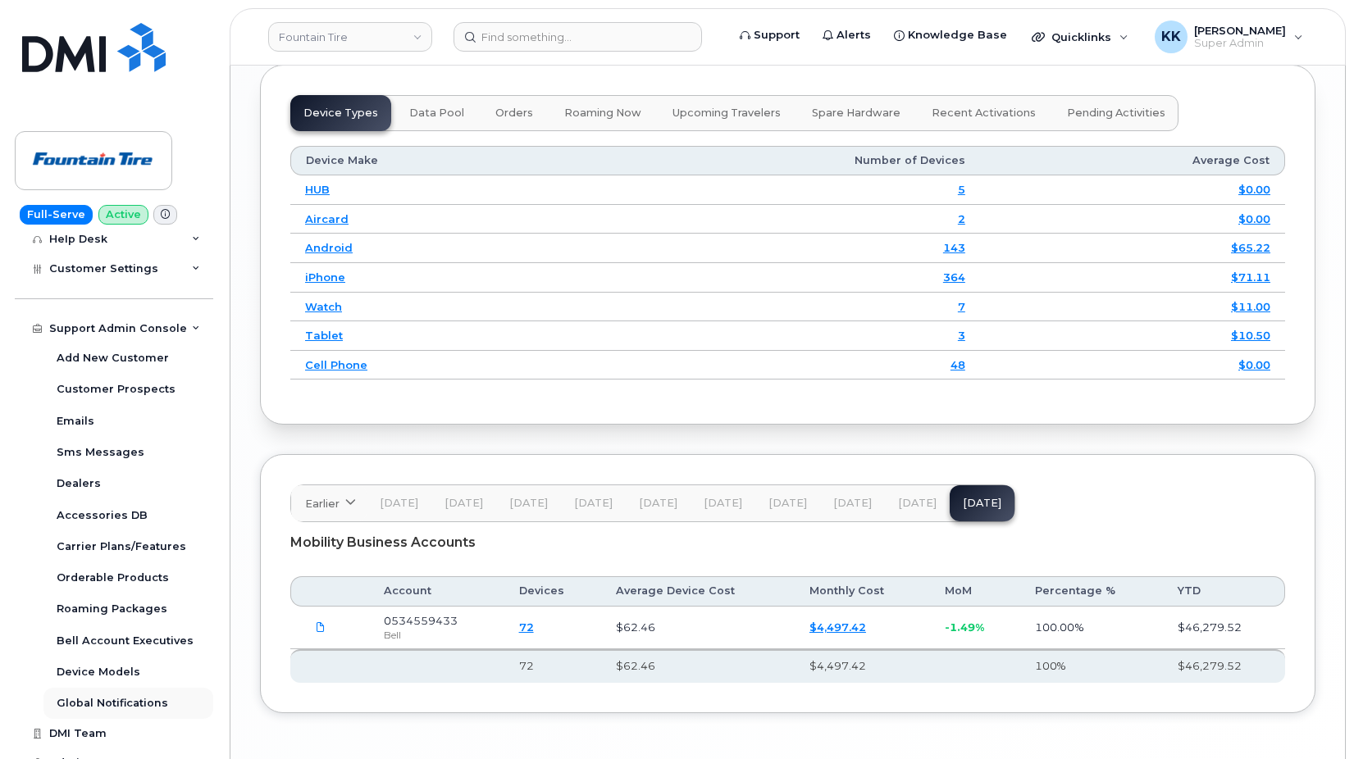
scroll to position [410, 0]
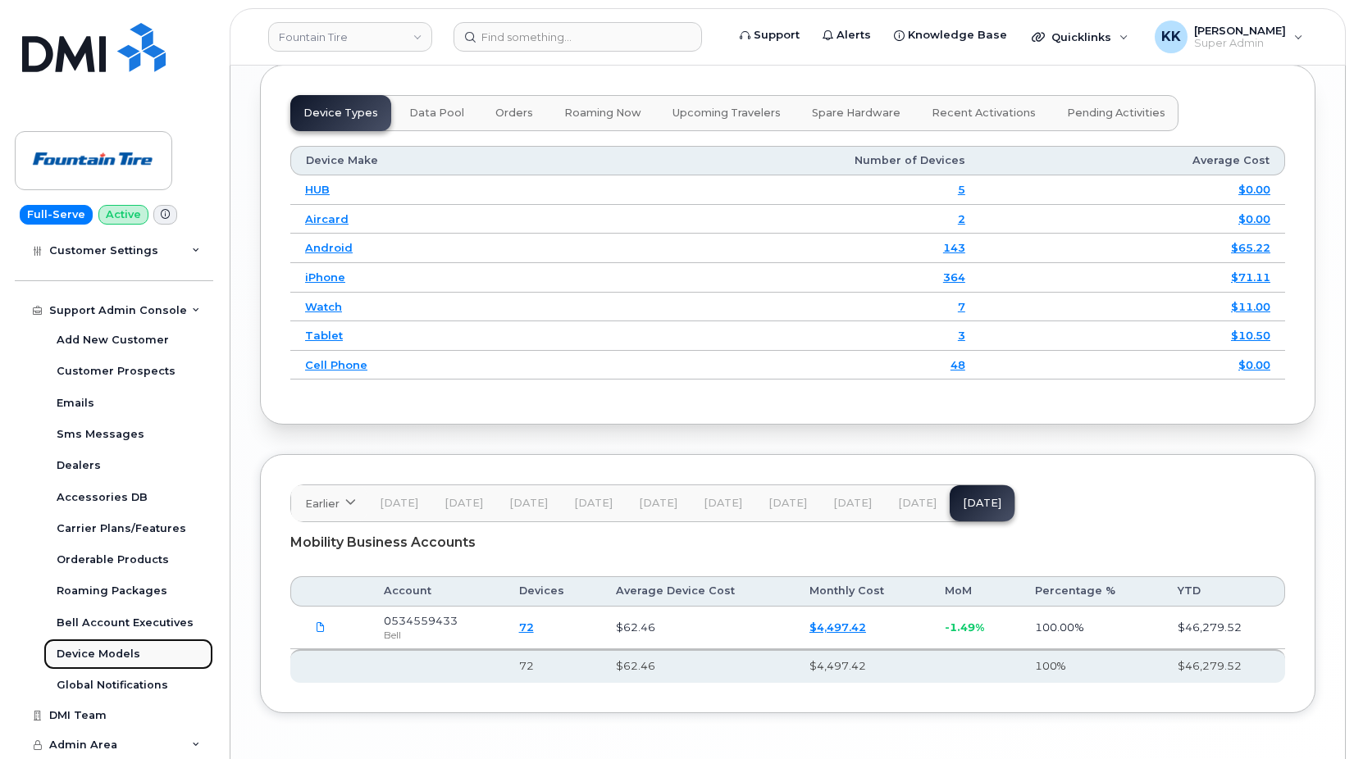
click at [116, 662] on div "Device Models" at bounding box center [99, 654] width 84 height 15
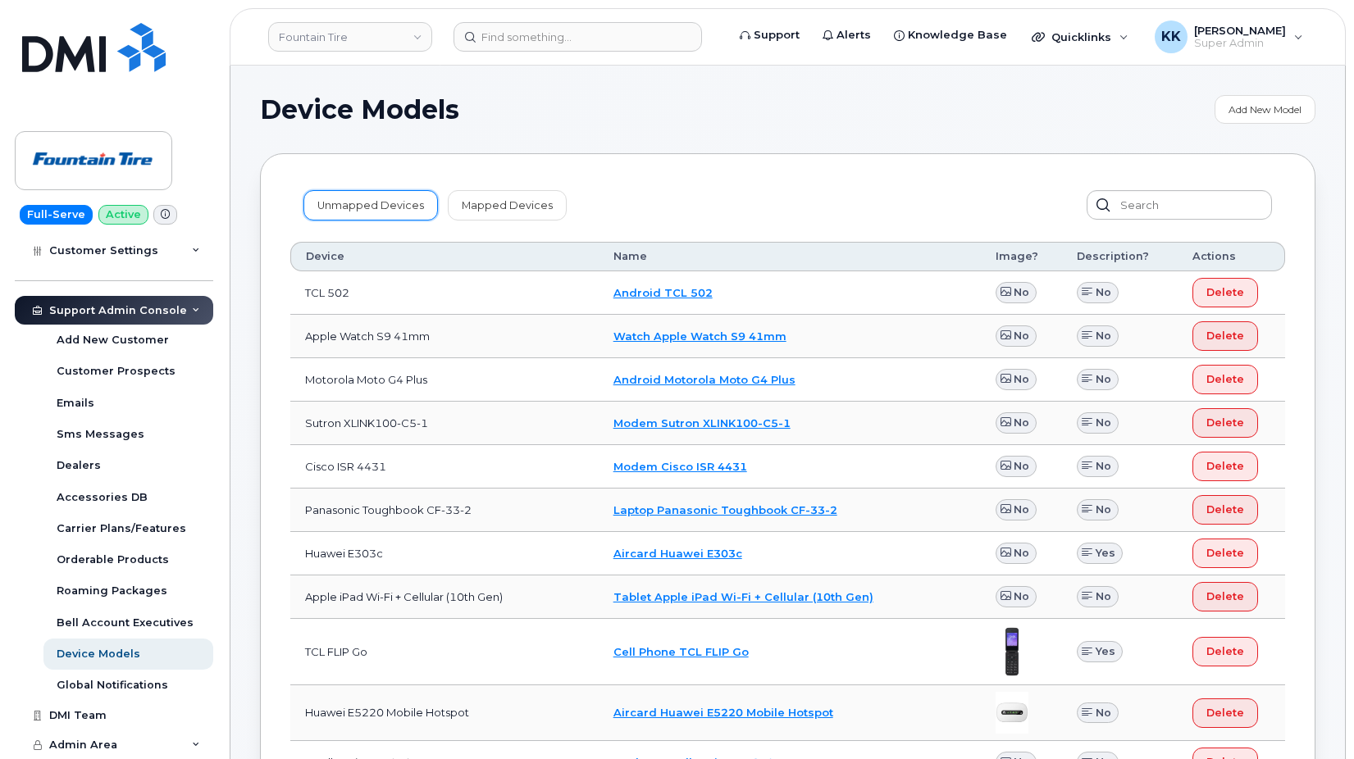
click at [335, 198] on link "Unmapped Devices" at bounding box center [370, 205] width 135 height 30
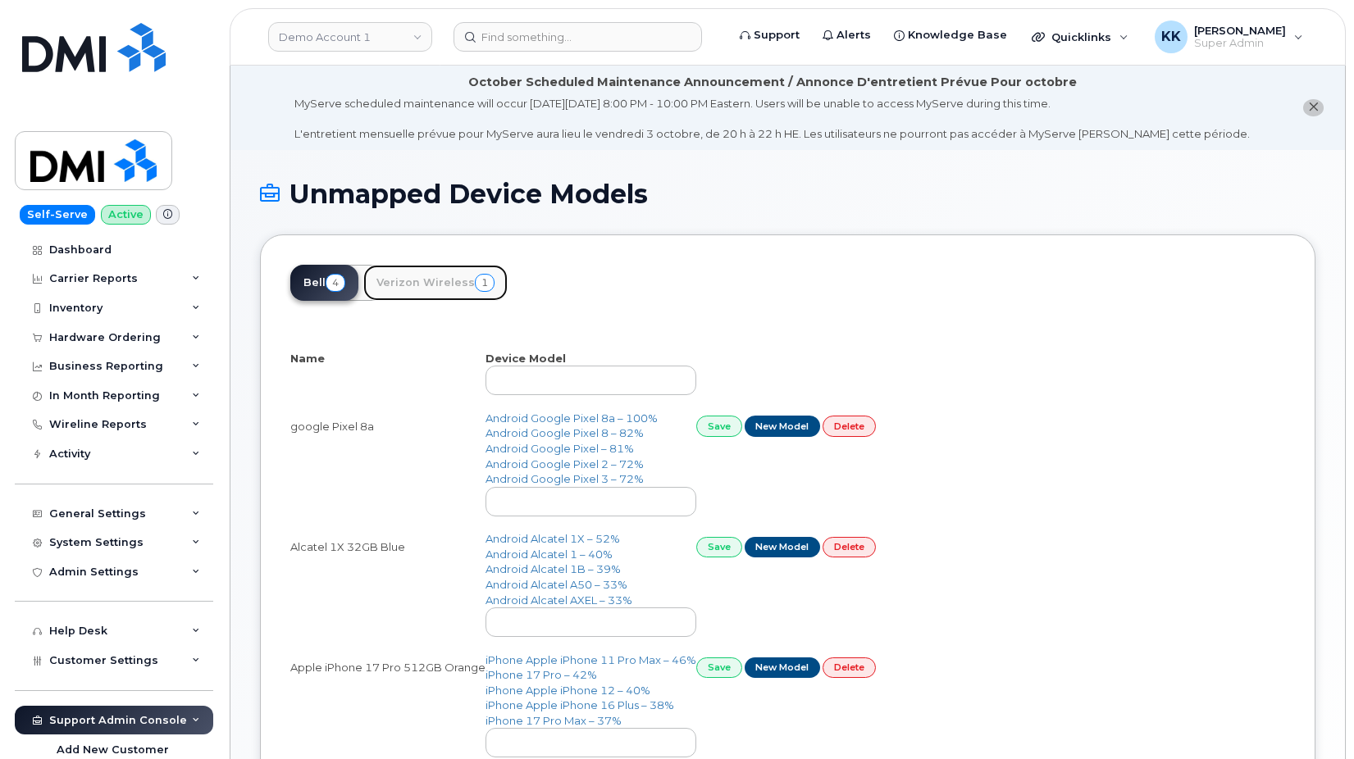
click at [443, 273] on link "Verizon Wireless 1" at bounding box center [435, 283] width 144 height 36
select select "25"
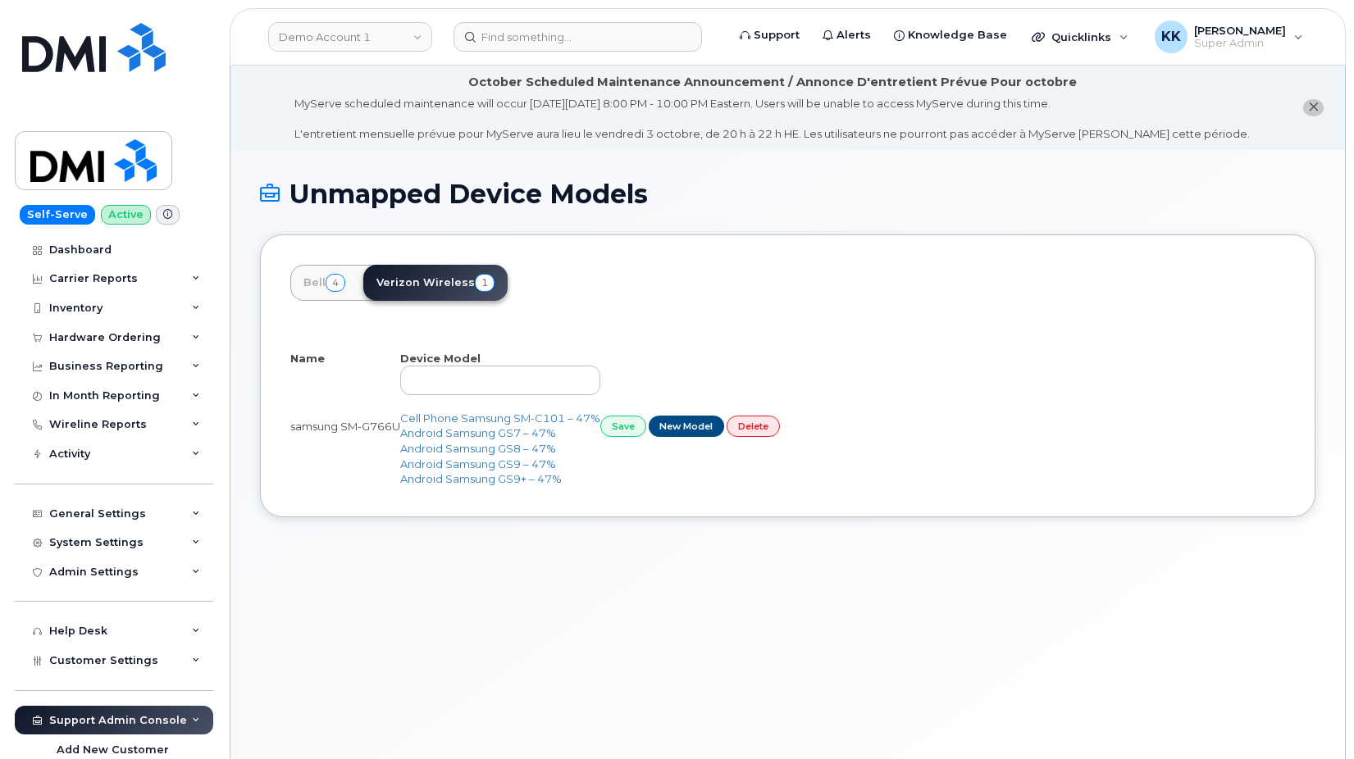
select select "25"
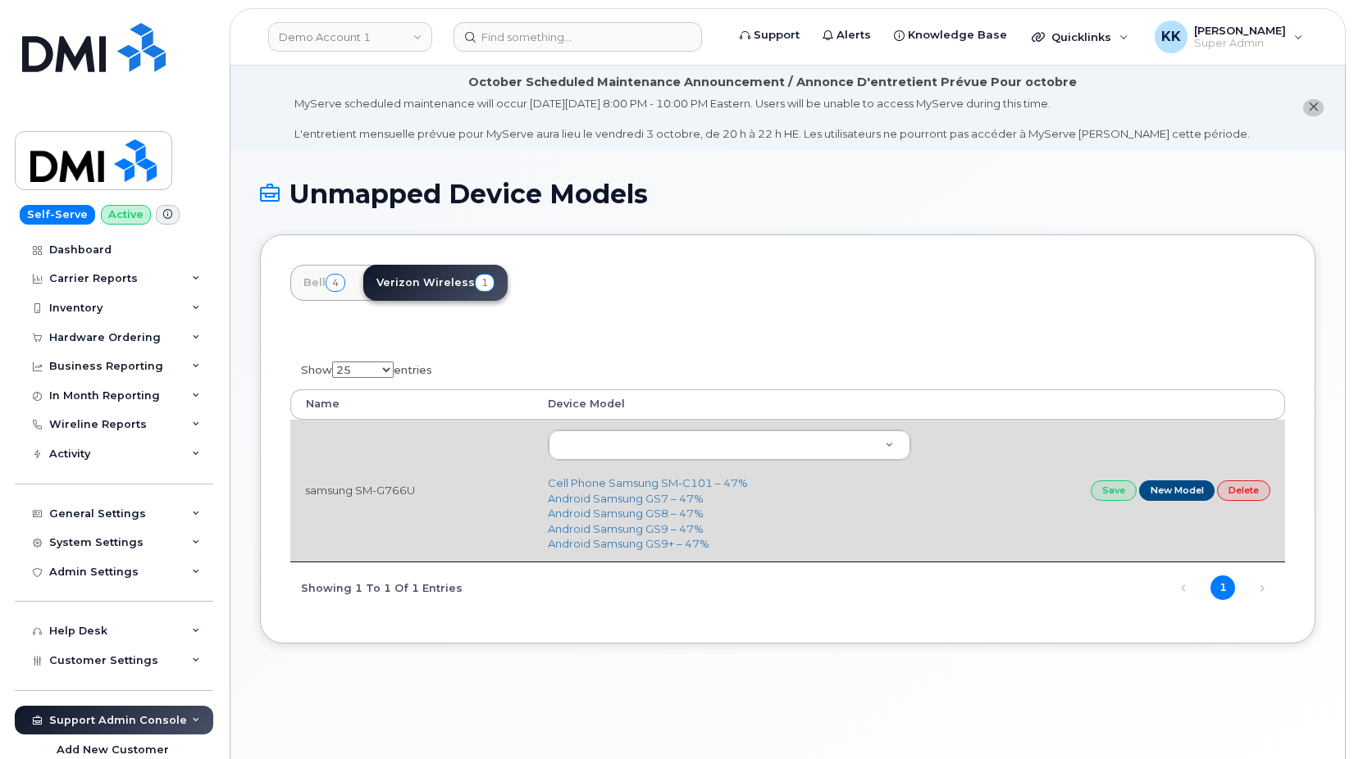
click at [338, 425] on td "samsung SM-G766U" at bounding box center [411, 491] width 243 height 142
click at [349, 509] on td "samsung SM-G766U" at bounding box center [411, 491] width 243 height 142
click at [353, 499] on td "samsung SM-G766U" at bounding box center [411, 491] width 243 height 142
click at [354, 498] on td "samsung SM-G766U" at bounding box center [411, 491] width 243 height 142
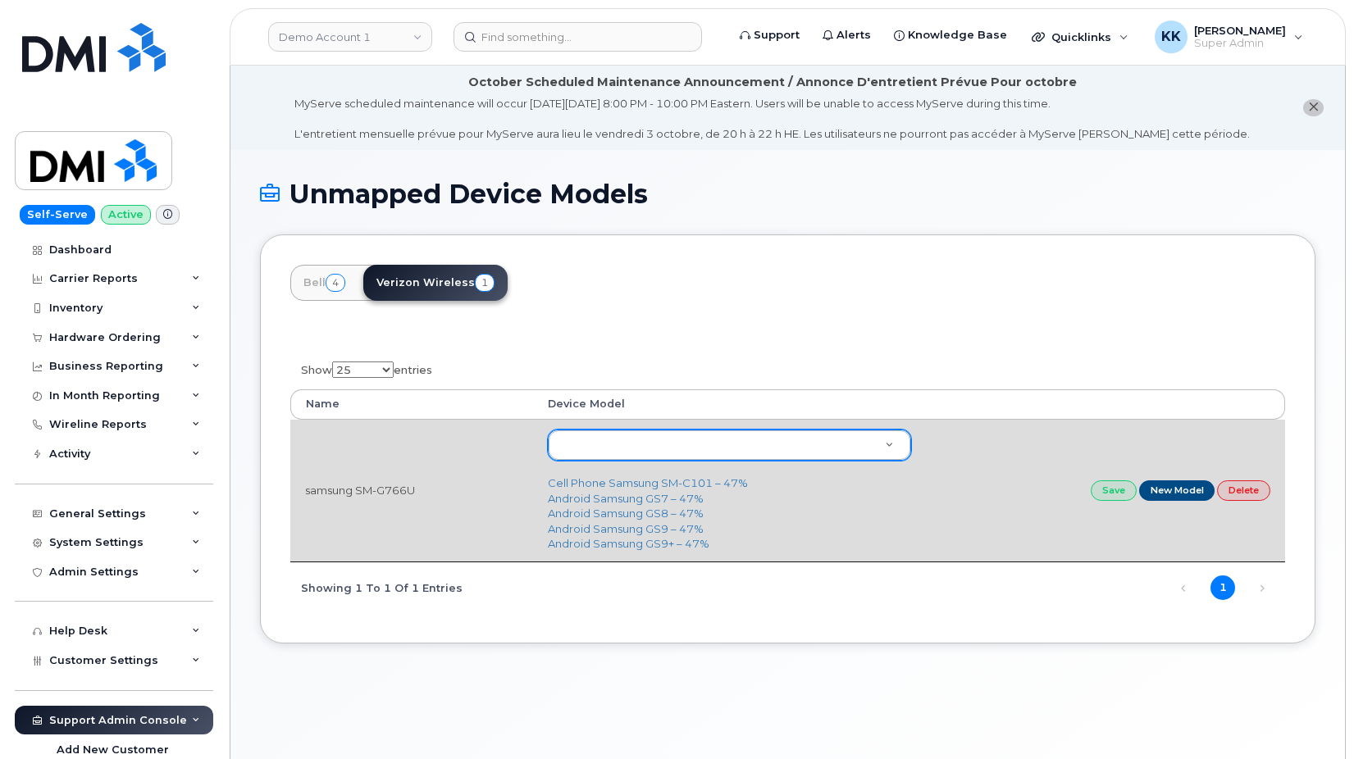
click at [699, 440] on body "Demo Account 1 Support Alerts Knowledge Base Quicklinks Suspend / Cancel Device…" at bounding box center [677, 426] width 1354 height 852
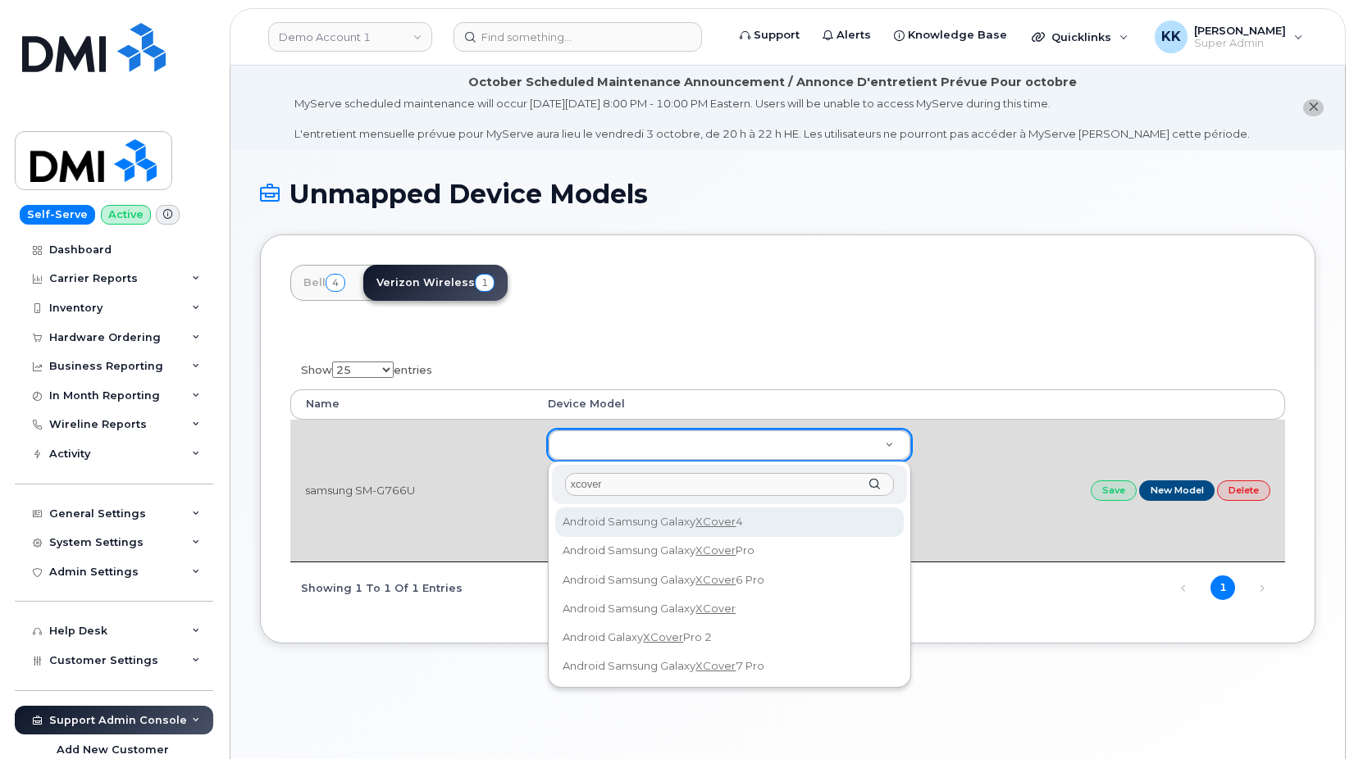
type input "xcover7"
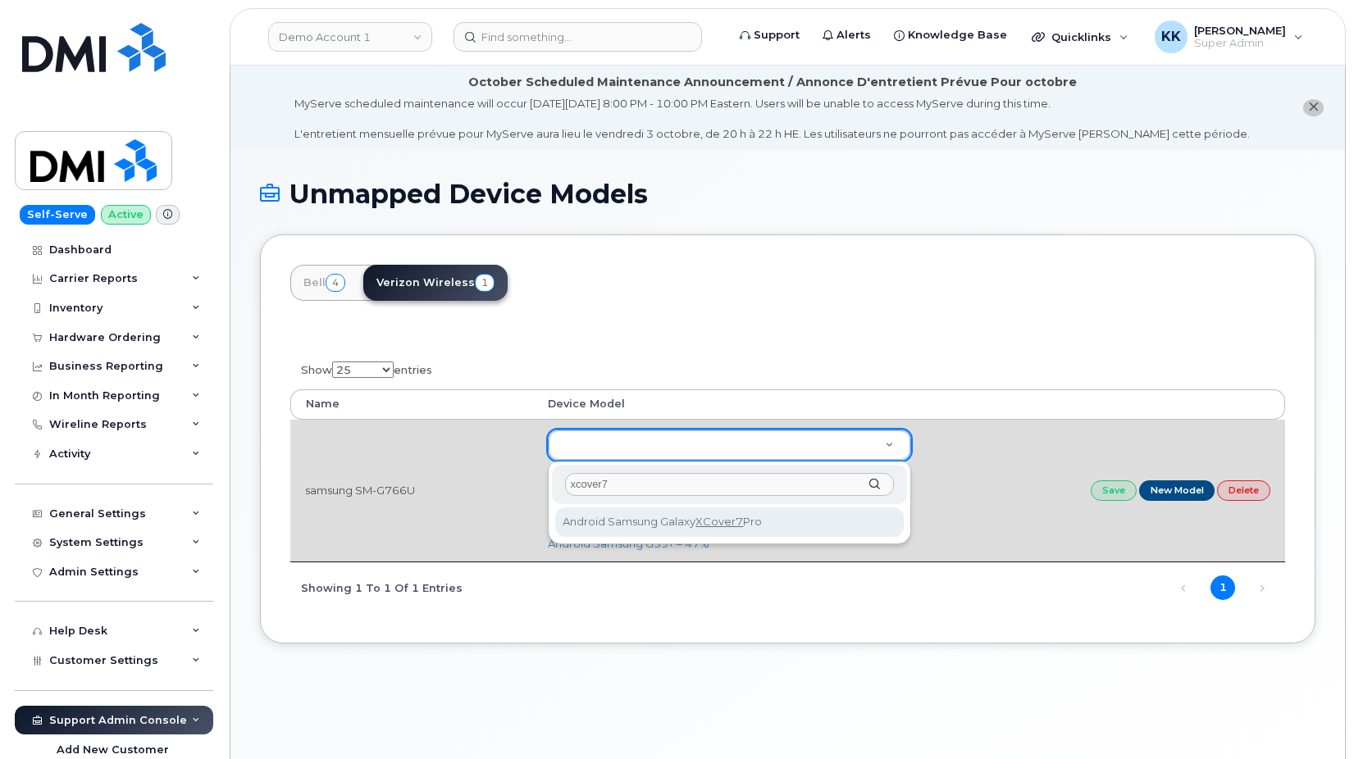
type input "3377"
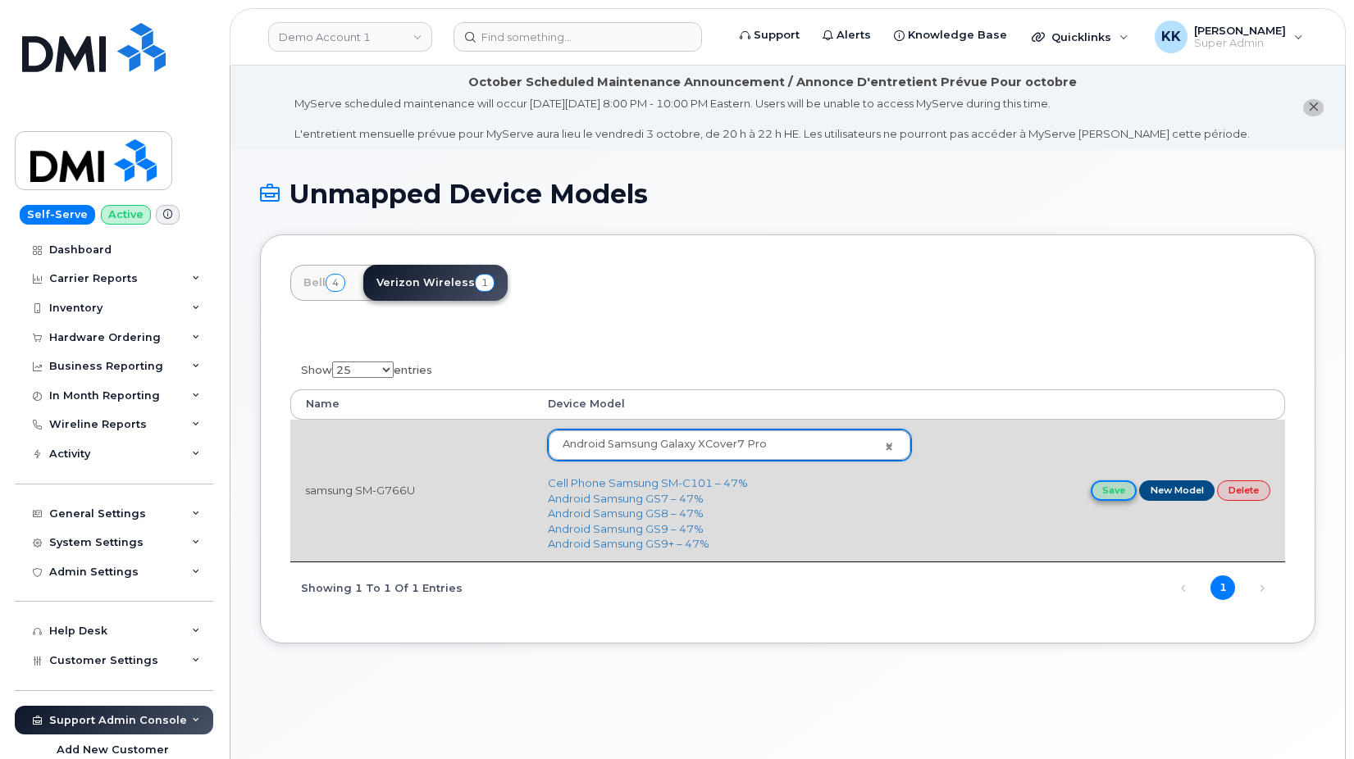
click at [1115, 495] on link "Save" at bounding box center [1114, 491] width 46 height 21
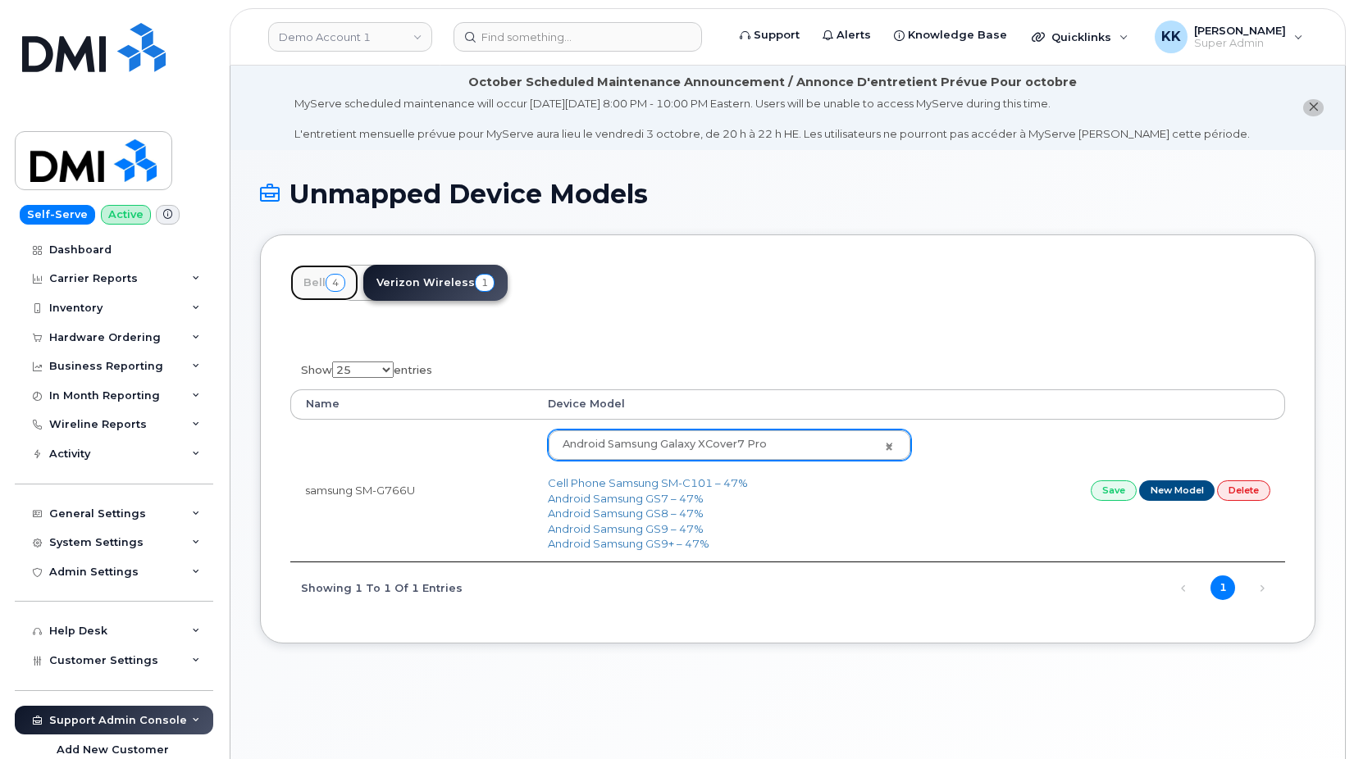
click at [334, 285] on span "4" at bounding box center [336, 283] width 20 height 18
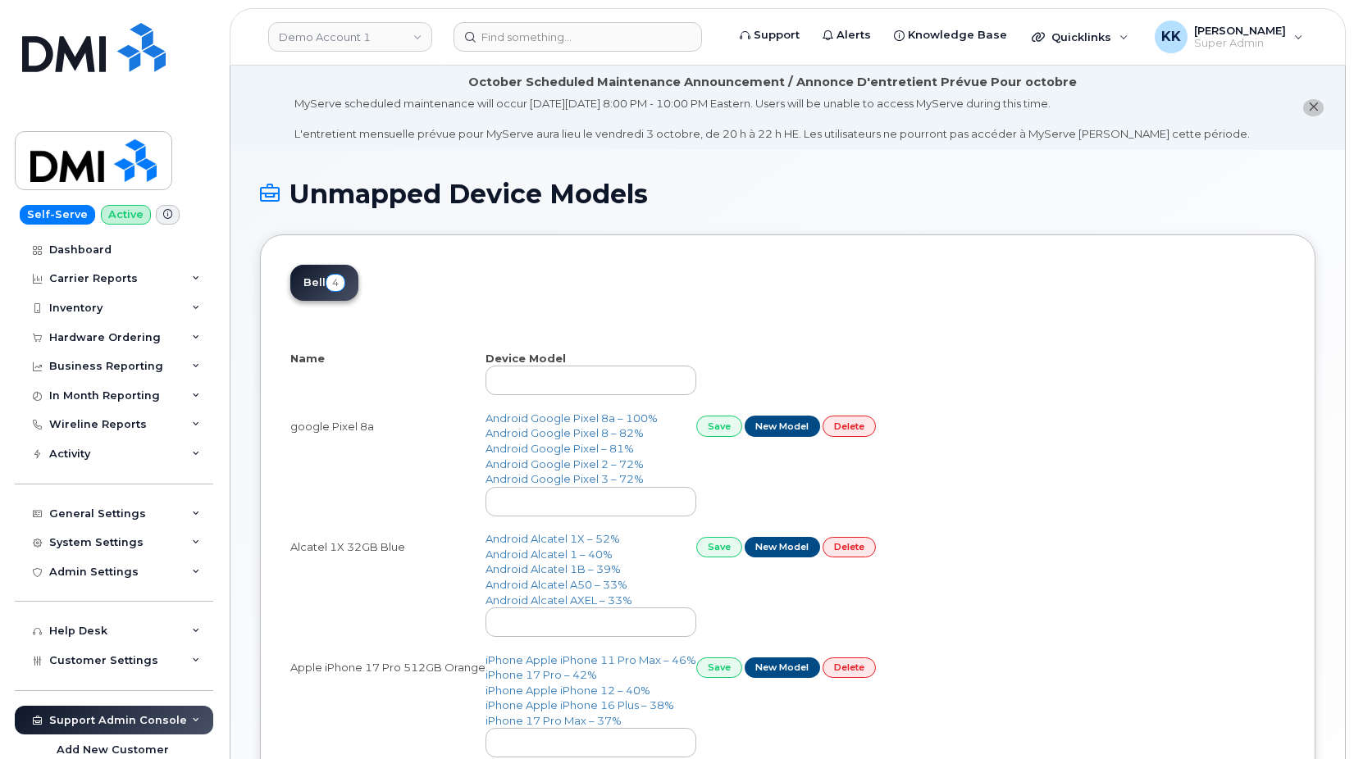
select select "25"
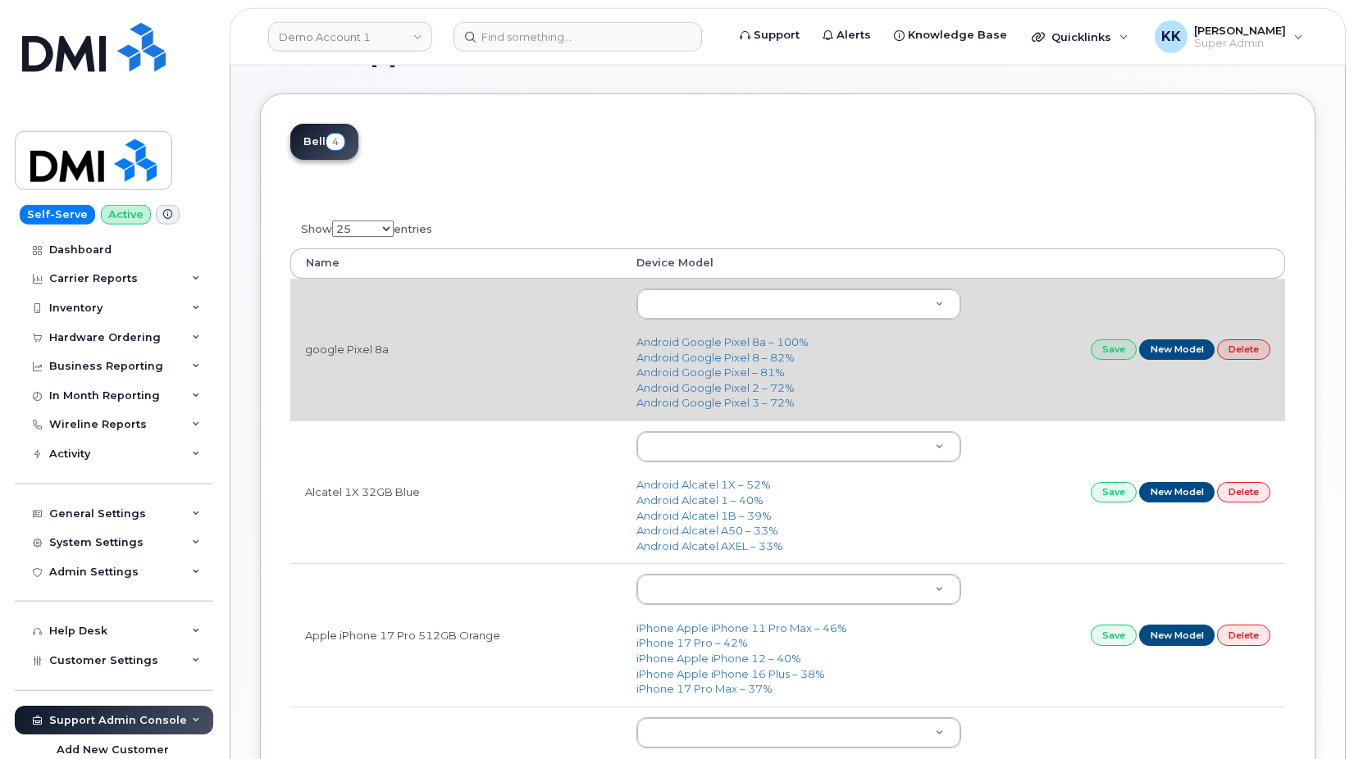
scroll to position [167, 0]
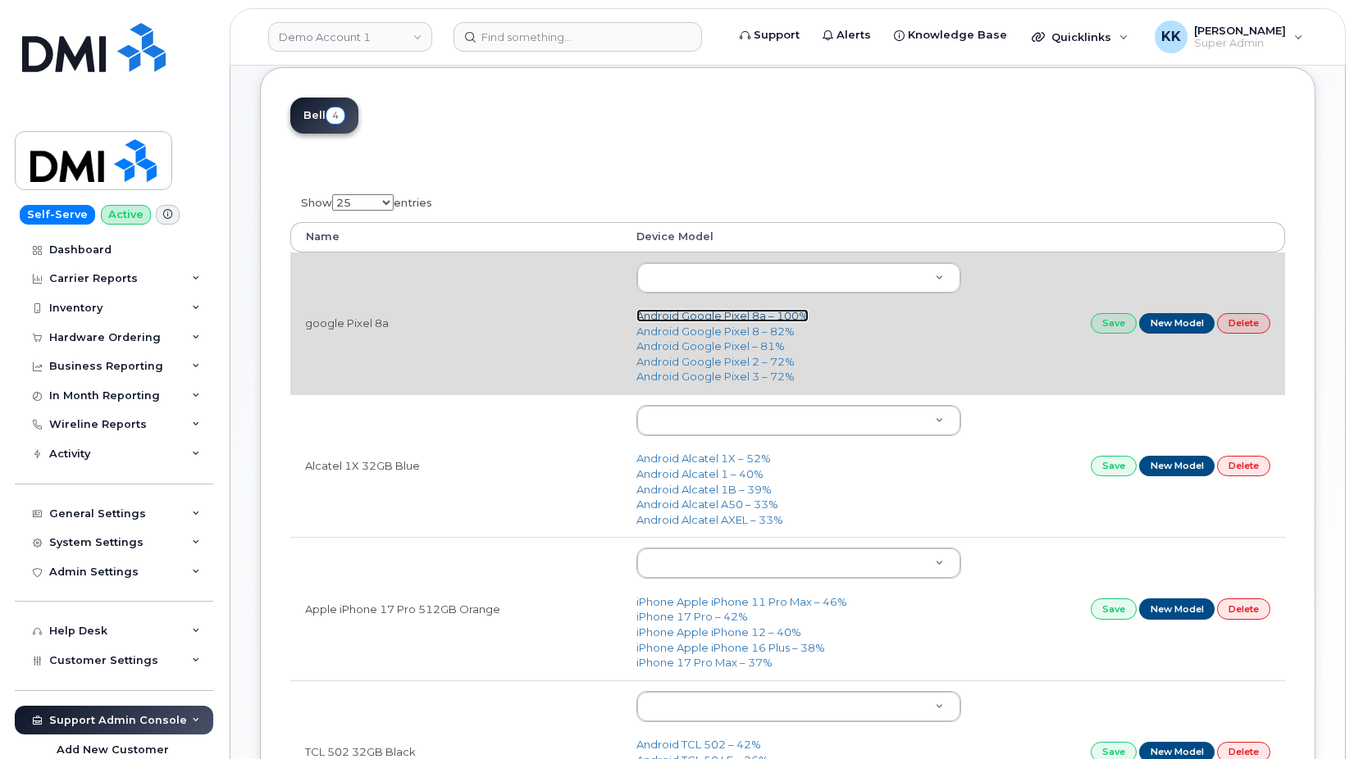
click at [723, 315] on link "Android Google Pixel 8a – 100%" at bounding box center [722, 315] width 172 height 13
type input "3155"
click at [1106, 325] on link "Save" at bounding box center [1114, 323] width 46 height 21
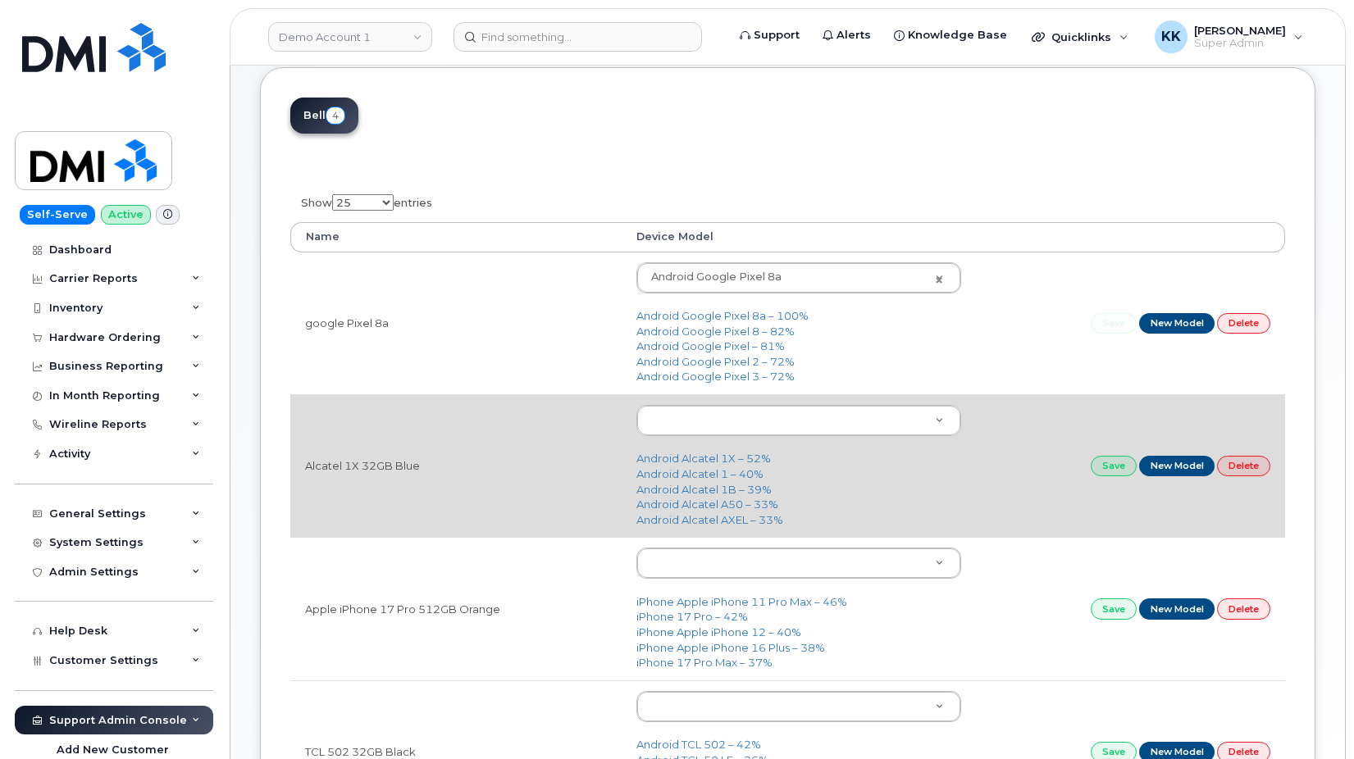
click at [711, 452] on td "Android Alcatel 1X – 52% Android Alcatel 1 – 40% Android Alcatel 1B – 39% Andro…" at bounding box center [799, 466] width 355 height 143
click at [720, 462] on link "Android Alcatel 1X – 52%" at bounding box center [703, 458] width 135 height 13
type input "2383"
click at [1112, 467] on link "Save" at bounding box center [1114, 466] width 46 height 21
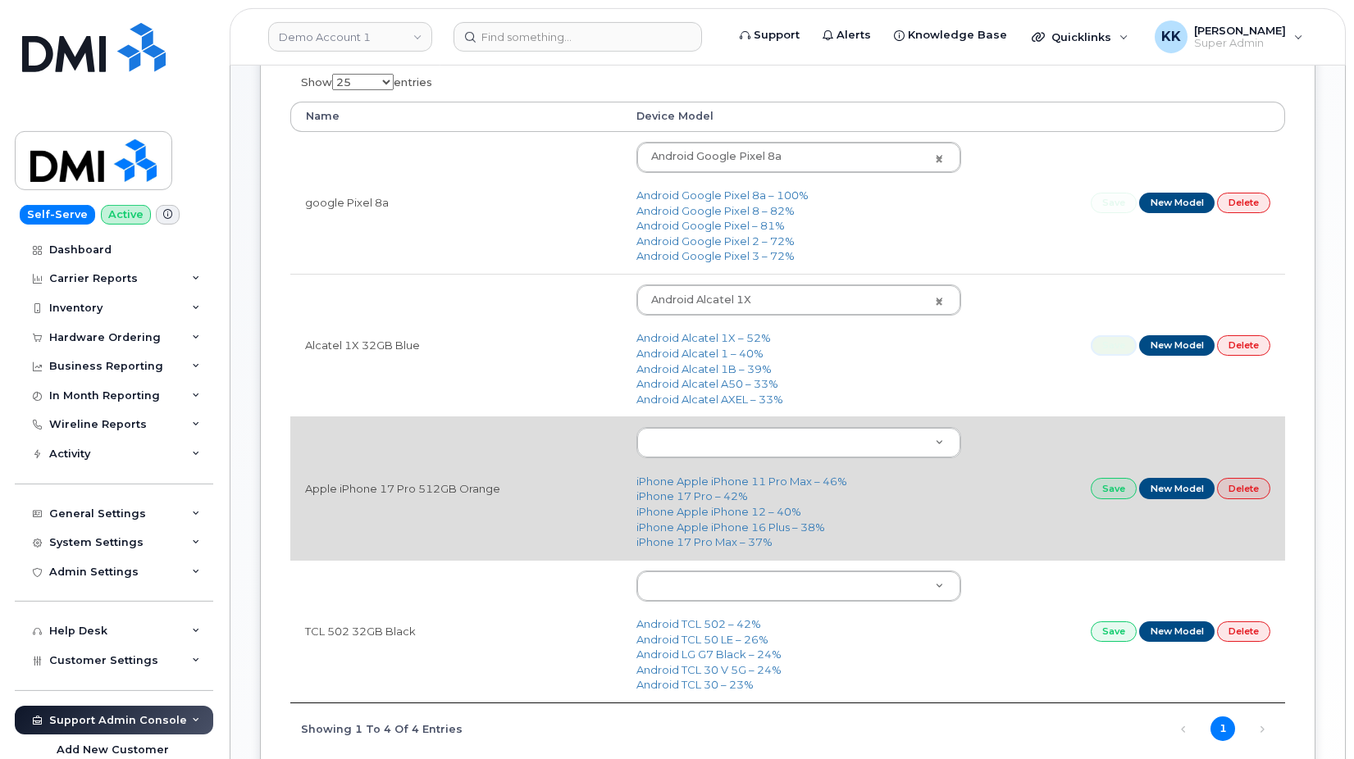
scroll to position [335, 0]
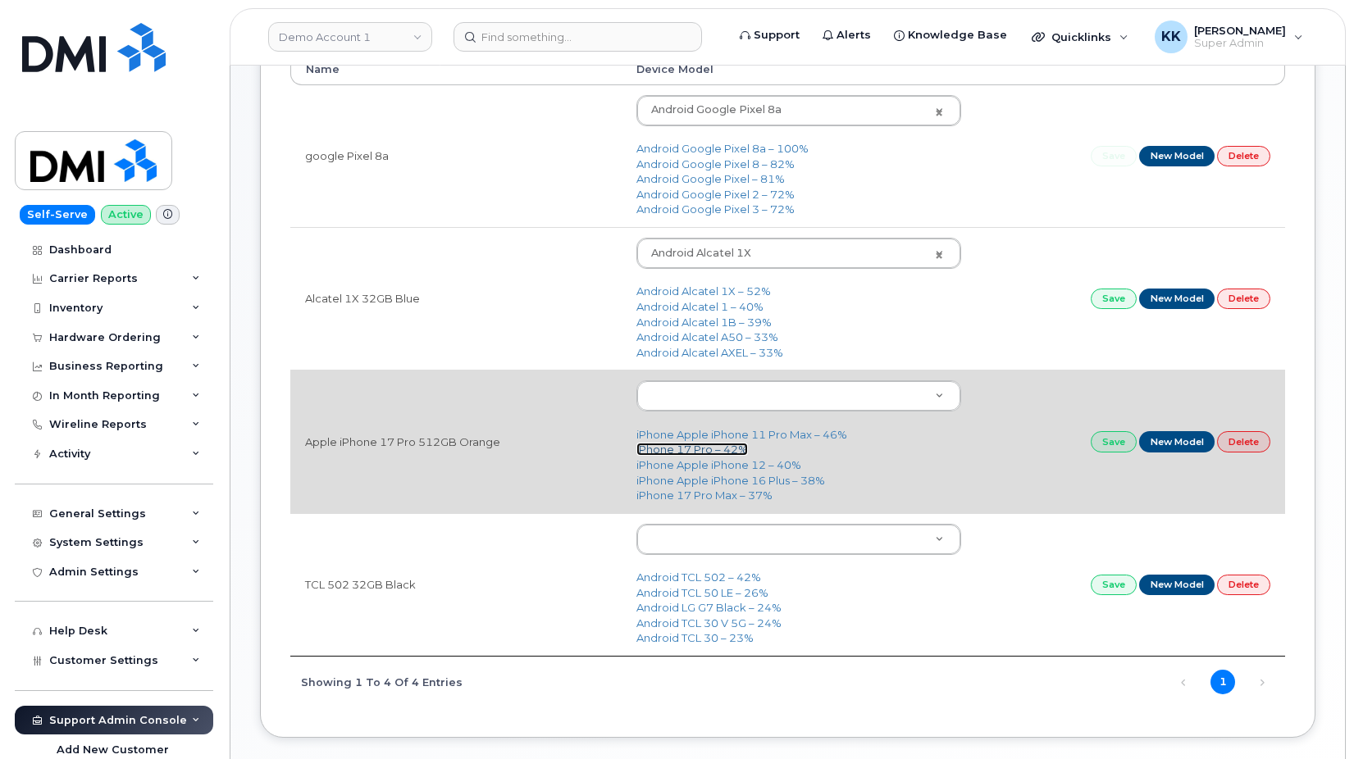
click at [683, 447] on link "iPhone 17 Pro – 42%" at bounding box center [692, 449] width 112 height 13
type input "3443"
click at [1101, 444] on link "Save" at bounding box center [1114, 441] width 46 height 21
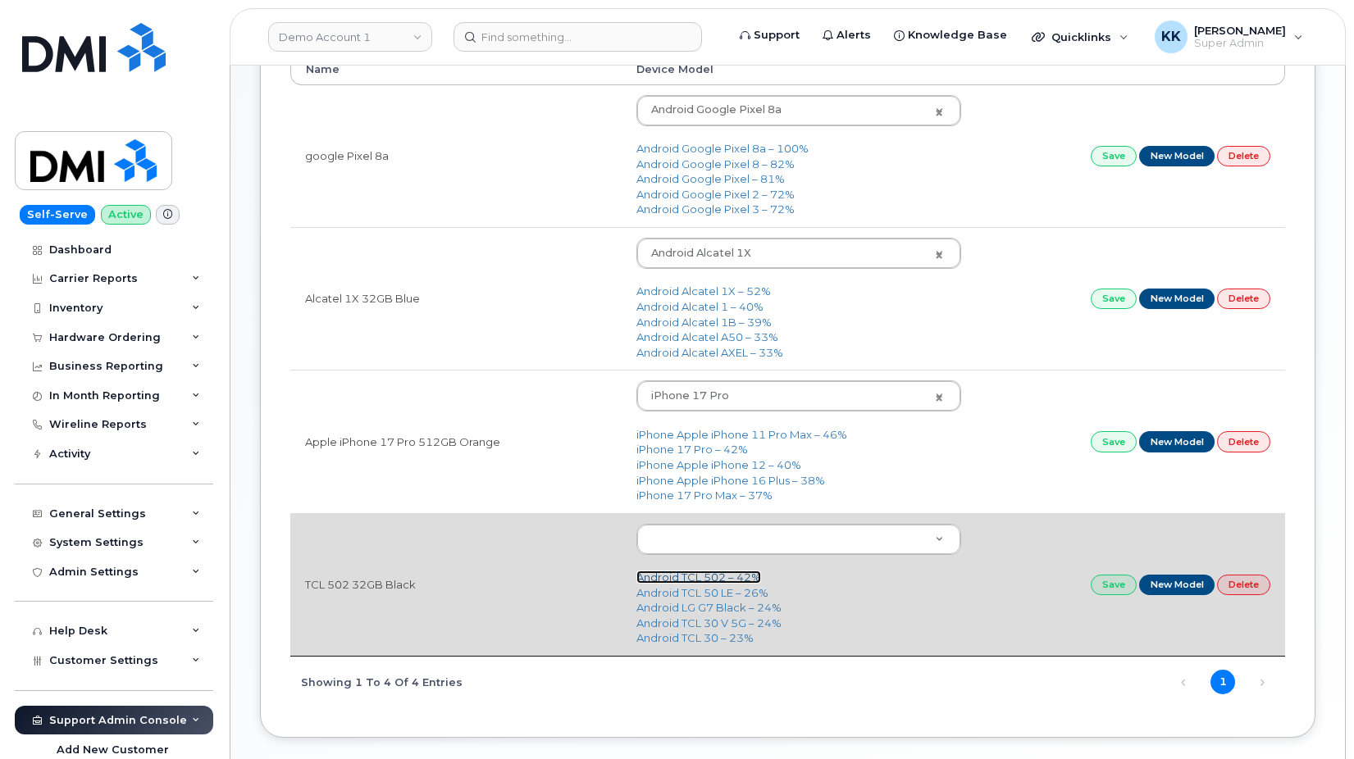
click at [696, 577] on link "Android TCL 502 – 42%" at bounding box center [698, 577] width 125 height 13
type input "3101"
click at [1111, 588] on link "Save" at bounding box center [1114, 585] width 46 height 21
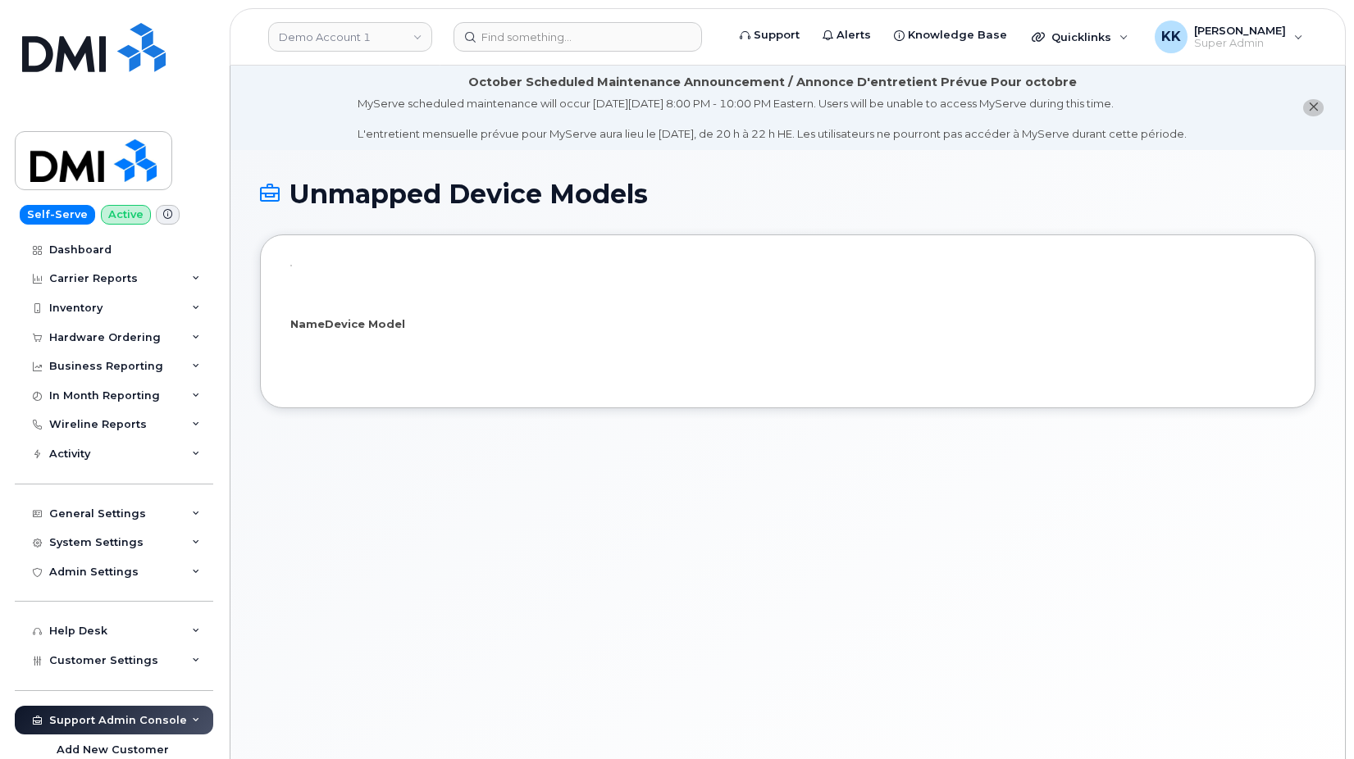
select select "25"
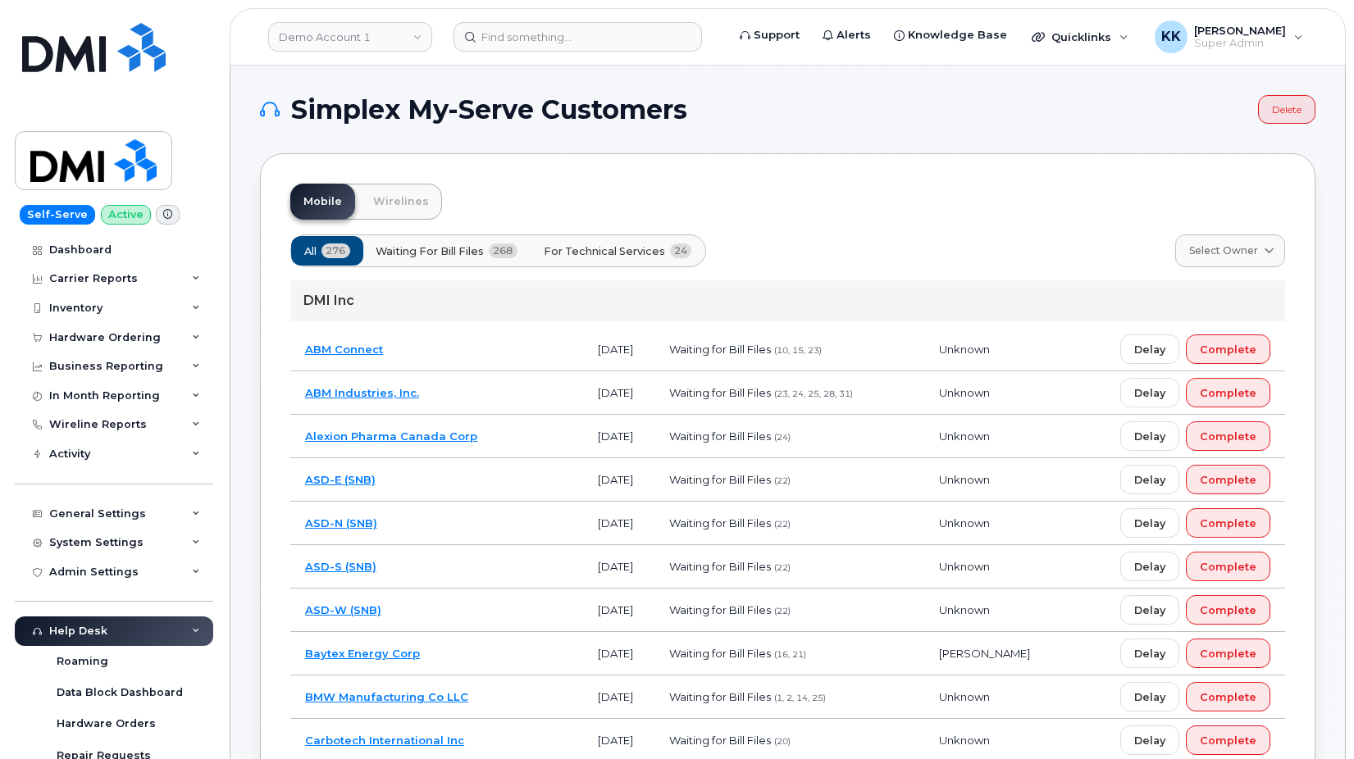
click at [618, 253] on span "For Technical Services" at bounding box center [604, 252] width 121 height 16
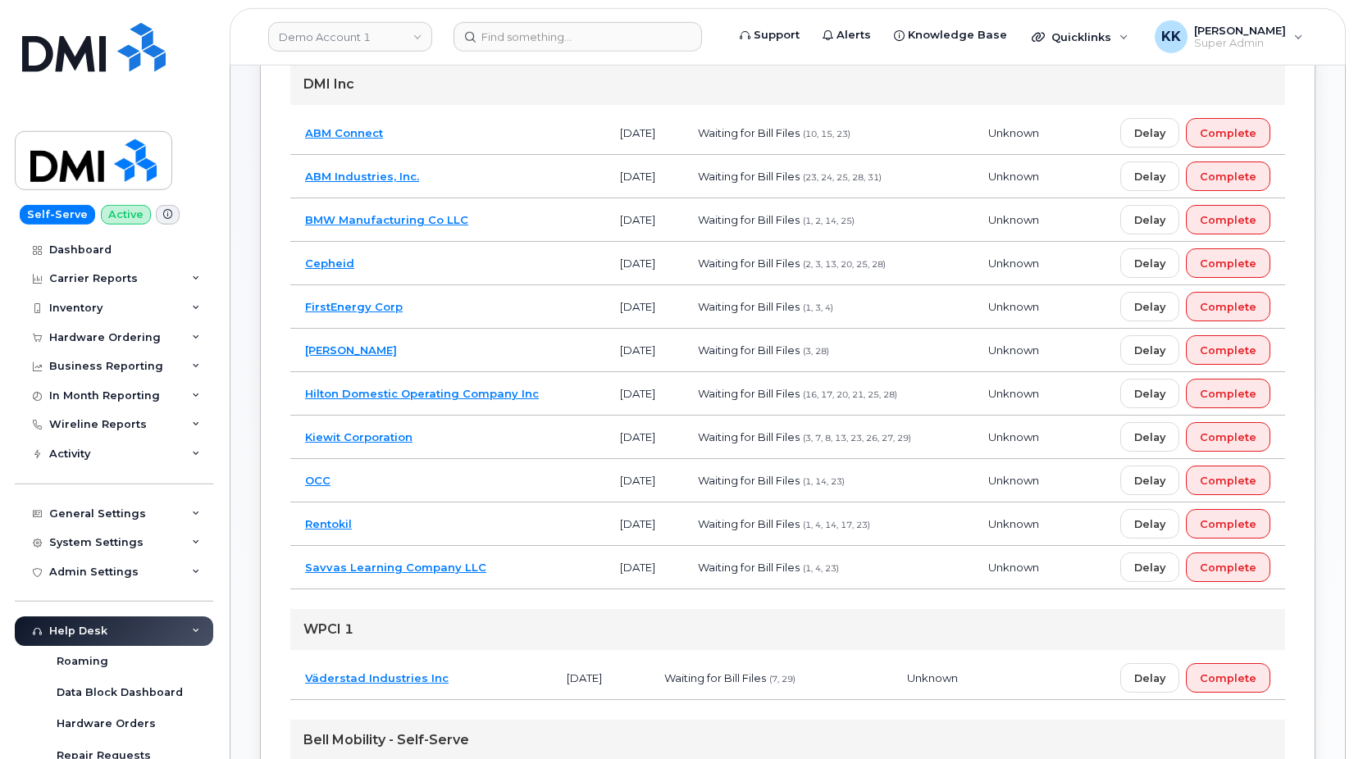
scroll to position [251, 0]
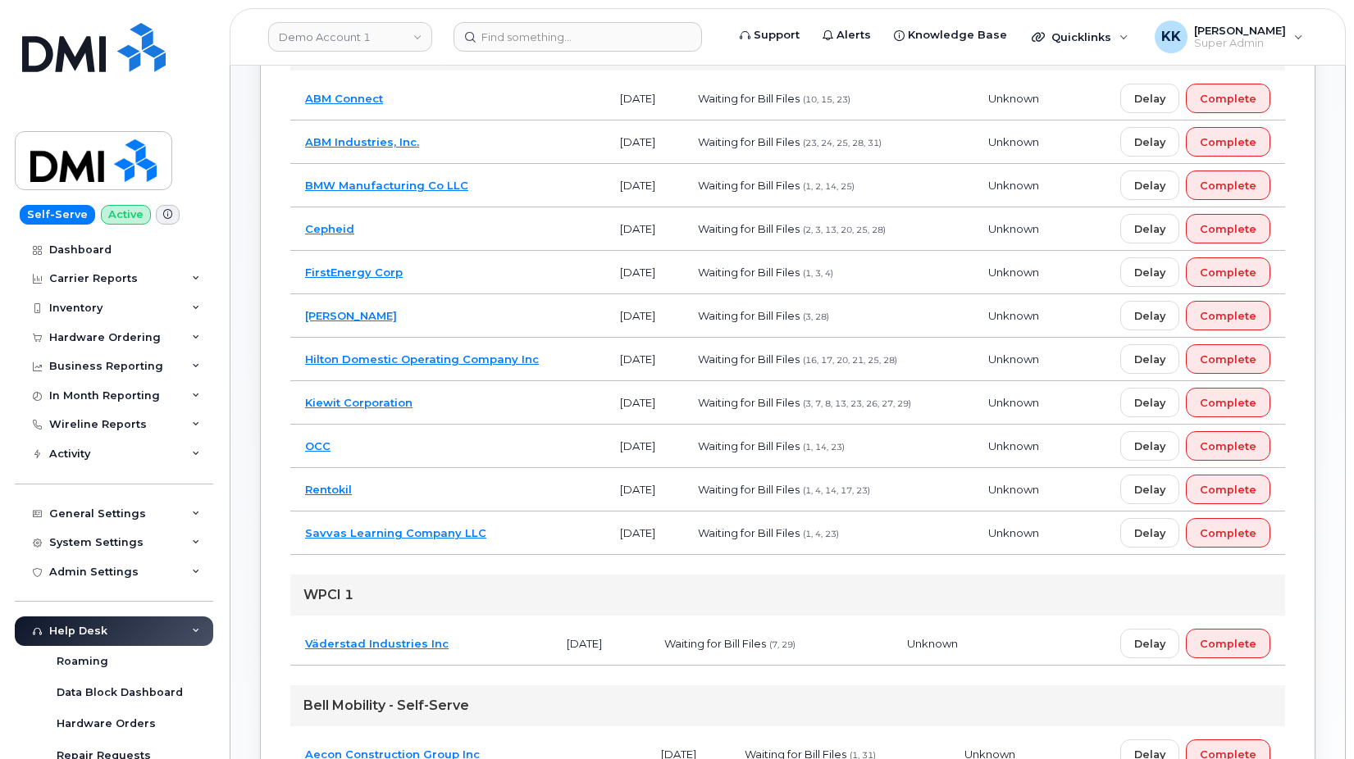
click at [481, 407] on td "Kiewit Corporation" at bounding box center [447, 402] width 315 height 43
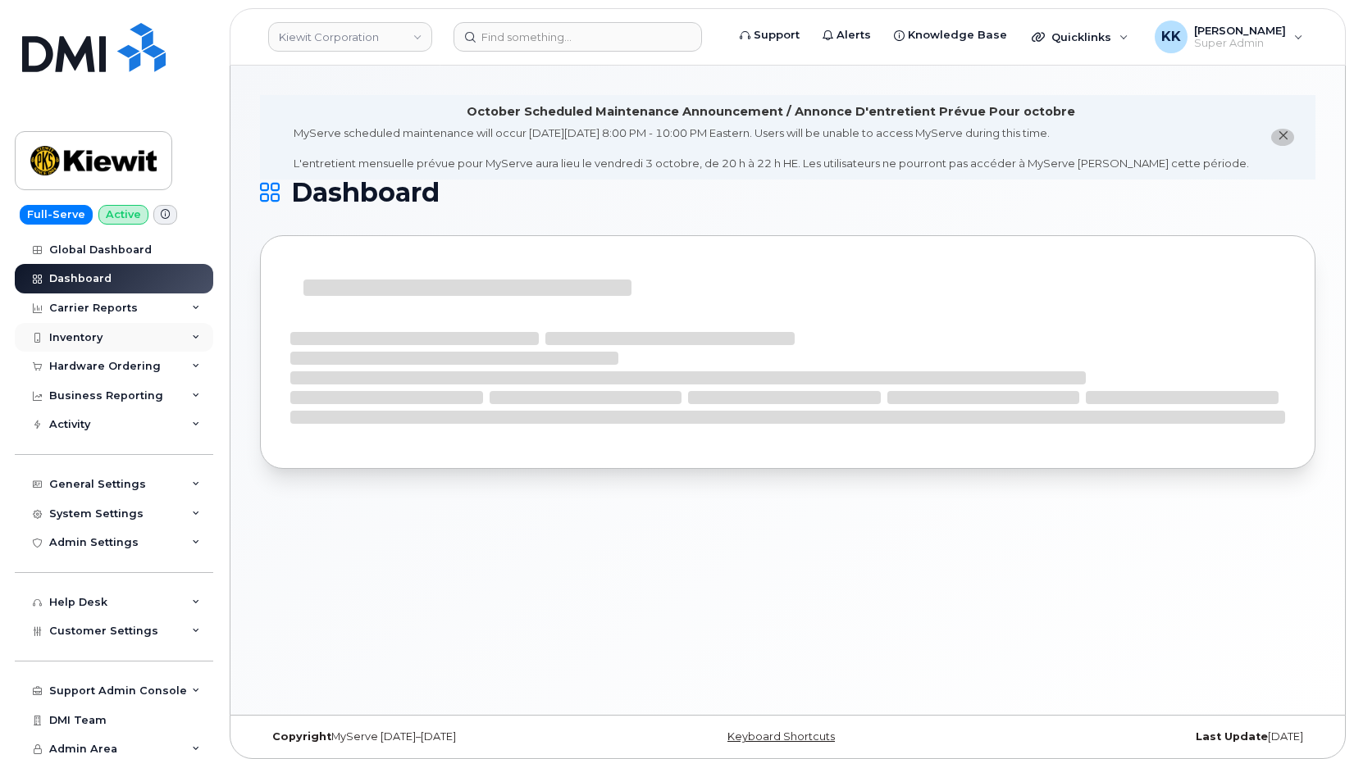
click at [84, 336] on div "Inventory" at bounding box center [75, 337] width 53 height 13
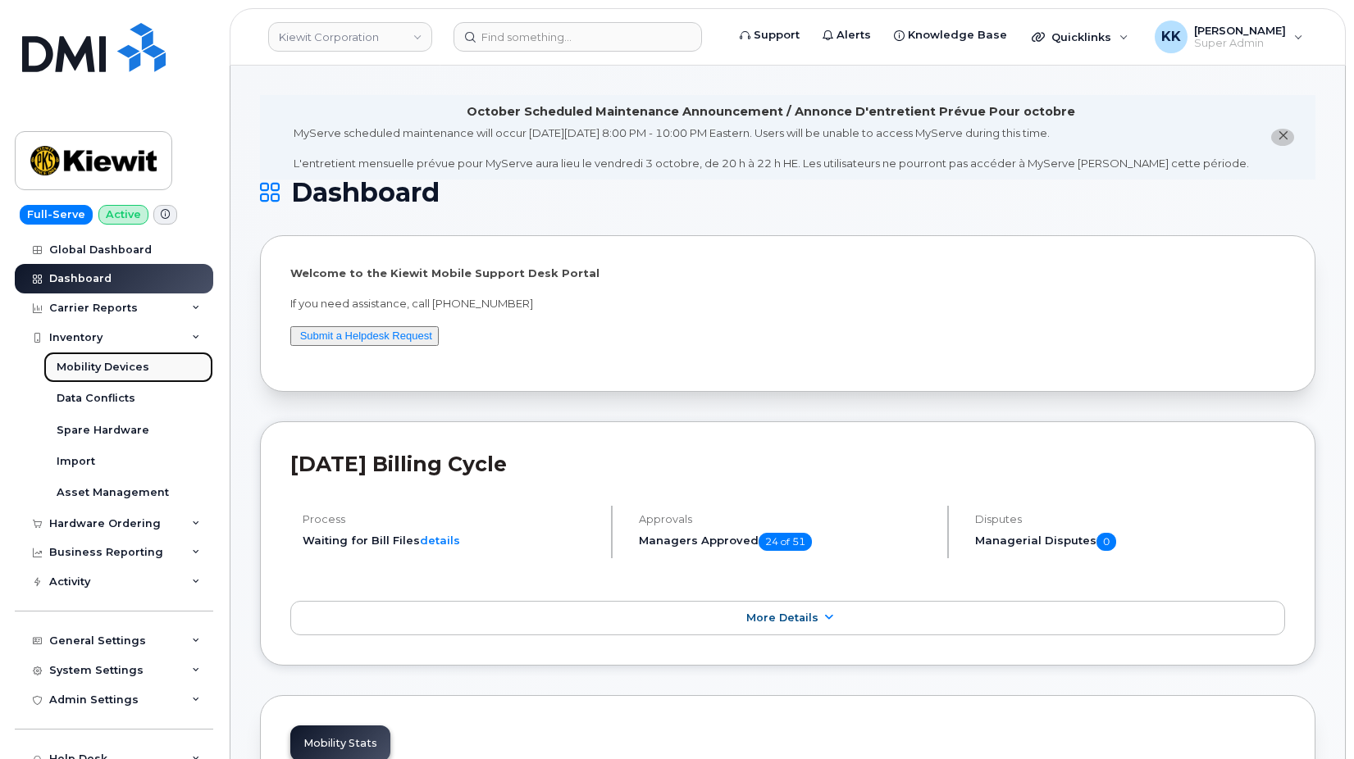
click at [109, 361] on div "Mobility Devices" at bounding box center [103, 367] width 93 height 15
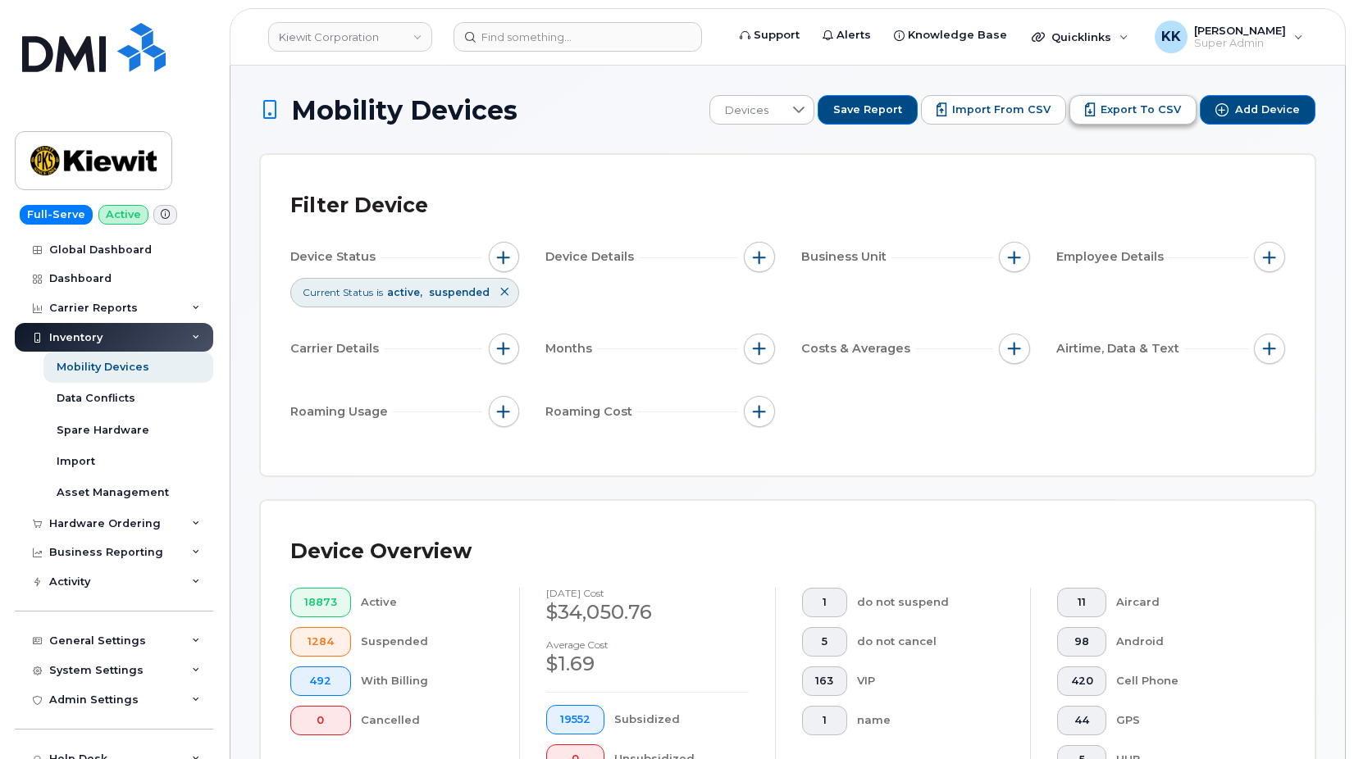
click at [1124, 116] on span "Export to CSV" at bounding box center [1141, 110] width 80 height 15
click at [984, 118] on button "Import from CSV" at bounding box center [993, 110] width 145 height 30
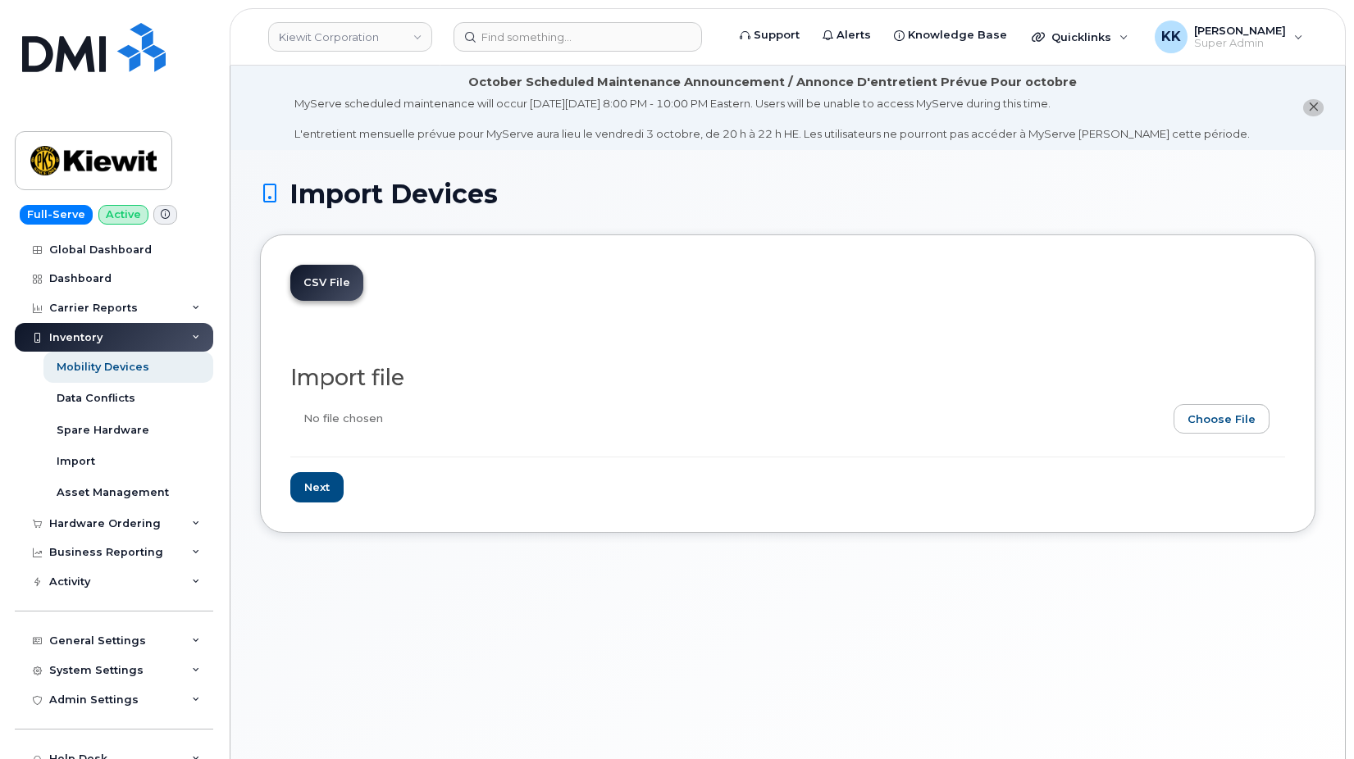
click at [1265, 340] on div "Import file Next" at bounding box center [787, 417] width 995 height 172
click at [1231, 419] on input "file" at bounding box center [781, 423] width 982 height 38
type input "C:\fakepath\[PERSON_NAME] Corporation - Device Report - [DATE].csv"
click at [315, 485] on input "Next" at bounding box center [316, 487] width 53 height 30
type input "Loading..."
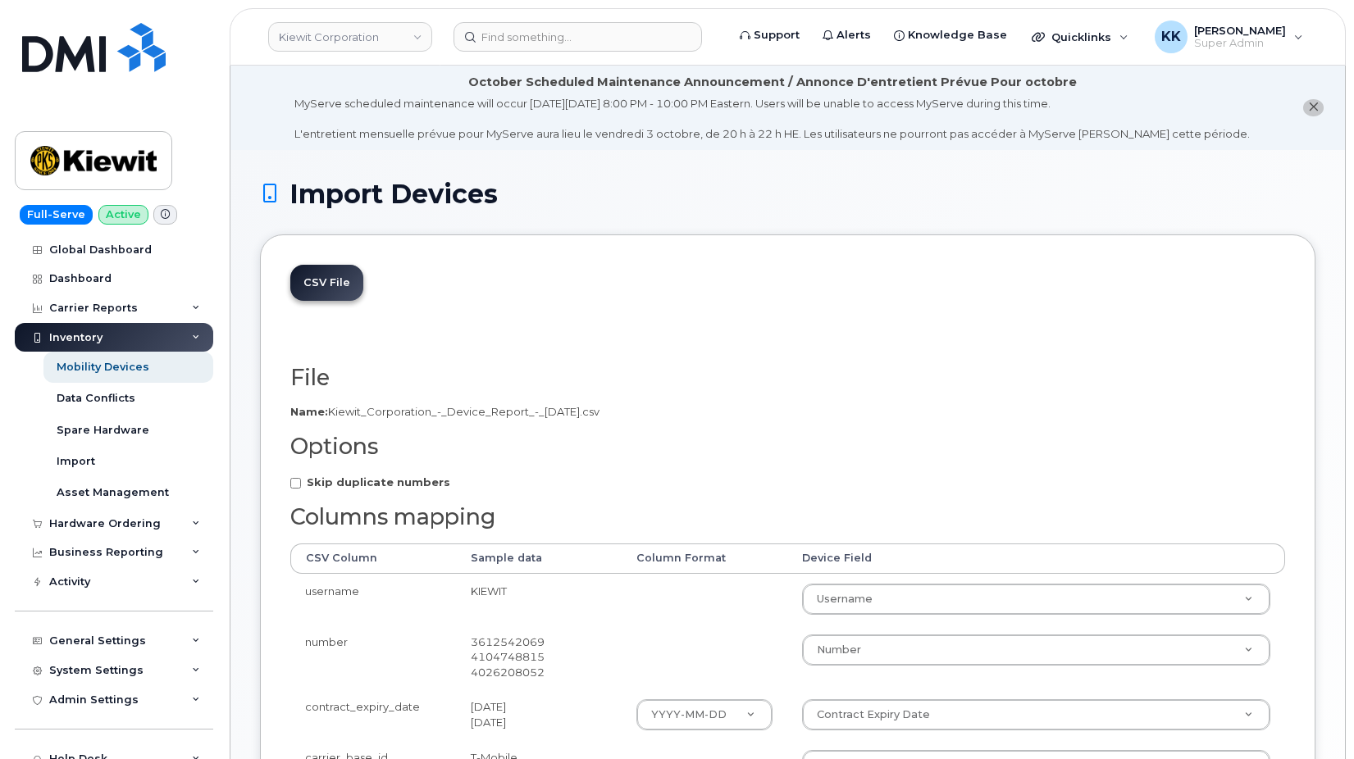
click at [360, 486] on strong "Skip duplicate numbers" at bounding box center [379, 482] width 144 height 13
click at [301, 486] on input "Skip duplicate numbers" at bounding box center [295, 483] width 11 height 11
checkbox input "true"
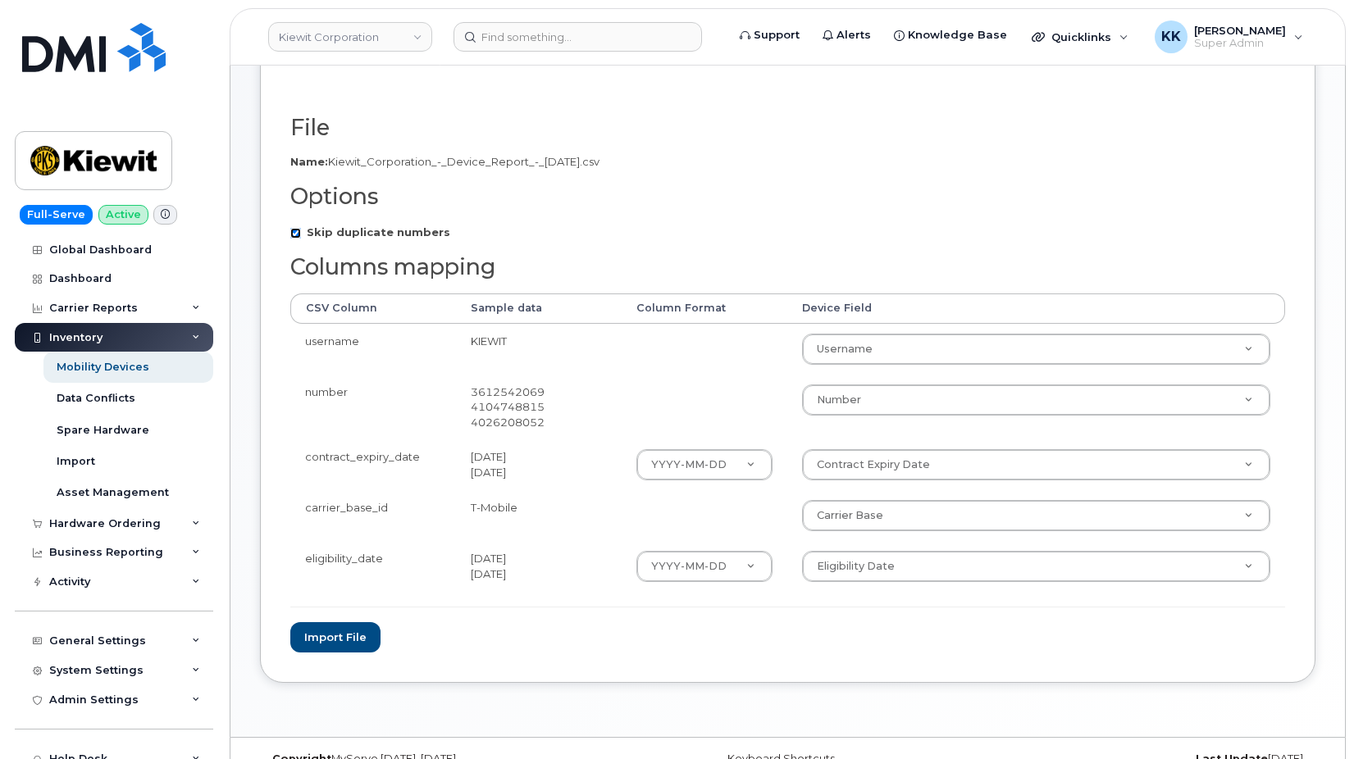
scroll to position [251, 0]
click at [338, 639] on button "Import file" at bounding box center [335, 637] width 90 height 30
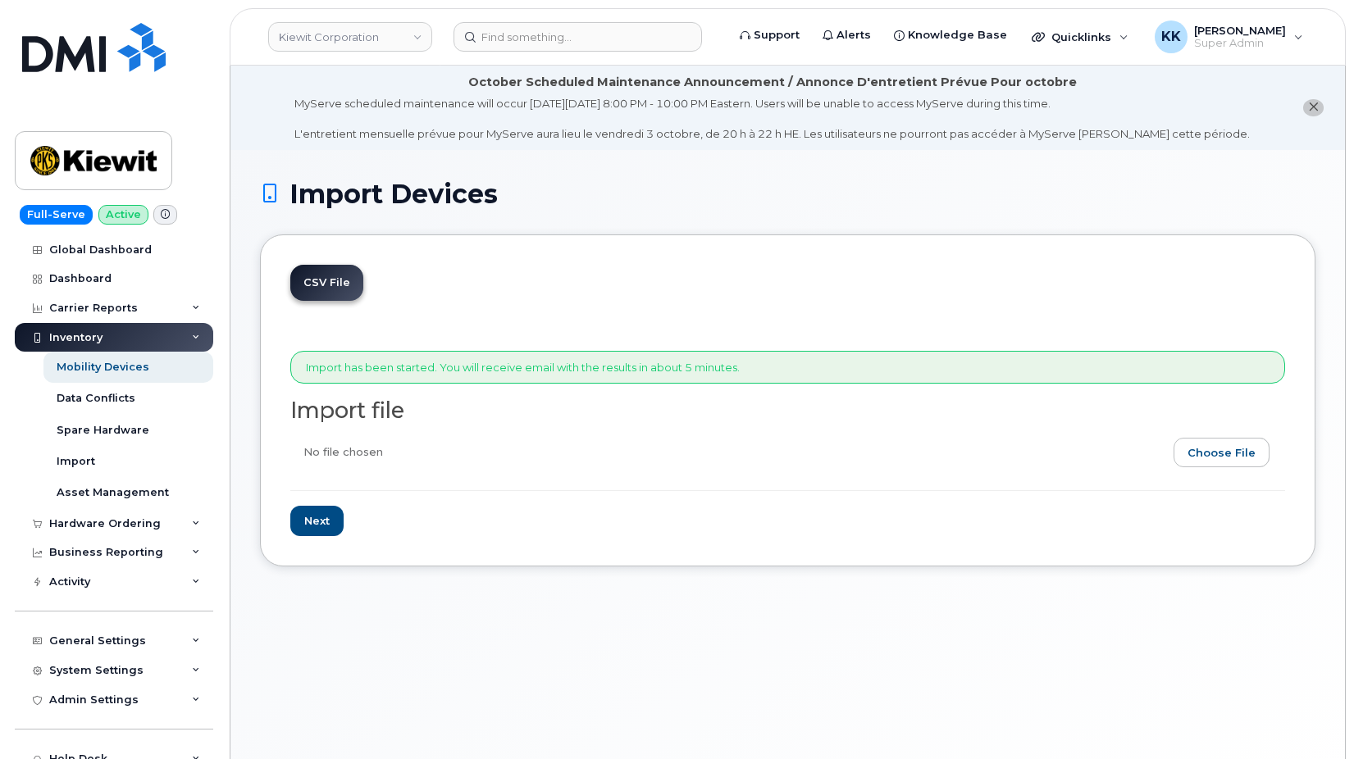
click at [1243, 452] on input "file" at bounding box center [781, 457] width 982 height 38
type input "C:\fakepath\Kiewit Corporation - Device Report - 2025-09-25.csv"
click at [322, 524] on input "Next" at bounding box center [316, 521] width 53 height 30
type input "Loading..."
click at [442, 543] on div "CSV File Import has been started. You will receive email with the results in ab…" at bounding box center [788, 401] width 1056 height 332
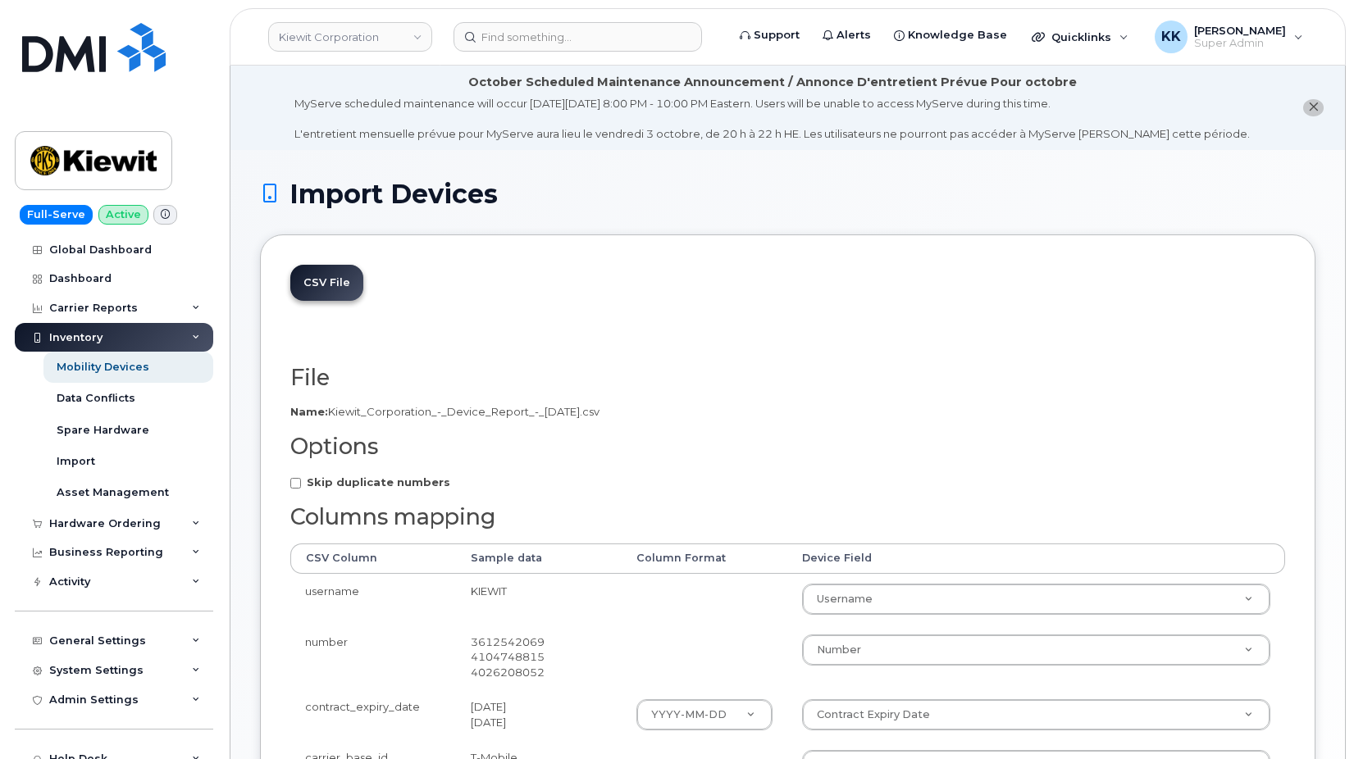
click at [380, 482] on strong "Skip duplicate numbers" at bounding box center [379, 482] width 144 height 13
click at [301, 482] on input "Skip duplicate numbers" at bounding box center [295, 483] width 11 height 11
checkbox input "true"
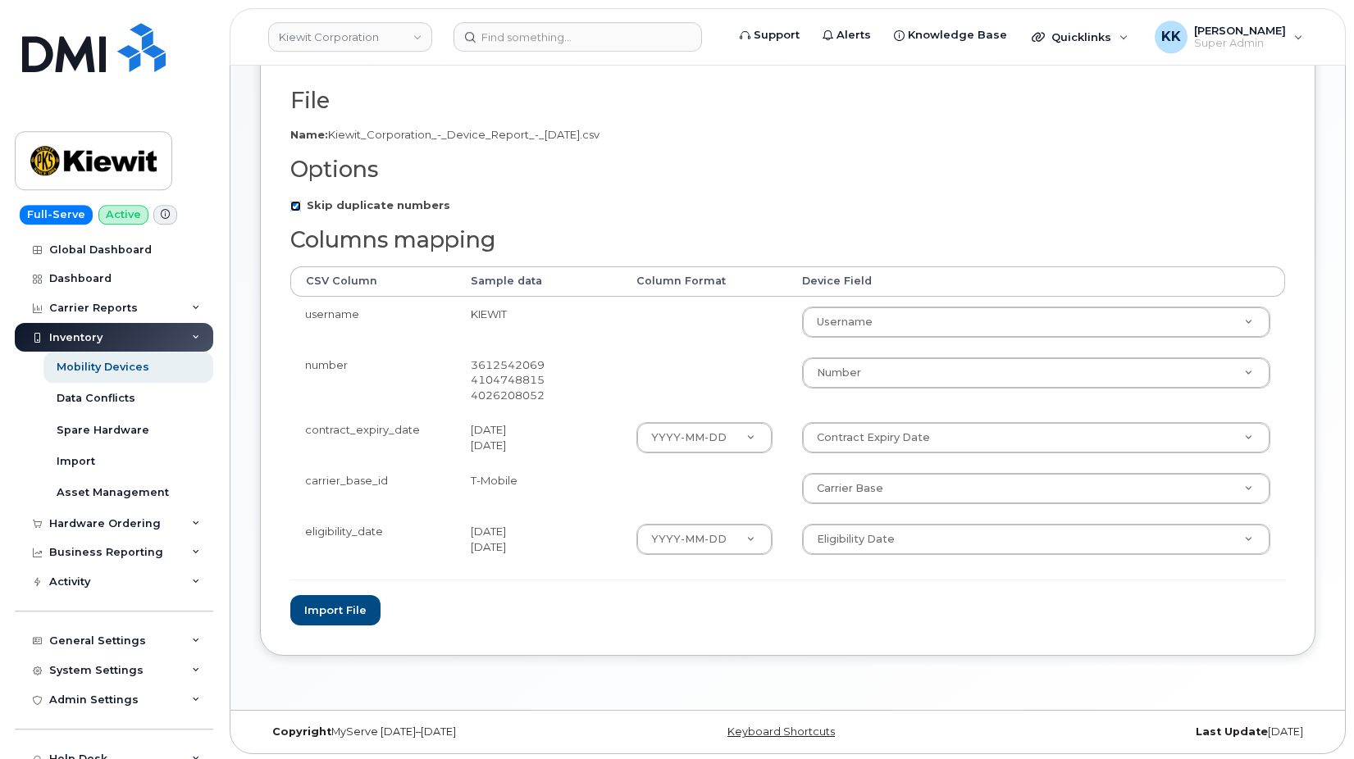
scroll to position [280, 0]
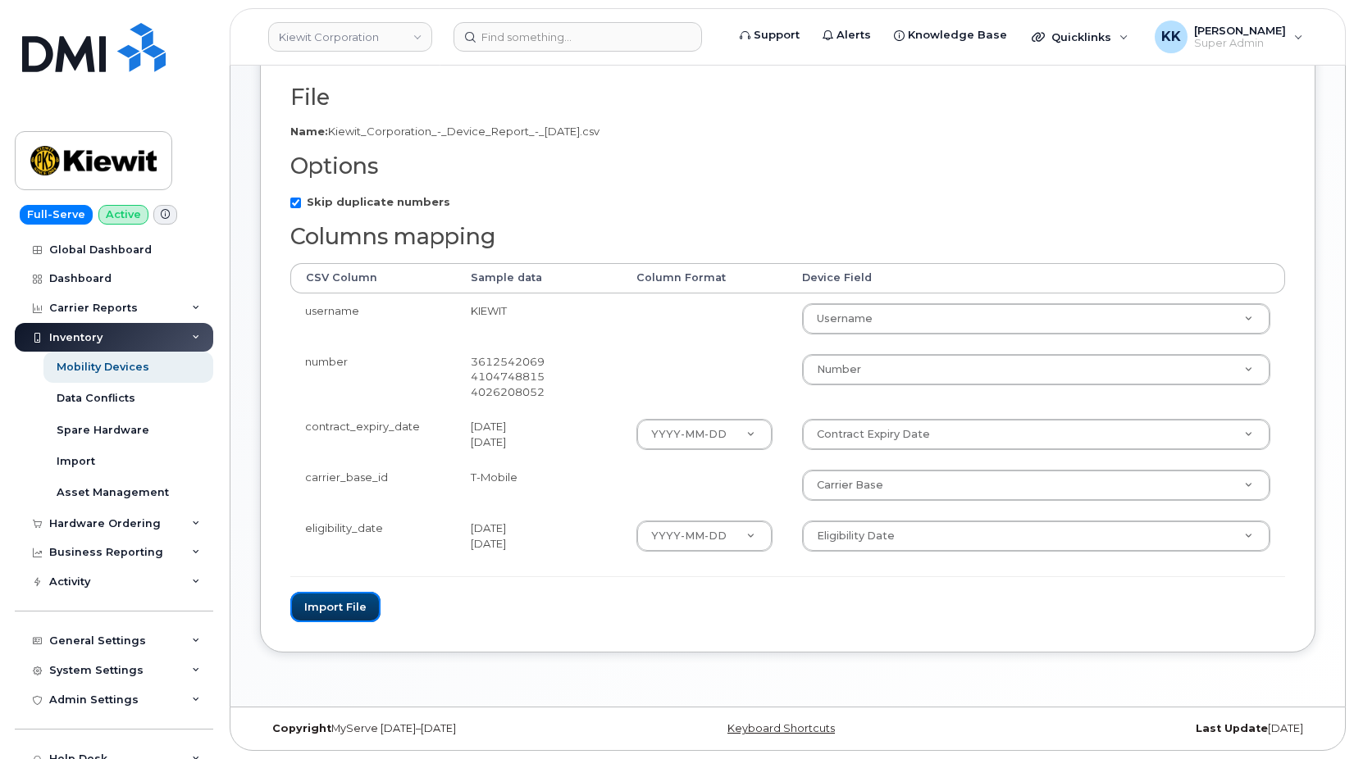
click at [355, 609] on button "Import file" at bounding box center [335, 607] width 90 height 30
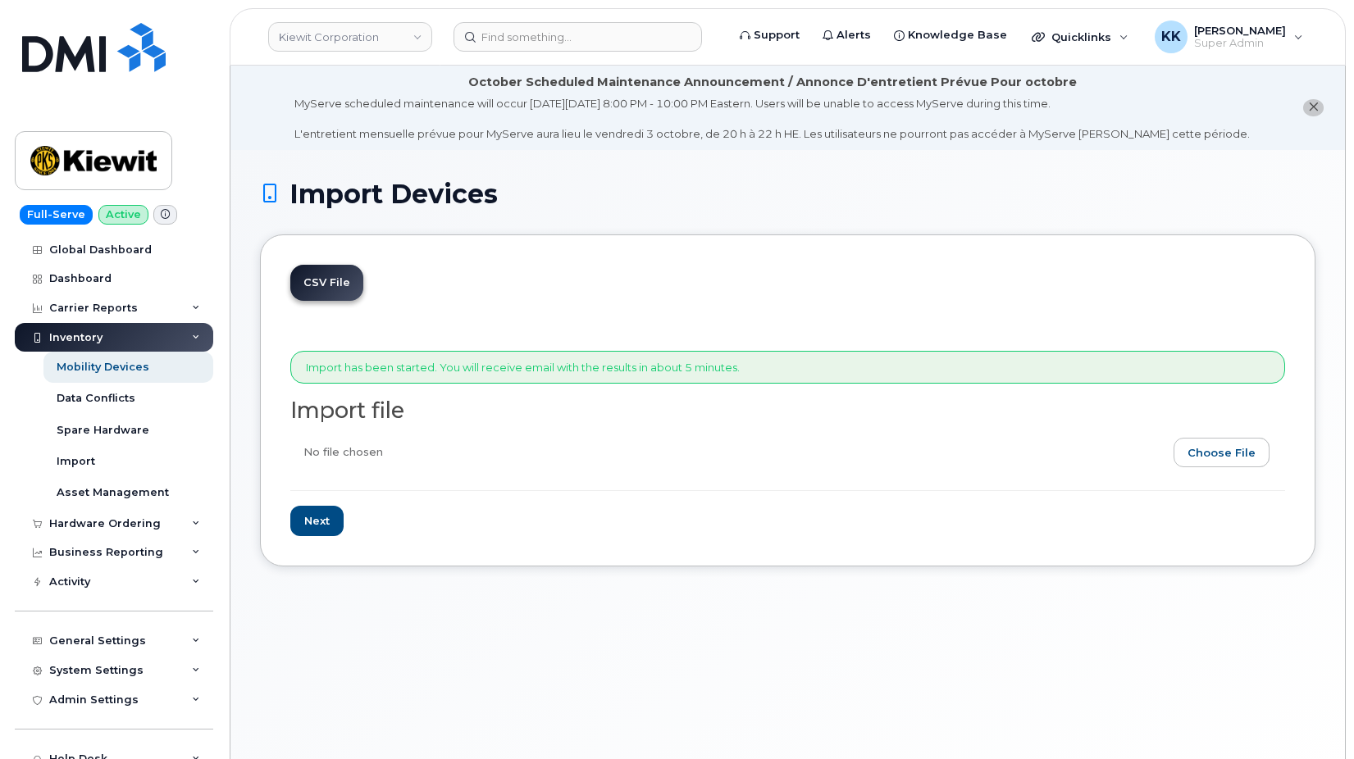
click at [230, 650] on div "[PERSON_NAME] Corporation Support Alerts Knowledge Base Quicklinks Suspend / Ca…" at bounding box center [788, 433] width 1116 height 734
click at [1216, 446] on input "file" at bounding box center [781, 457] width 982 height 38
type input "C:\fakepath\[PERSON_NAME] Corporation - Device Report - [DATE].csv"
click at [322, 518] on input "Next" at bounding box center [316, 521] width 53 height 30
type input "Loading..."
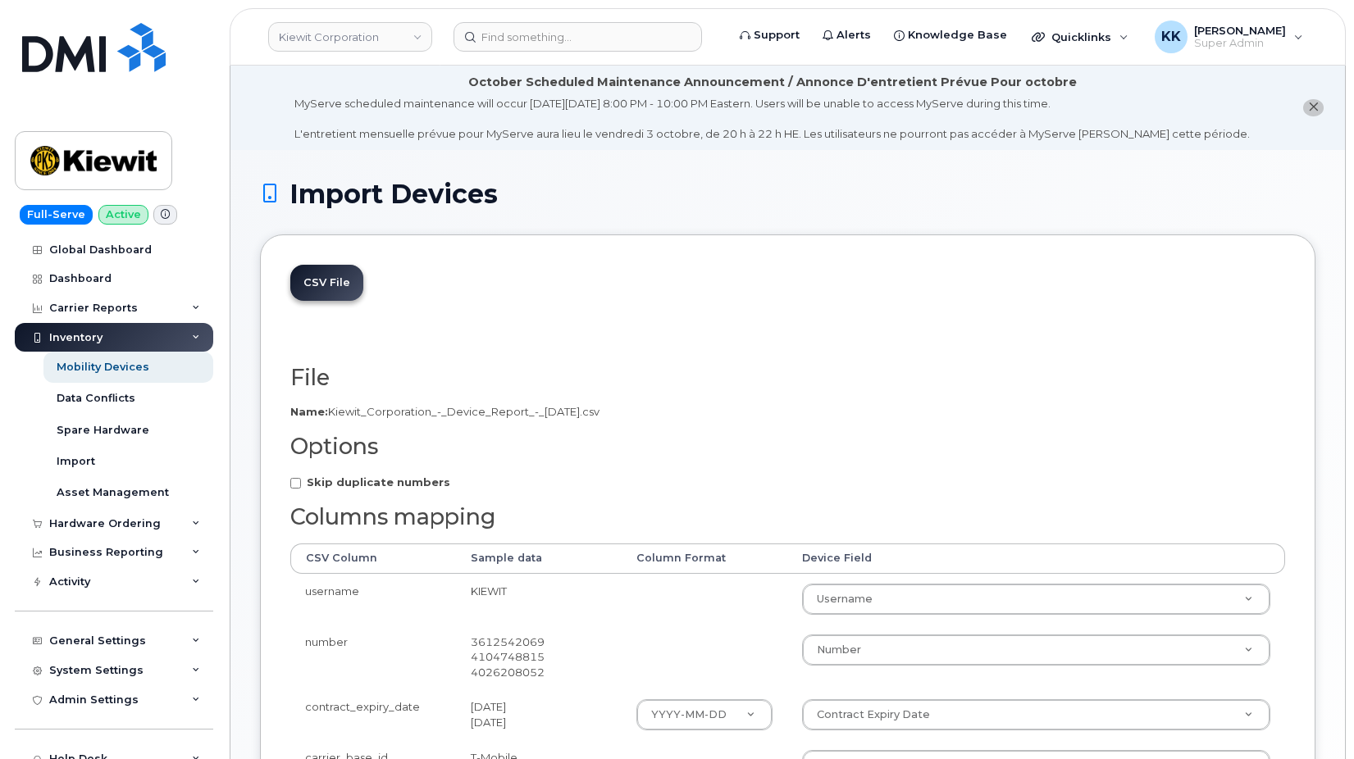
click at [401, 479] on strong "Skip duplicate numbers" at bounding box center [379, 482] width 144 height 13
click at [301, 479] on input "Skip duplicate numbers" at bounding box center [295, 483] width 11 height 11
checkbox input "true"
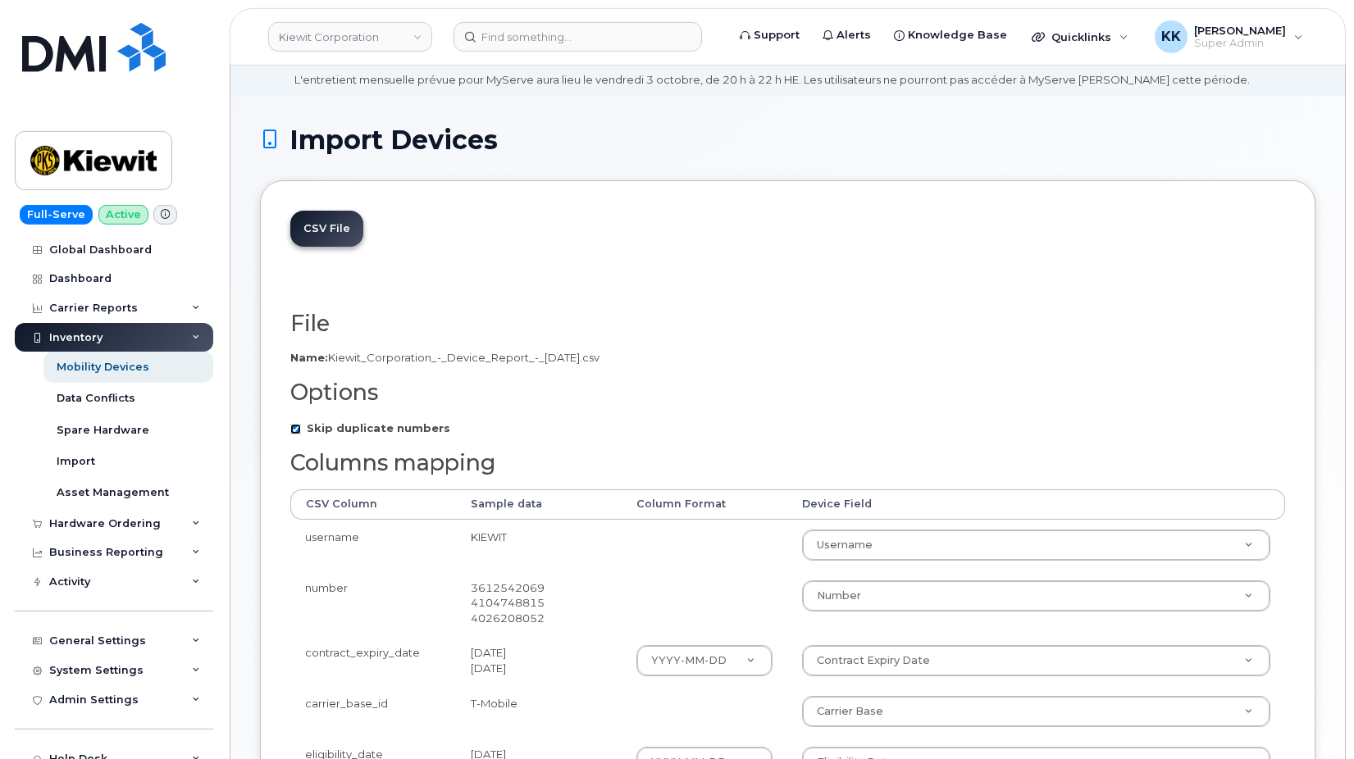
scroll to position [280, 0]
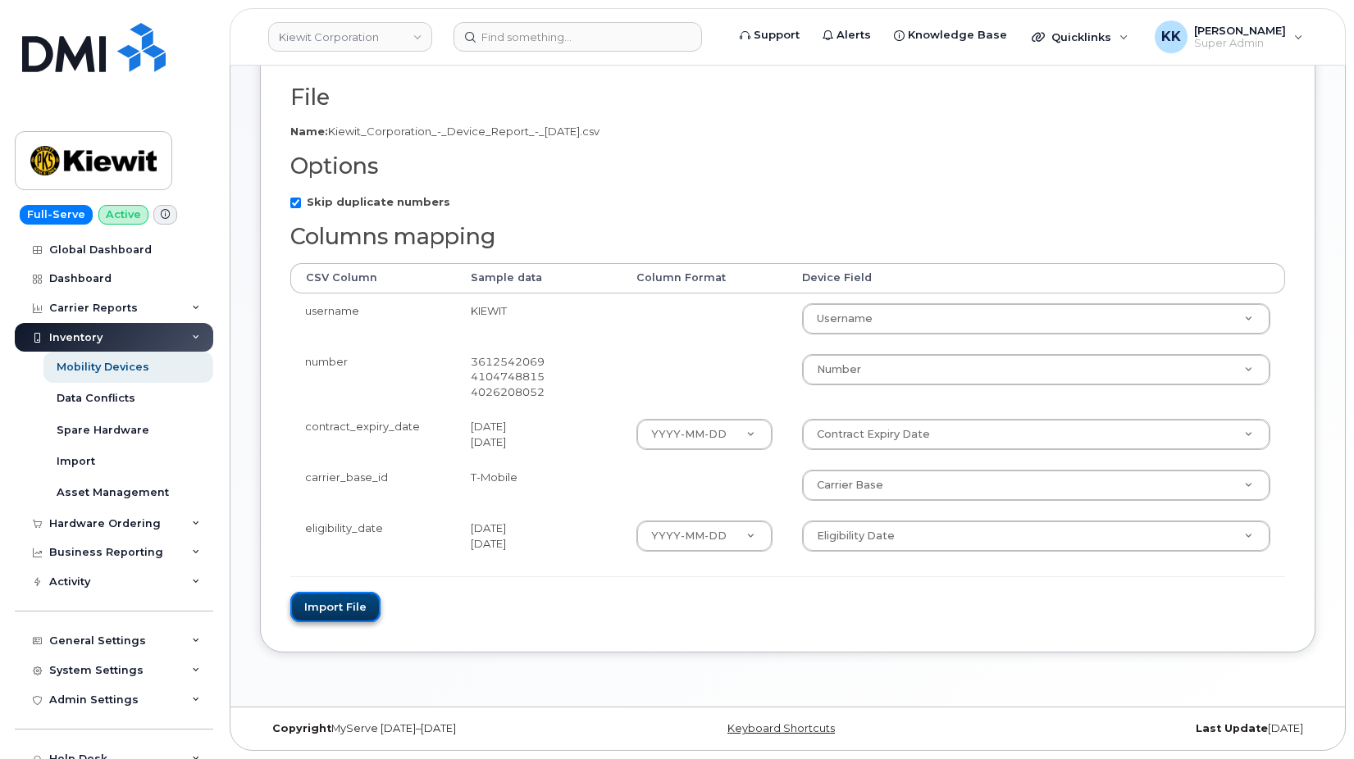
click at [360, 602] on button "Import file" at bounding box center [335, 607] width 90 height 30
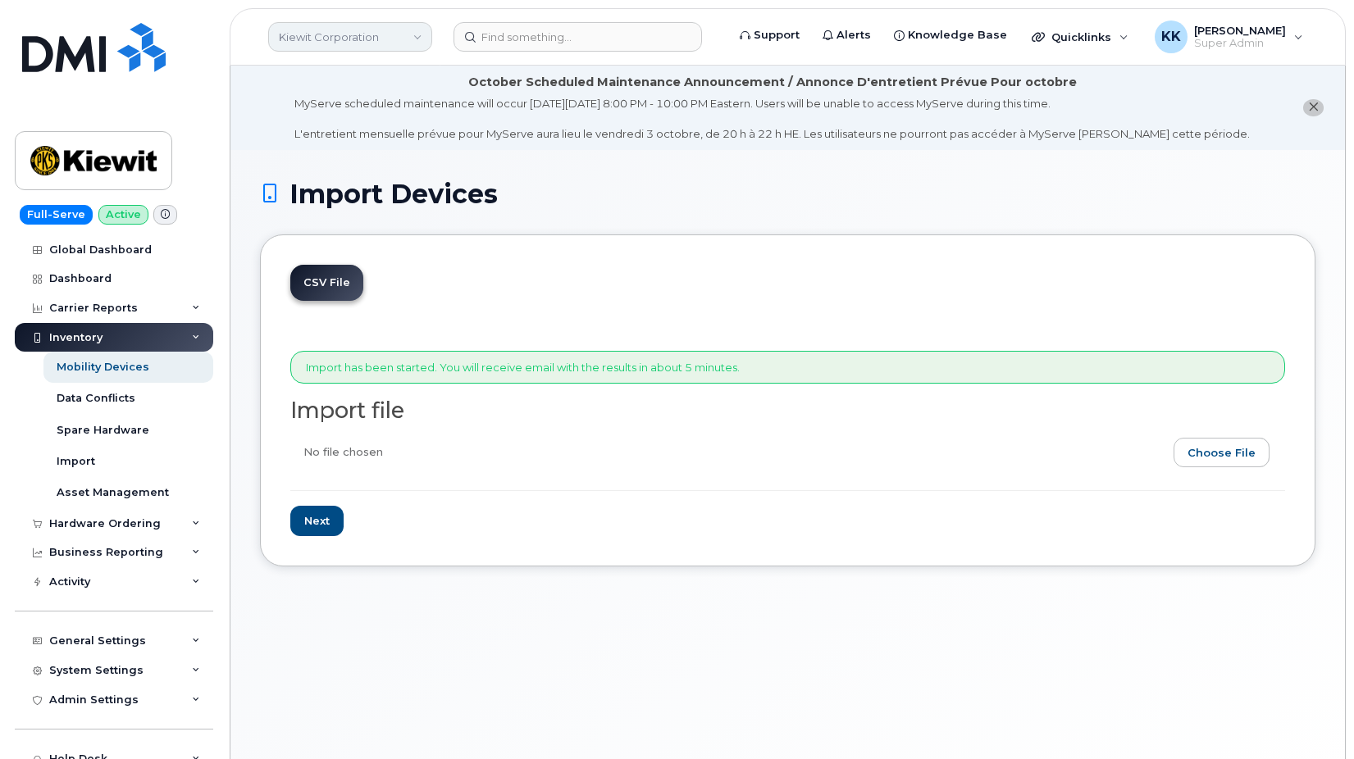
click at [301, 40] on link "Kiewit Corporation" at bounding box center [350, 37] width 164 height 30
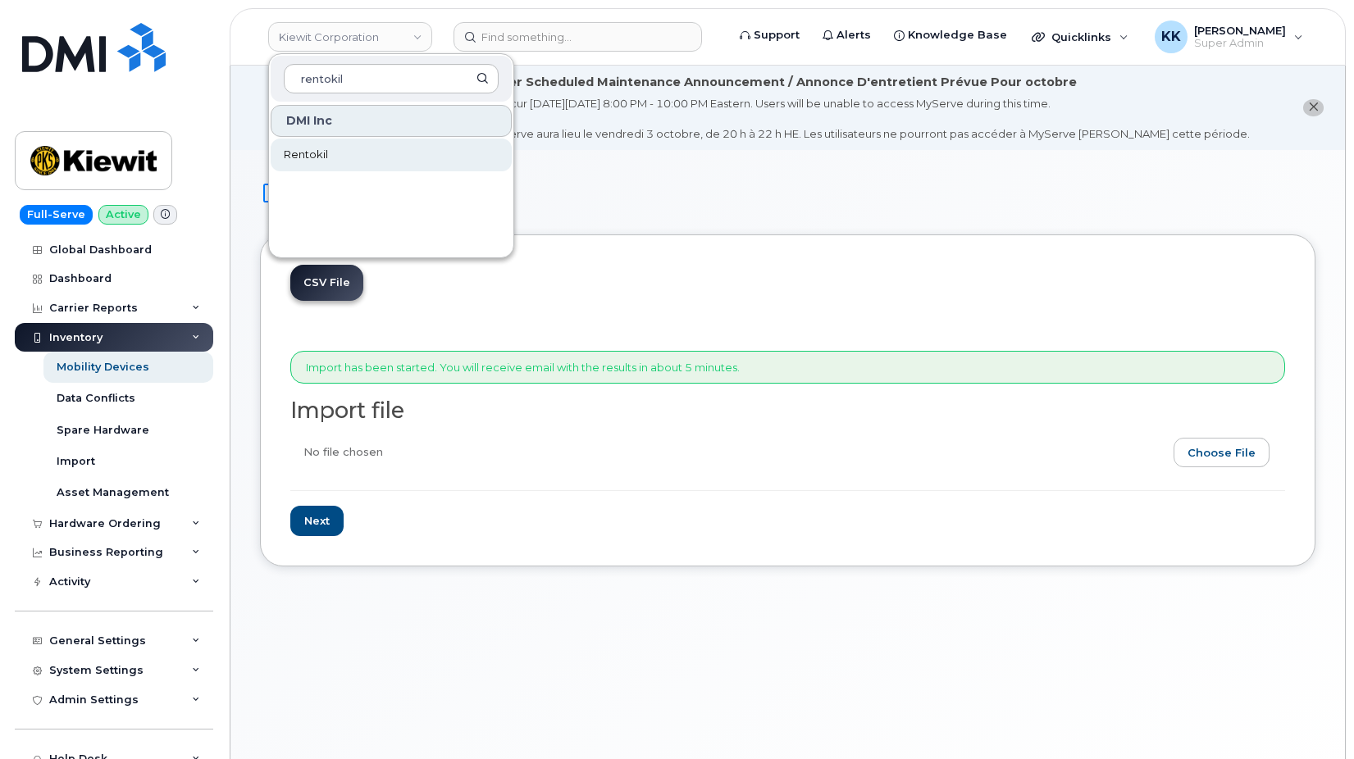
type input "rentokil"
click at [314, 149] on span "Rentokil" at bounding box center [306, 155] width 44 height 16
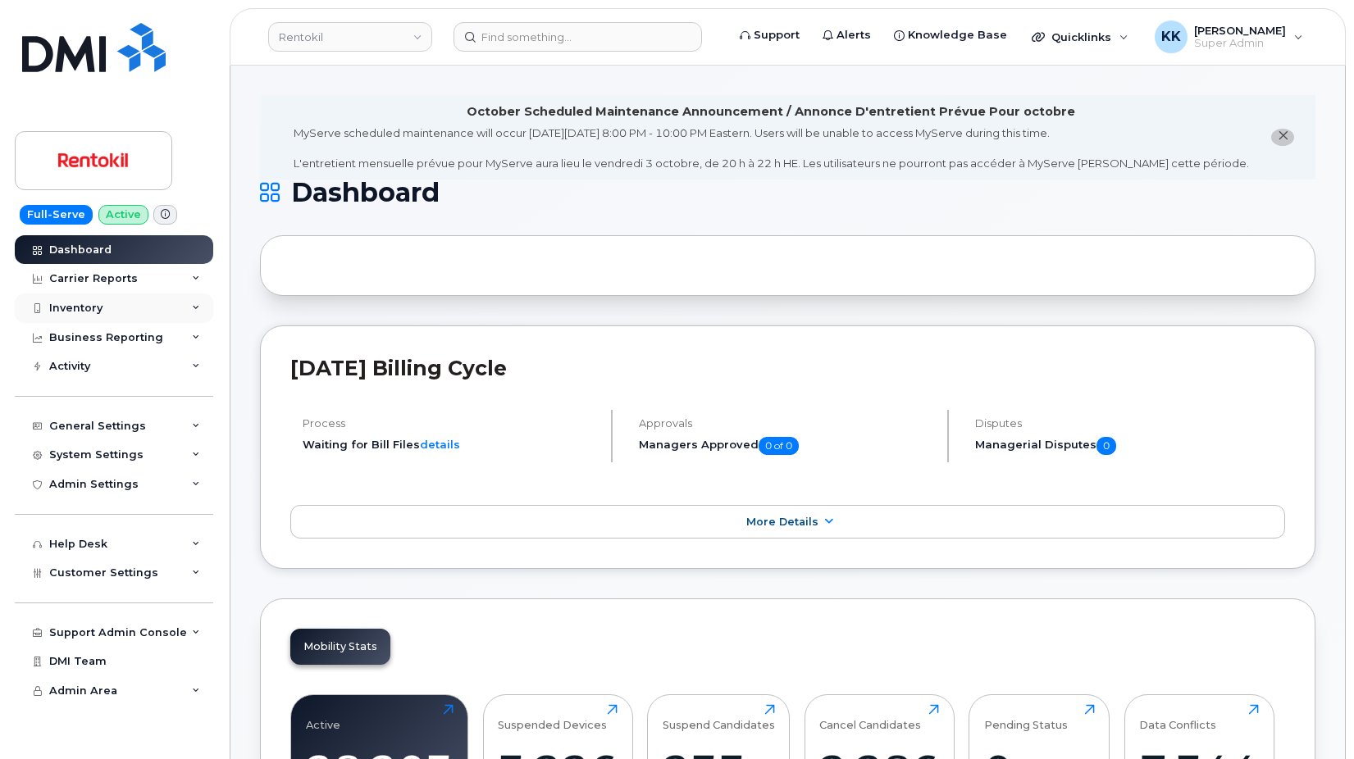
click at [91, 298] on div "Inventory" at bounding box center [114, 309] width 198 height 30
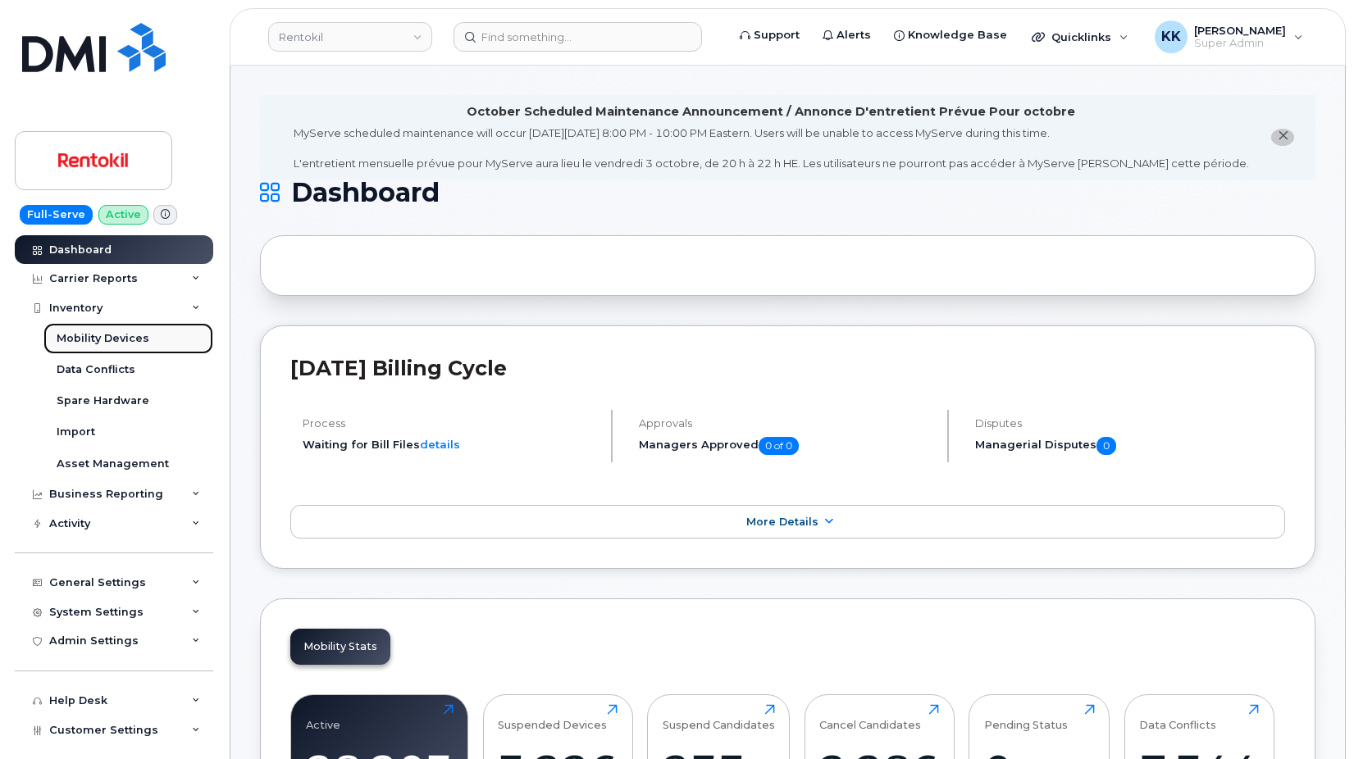
click at [106, 336] on div "Mobility Devices" at bounding box center [103, 338] width 93 height 15
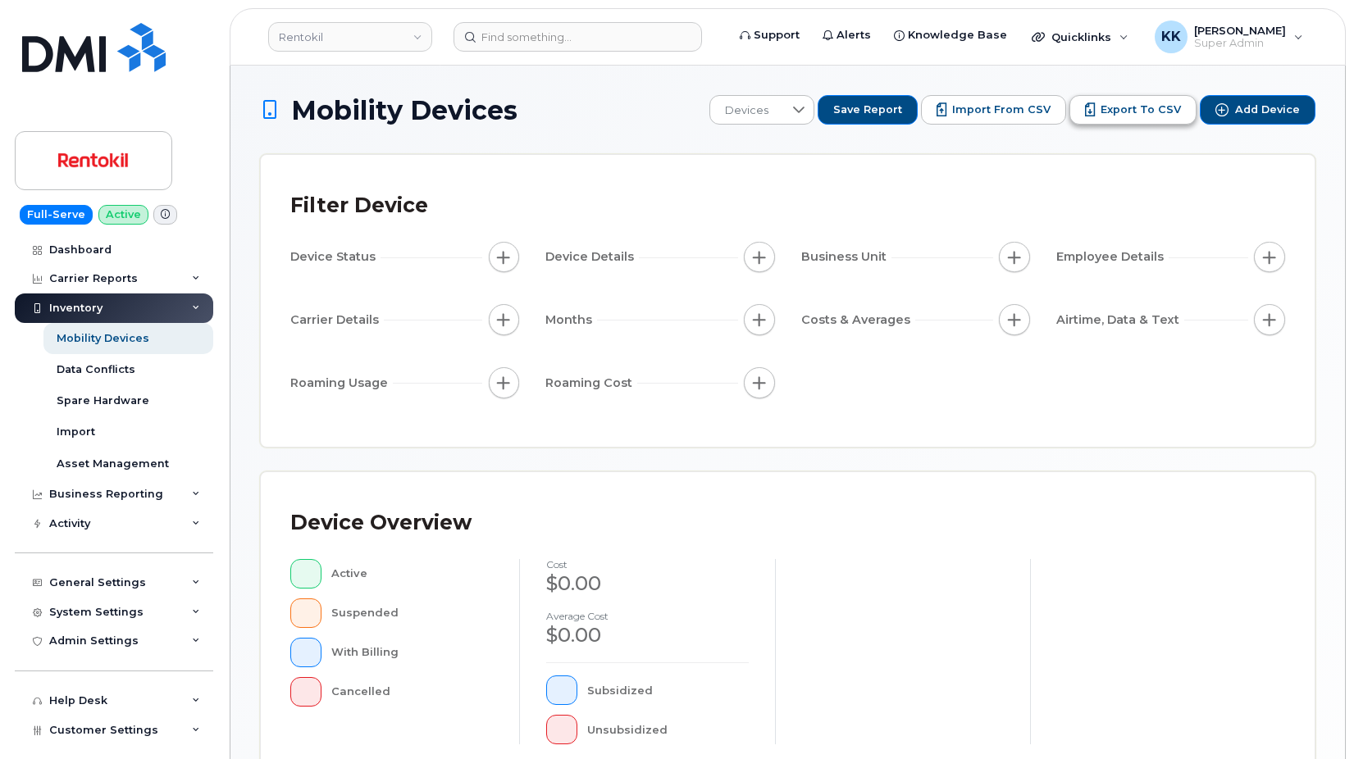
click at [1169, 103] on span "Export to CSV" at bounding box center [1141, 110] width 80 height 15
